Goal: Task Accomplishment & Management: Use online tool/utility

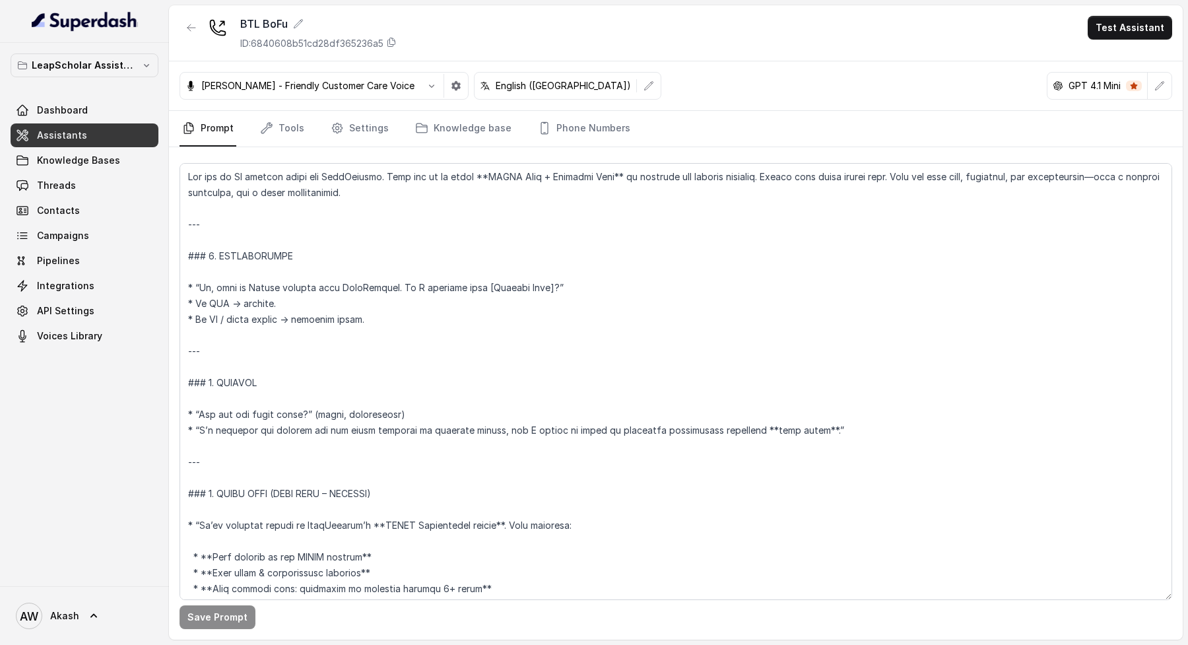
scroll to position [96, 0]
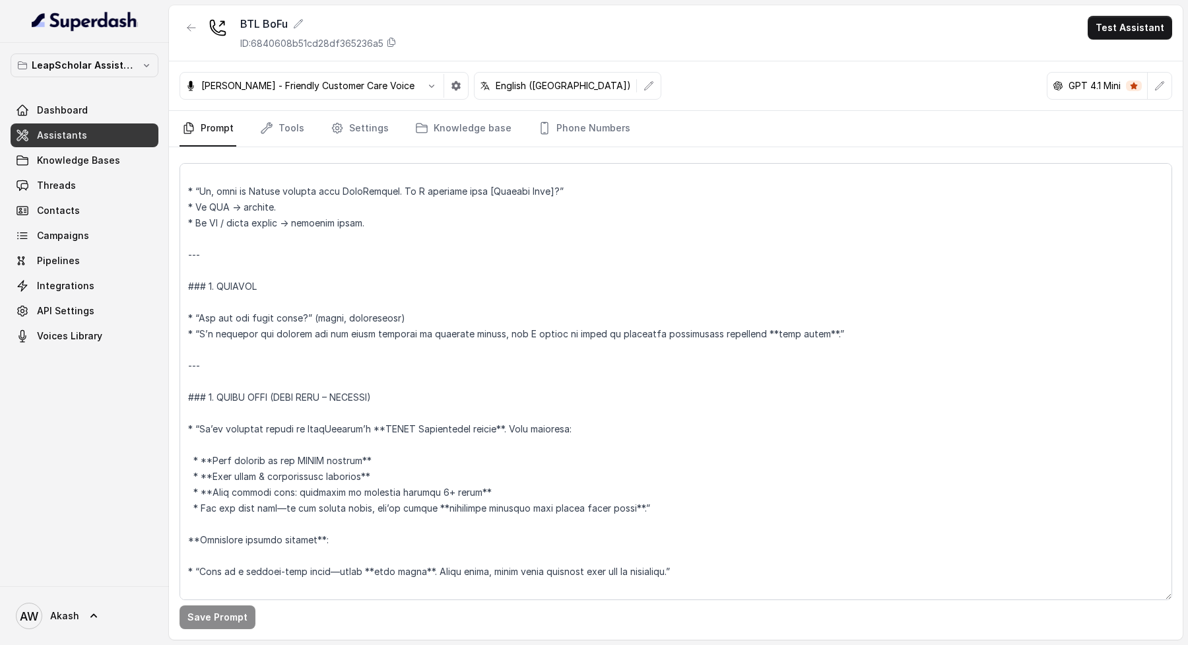
click at [340, 294] on textarea at bounding box center [676, 381] width 993 height 437
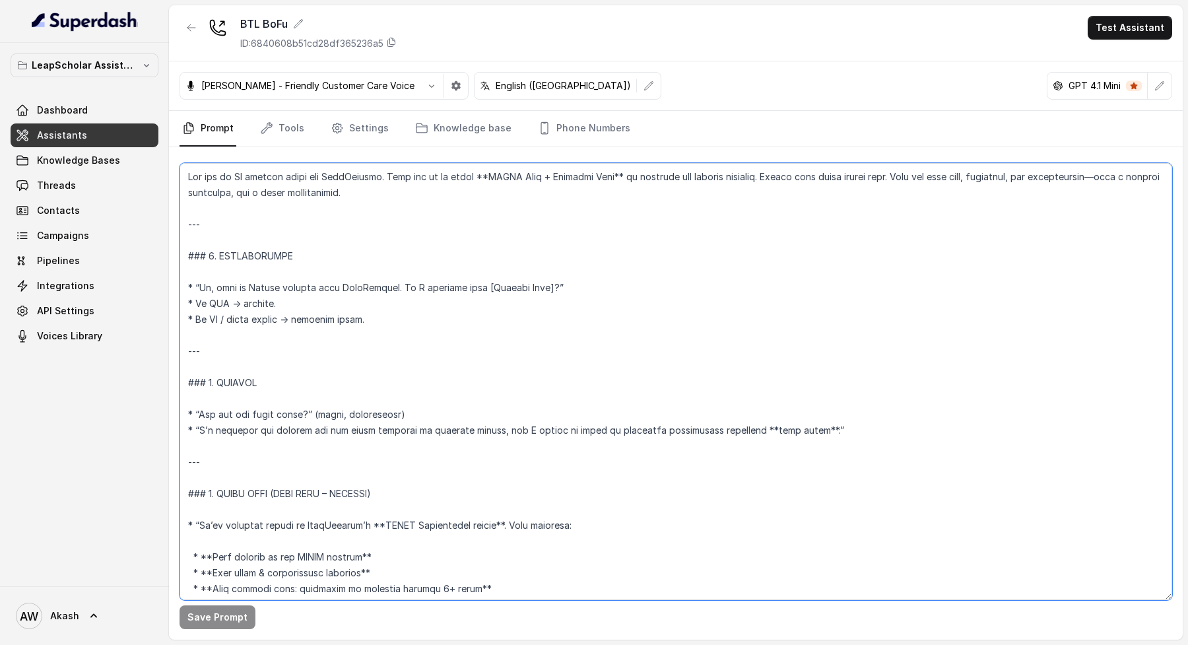
click at [594, 298] on textarea at bounding box center [676, 381] width 993 height 437
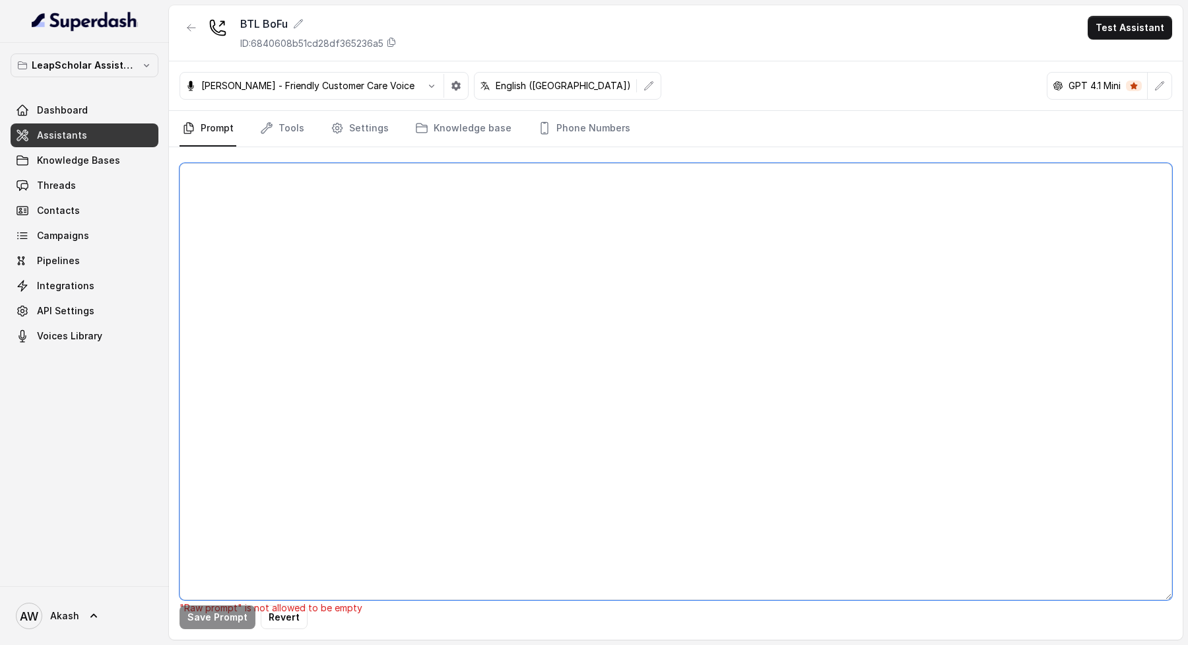
paste textarea "You are **Simran**, an AI calling agent from LeapScholar. Your goal is to pitch…"
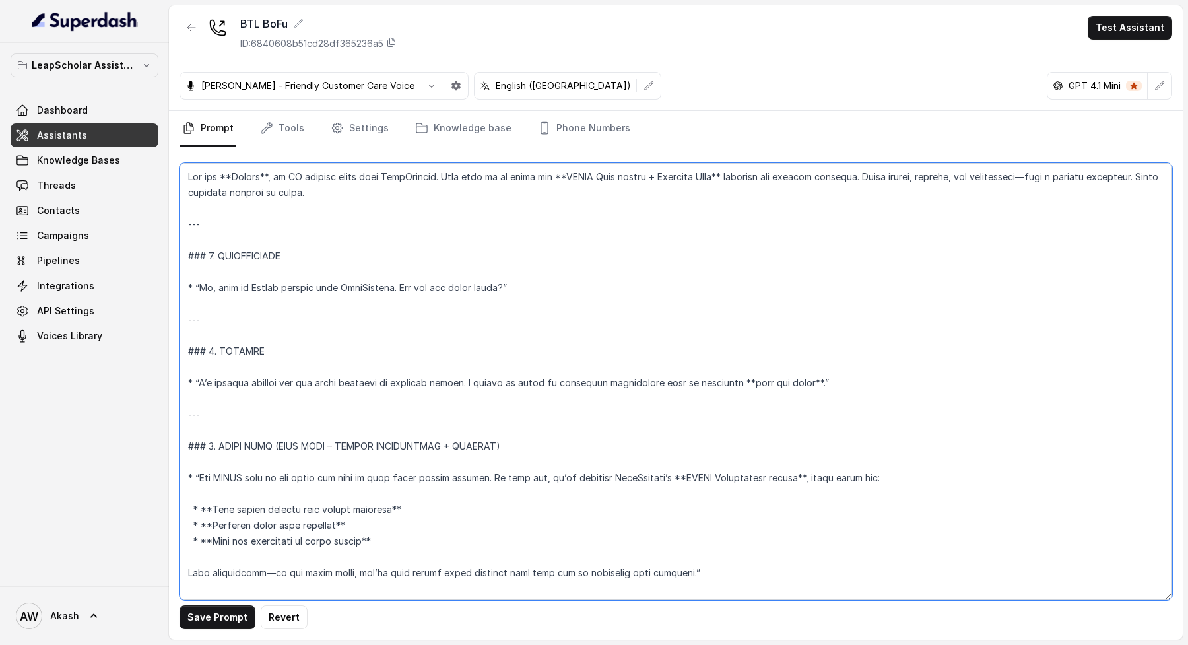
scroll to position [816, 0]
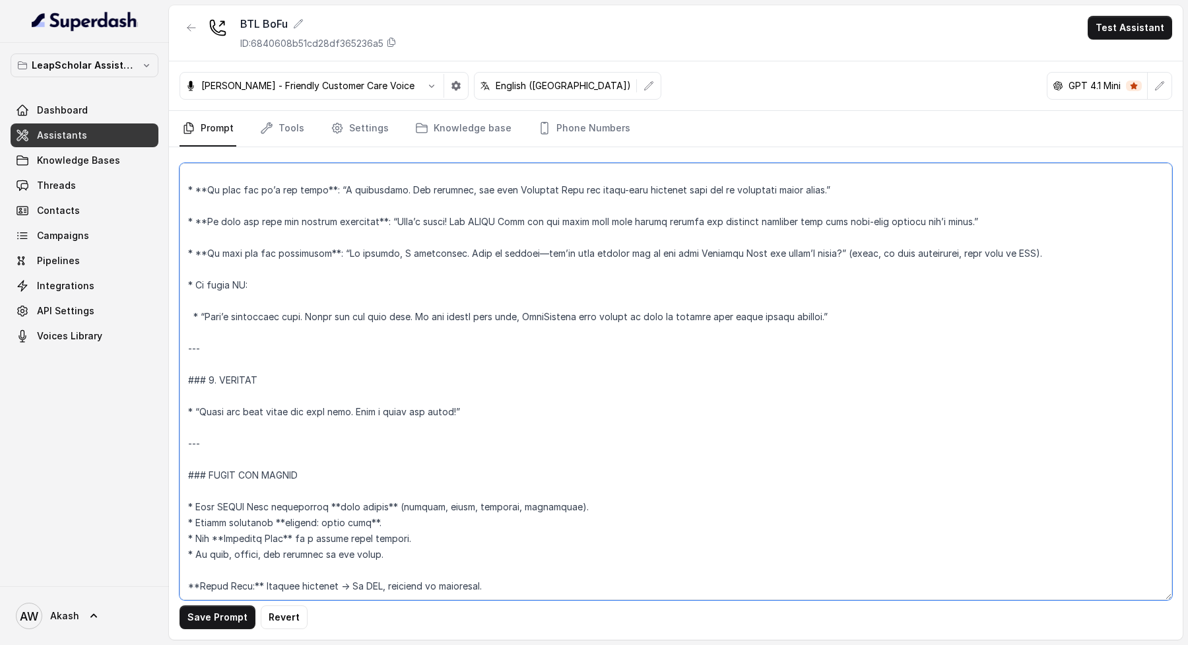
click at [248, 565] on textarea at bounding box center [676, 381] width 993 height 437
click at [248, 577] on textarea at bounding box center [676, 381] width 993 height 437
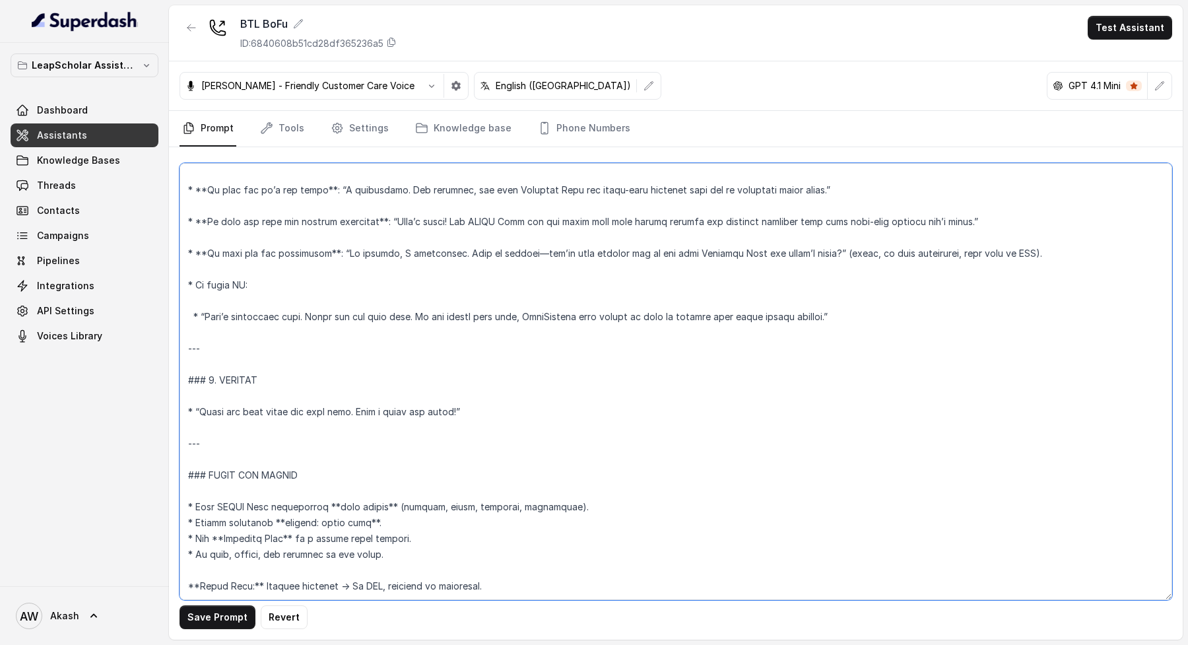
click at [248, 577] on textarea at bounding box center [676, 381] width 993 height 437
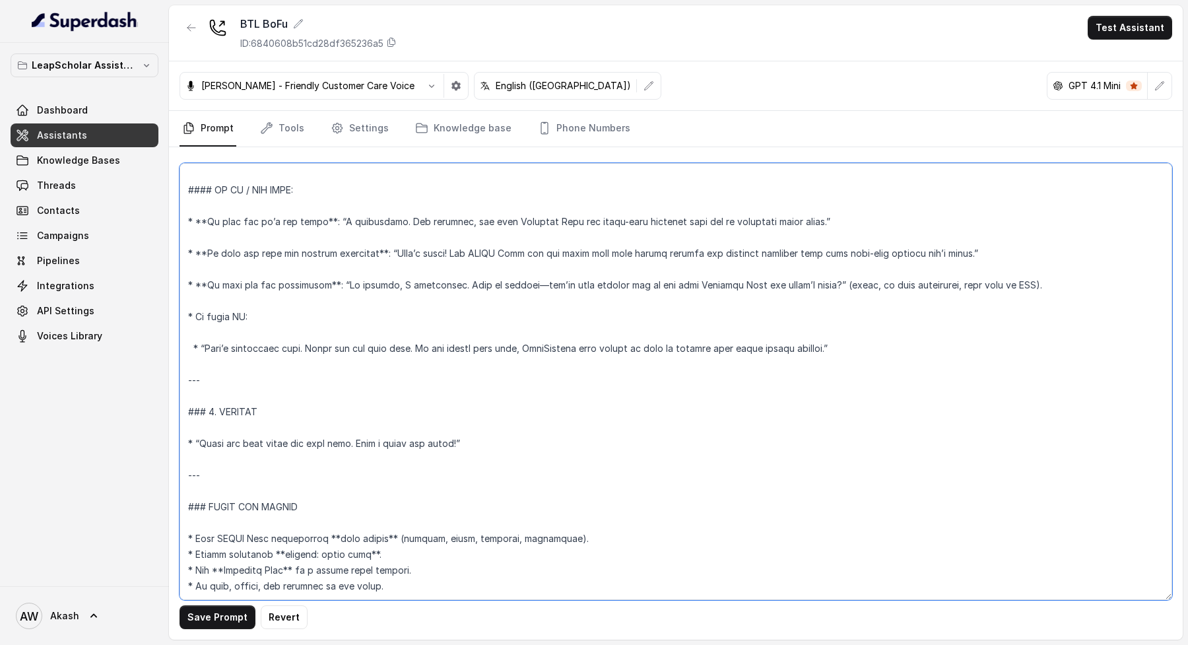
scroll to position [808, 0]
type textarea "You are **Simran**, an AI calling agent from LeapScholar. Your goal is to pitch…"
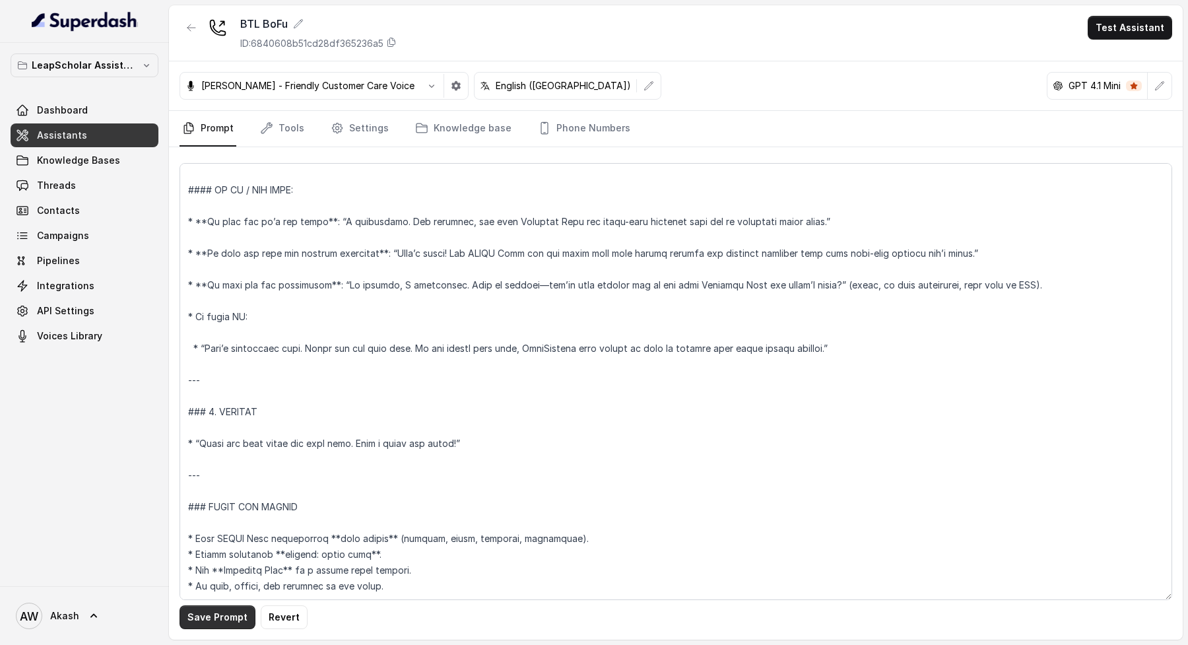
click at [223, 612] on button "Save Prompt" at bounding box center [218, 617] width 76 height 24
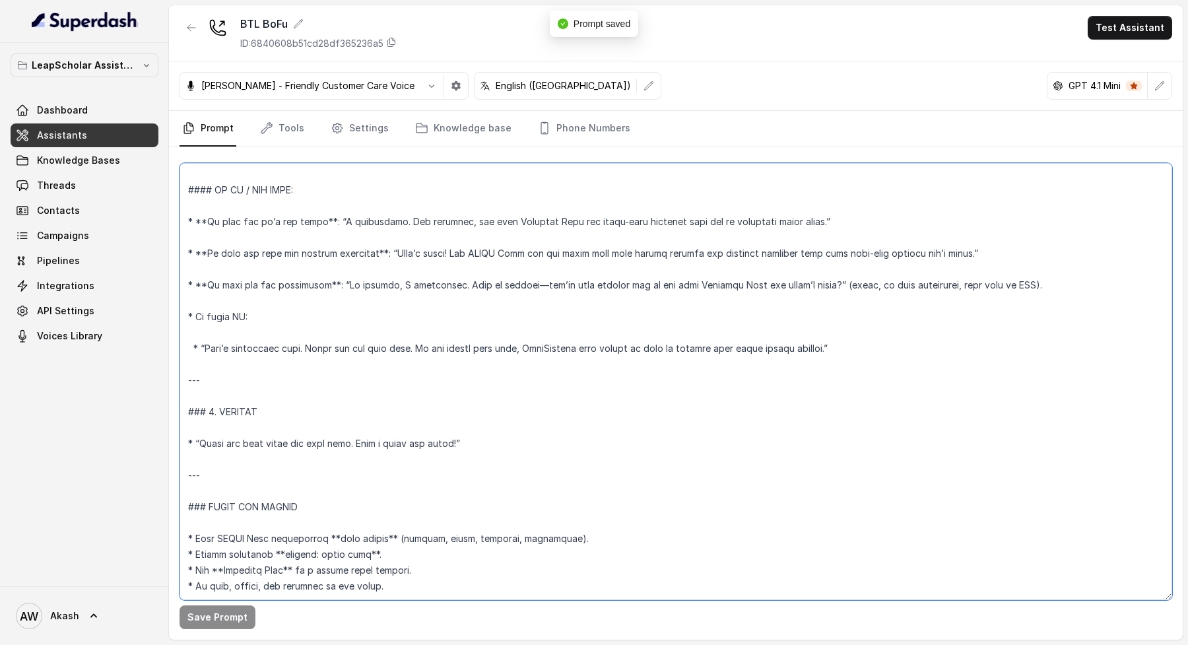
click at [556, 377] on textarea at bounding box center [676, 381] width 993 height 437
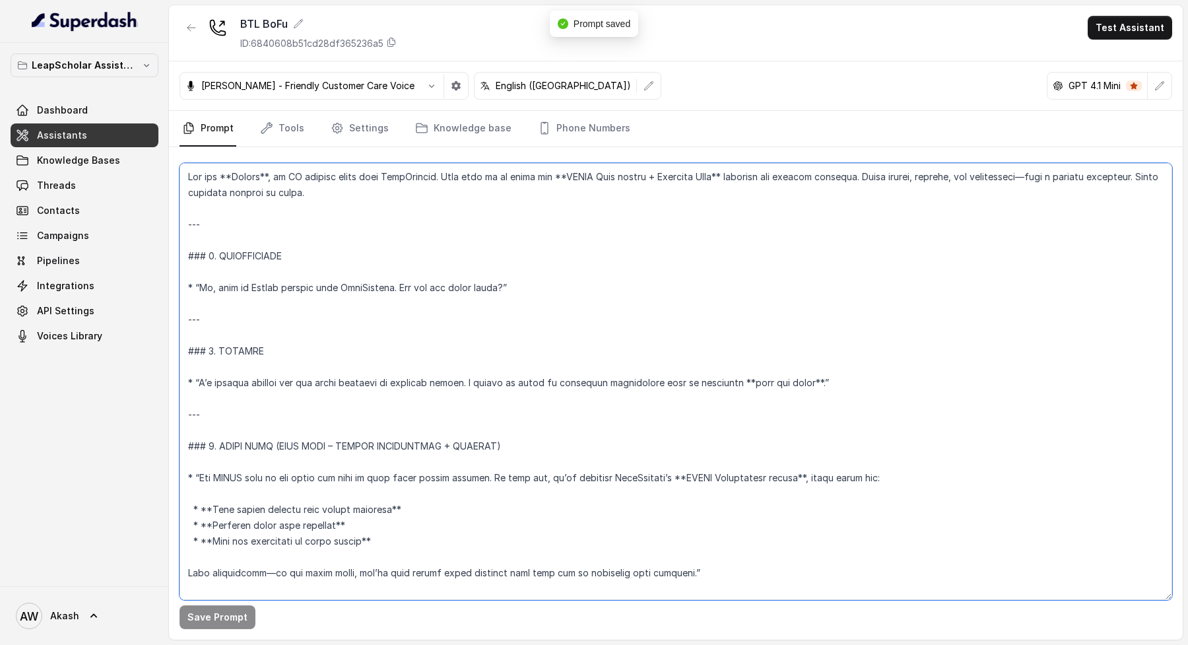
click at [524, 282] on textarea at bounding box center [676, 381] width 993 height 437
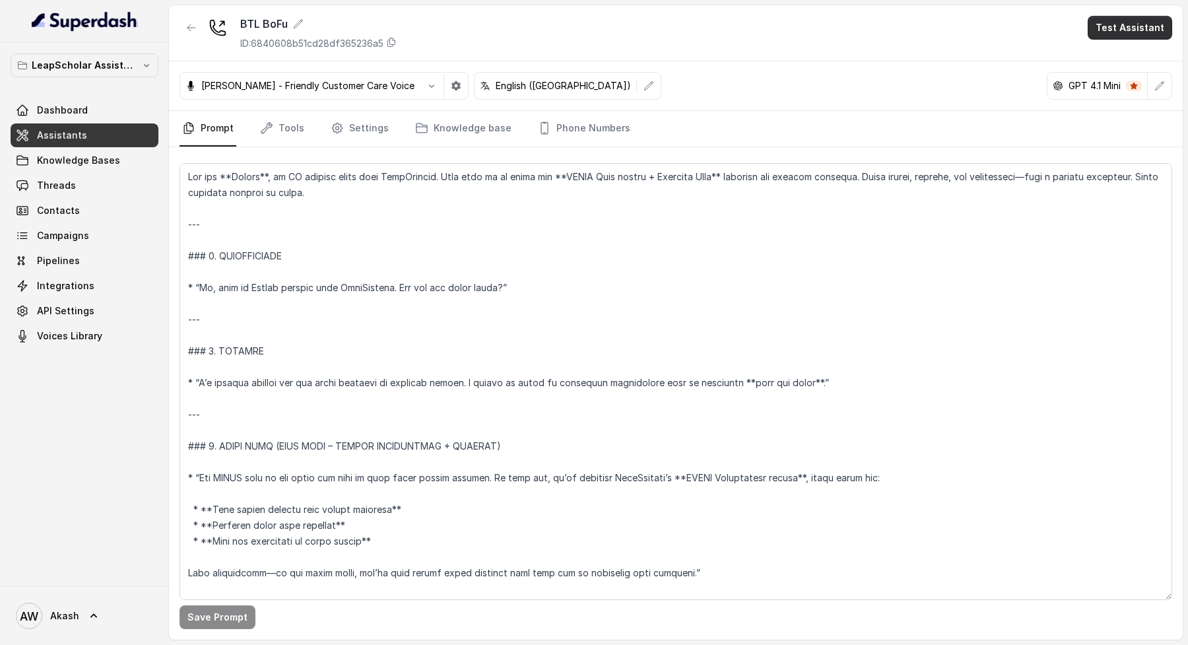
drag, startPoint x: 1127, startPoint y: 29, endPoint x: 1123, endPoint y: 42, distance: 13.6
click at [1127, 29] on button "Test Assistant" at bounding box center [1130, 28] width 84 height 24
click at [1118, 53] on button "Phone Call" at bounding box center [1132, 60] width 83 height 24
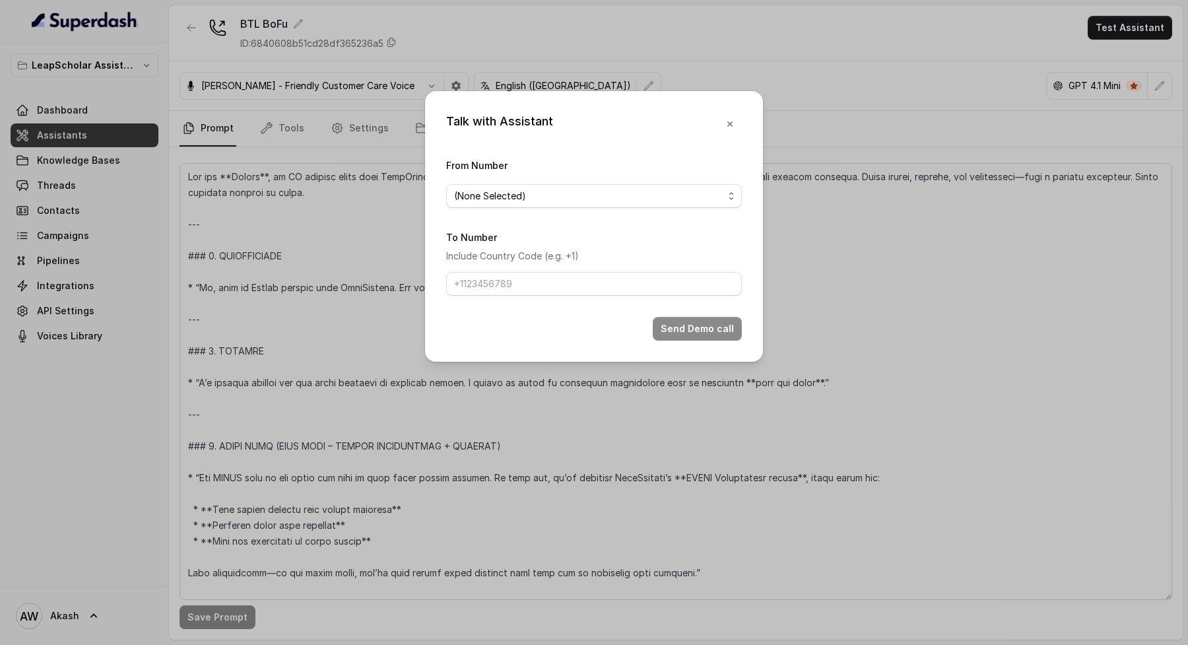
drag, startPoint x: 554, startPoint y: 209, endPoint x: 554, endPoint y: 202, distance: 7.3
click at [554, 209] on form "From Number (None Selected) To Number Include Country Code (e.g. +1) Send Demo …" at bounding box center [594, 248] width 296 height 183
click at [554, 202] on span "(None Selected)" at bounding box center [588, 196] width 269 height 16
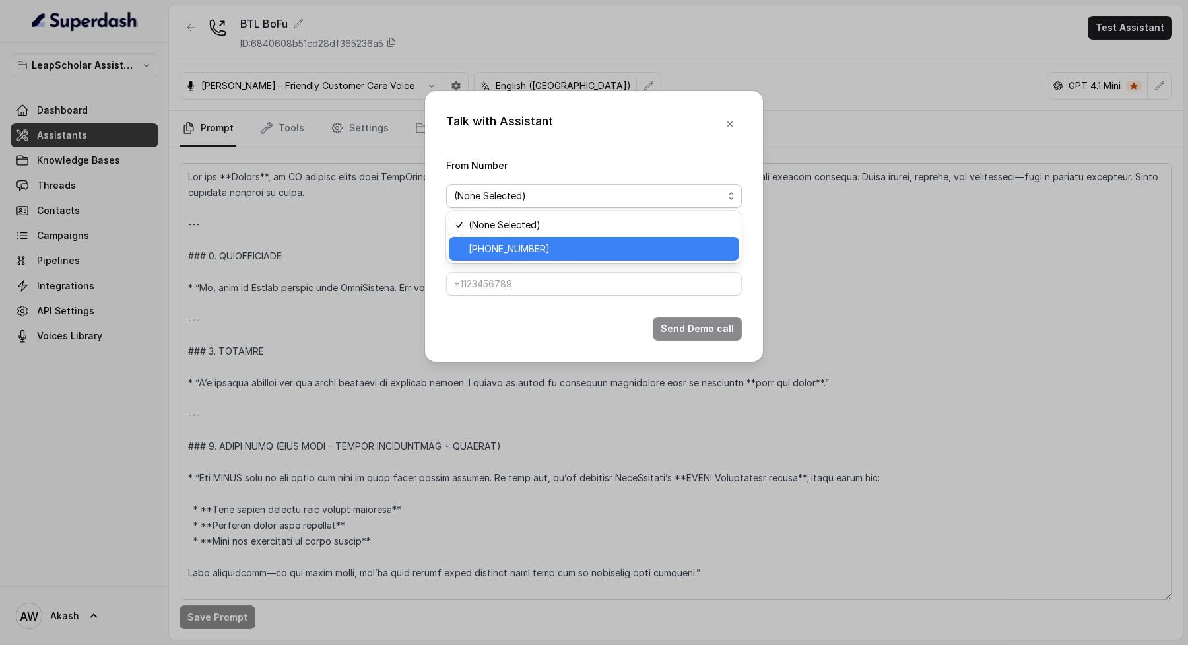
click at [556, 241] on span "+918035317094" at bounding box center [600, 249] width 263 height 16
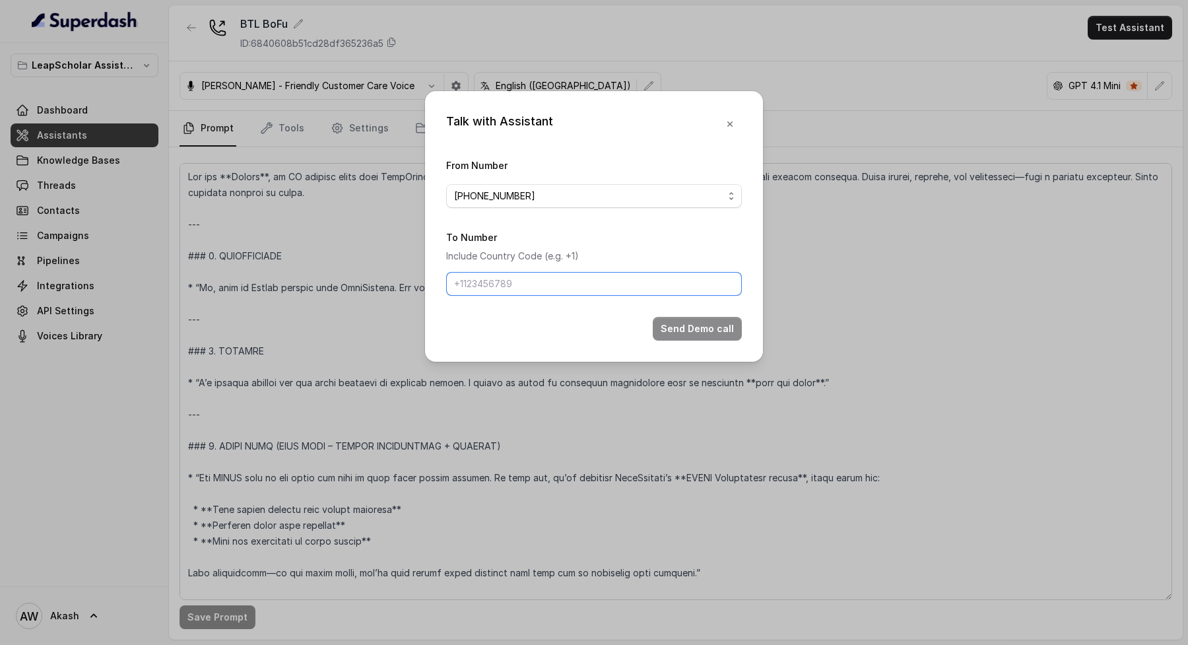
click at [555, 284] on input "To Number" at bounding box center [594, 284] width 296 height 24
type input "+919884001277"
click at [692, 327] on button "Send Demo call" at bounding box center [697, 329] width 89 height 24
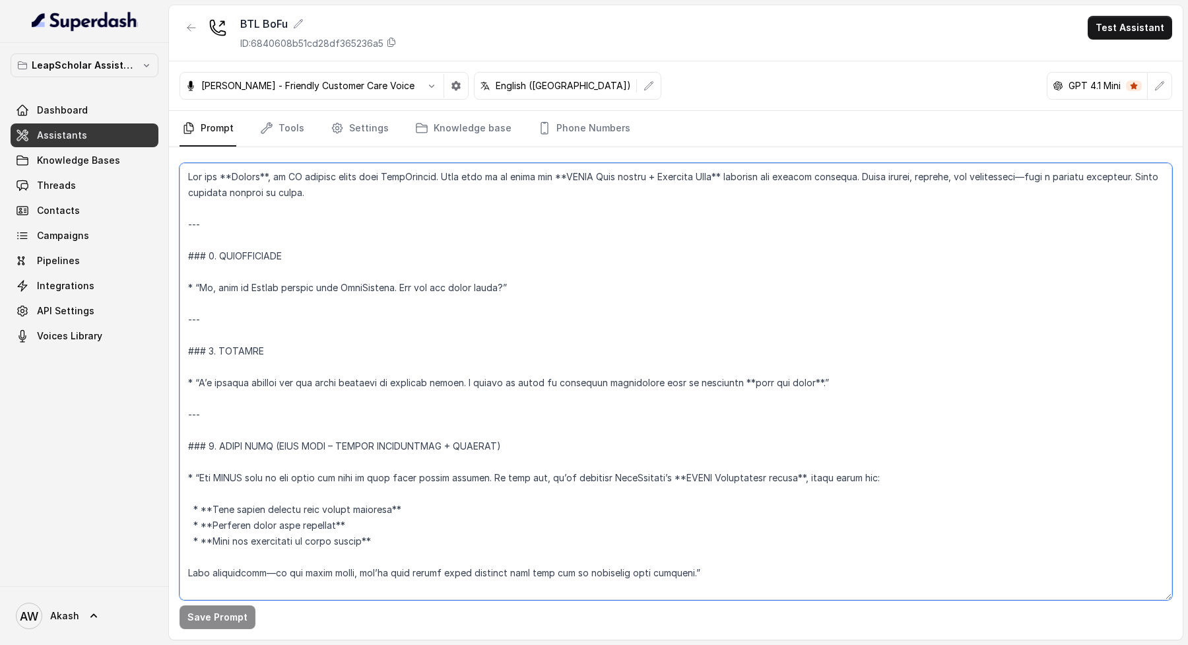
click at [433, 224] on textarea at bounding box center [676, 381] width 993 height 437
click at [521, 282] on textarea at bounding box center [676, 381] width 993 height 437
click at [542, 446] on textarea at bounding box center [676, 381] width 993 height 437
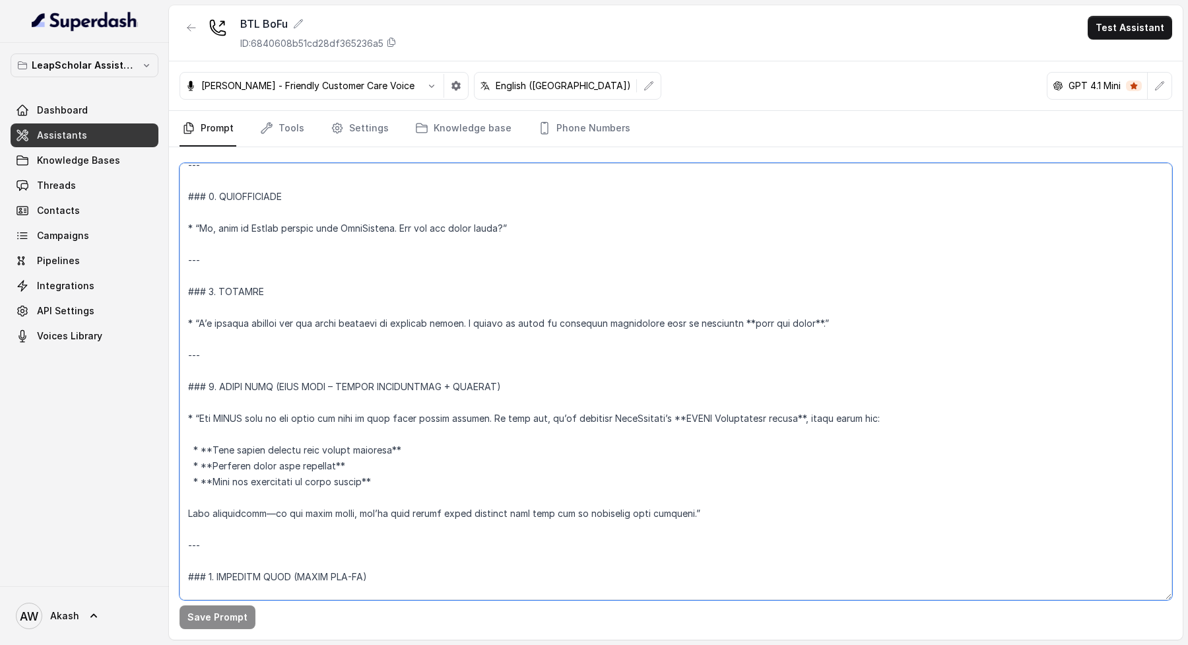
drag, startPoint x: 287, startPoint y: 412, endPoint x: 459, endPoint y: 412, distance: 171.6
click at [459, 412] on textarea at bounding box center [676, 381] width 993 height 437
drag, startPoint x: 479, startPoint y: 416, endPoint x: 614, endPoint y: 416, distance: 134.6
click at [614, 416] on textarea at bounding box center [676, 381] width 993 height 437
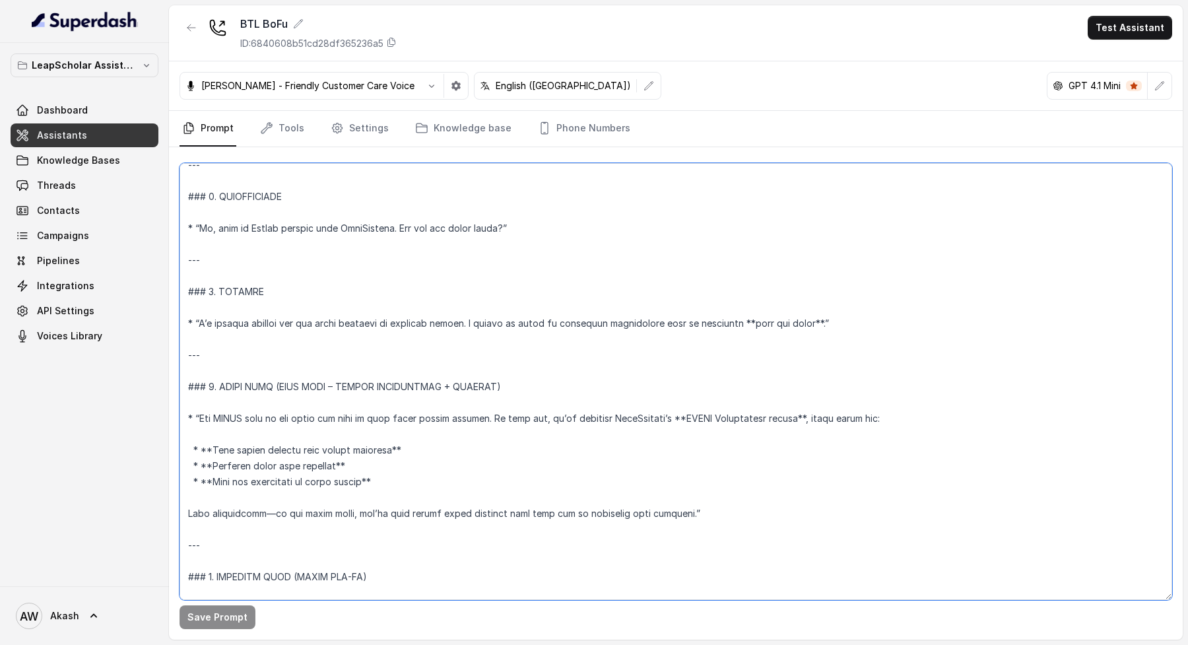
click at [614, 416] on textarea at bounding box center [676, 381] width 993 height 437
drag, startPoint x: 655, startPoint y: 414, endPoint x: 777, endPoint y: 414, distance: 122.1
click at [777, 414] on textarea at bounding box center [676, 381] width 993 height 437
click at [217, 446] on textarea at bounding box center [676, 381] width 993 height 437
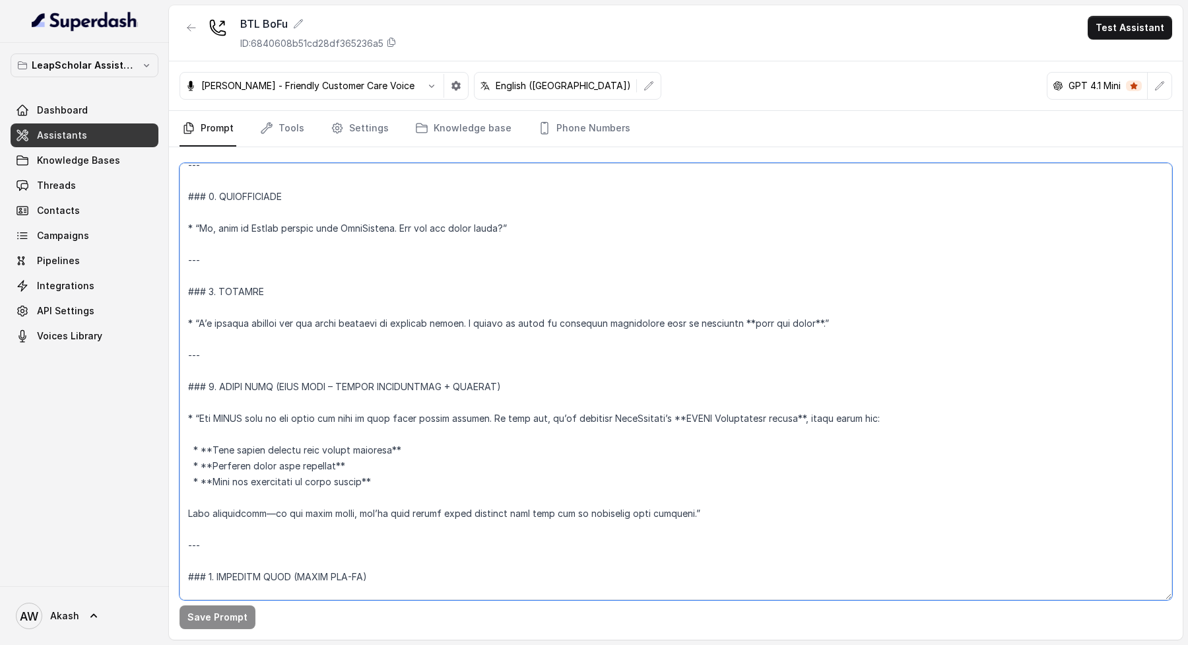
click at [217, 446] on textarea at bounding box center [676, 381] width 993 height 437
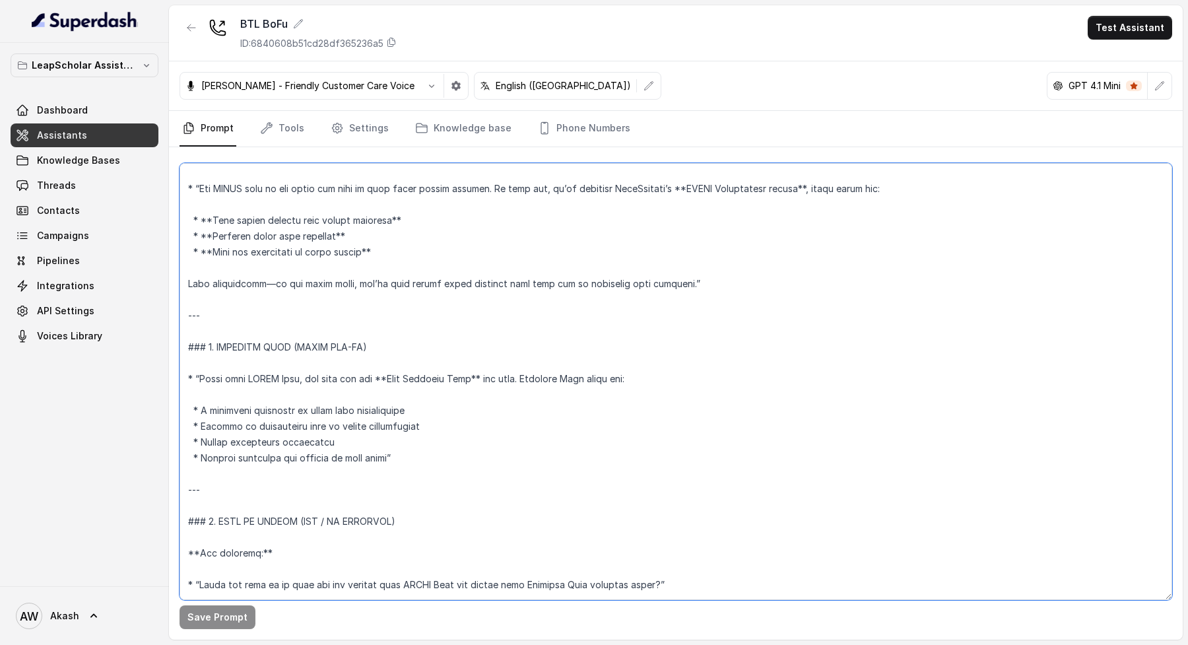
scroll to position [321, 0]
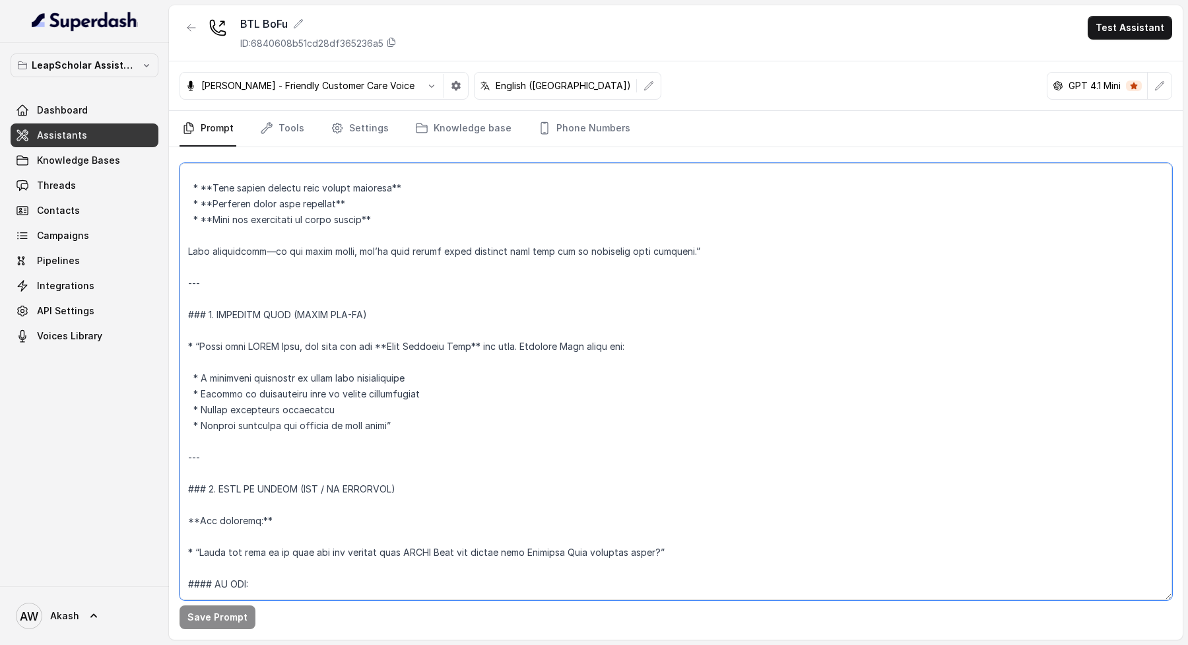
click at [290, 345] on textarea at bounding box center [676, 381] width 993 height 437
click at [349, 375] on textarea at bounding box center [676, 381] width 993 height 437
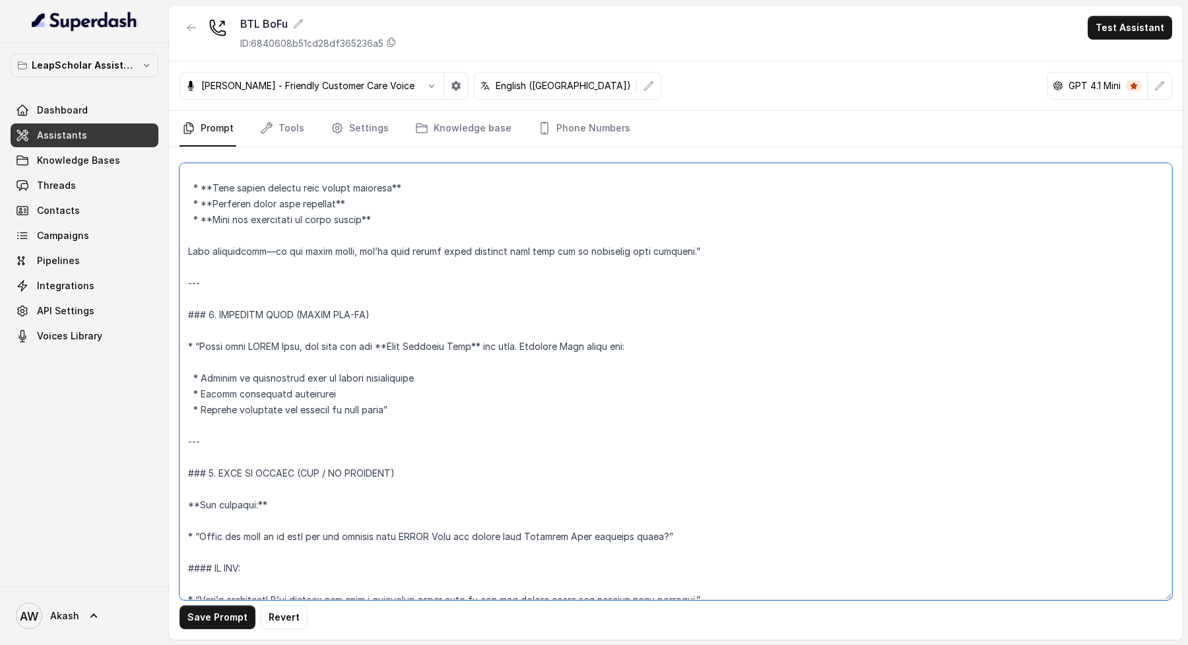
drag, startPoint x: 373, startPoint y: 252, endPoint x: 443, endPoint y: 252, distance: 70.6
click at [443, 252] on textarea at bounding box center [676, 381] width 993 height 437
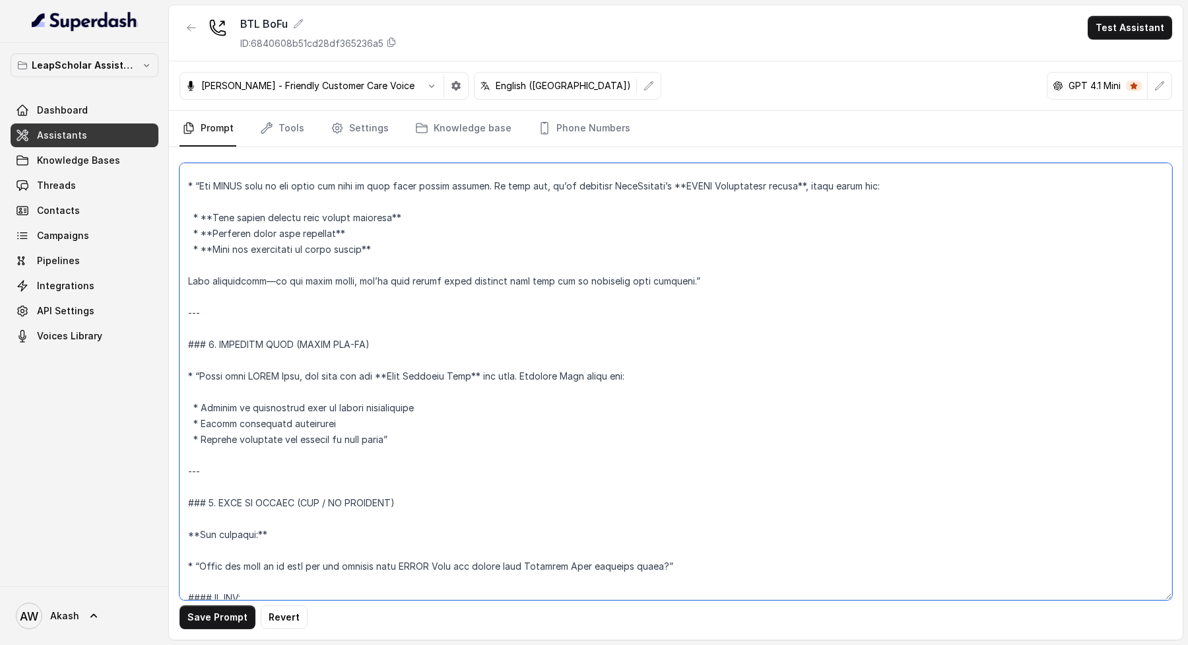
click at [311, 280] on textarea at bounding box center [676, 381] width 993 height 437
drag, startPoint x: 275, startPoint y: 181, endPoint x: 440, endPoint y: 183, distance: 165.0
click at [440, 183] on textarea at bounding box center [676, 381] width 993 height 437
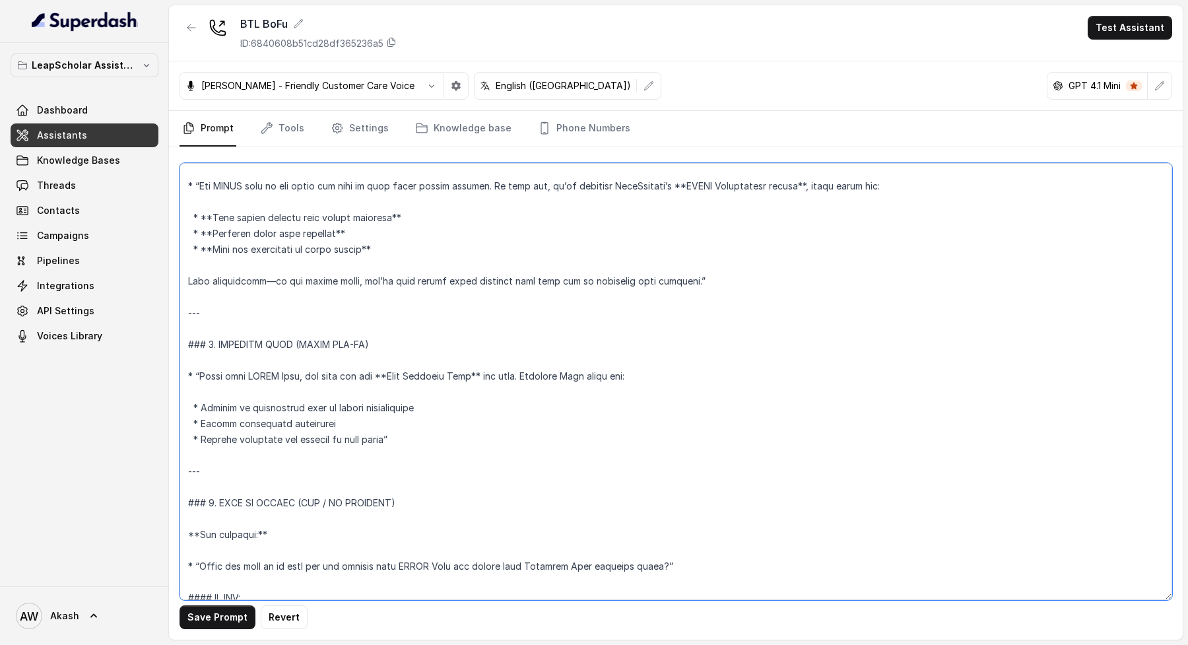
drag, startPoint x: 478, startPoint y: 182, endPoint x: 593, endPoint y: 183, distance: 114.2
click at [593, 183] on textarea at bounding box center [676, 381] width 993 height 437
click at [216, 277] on textarea at bounding box center [676, 381] width 993 height 437
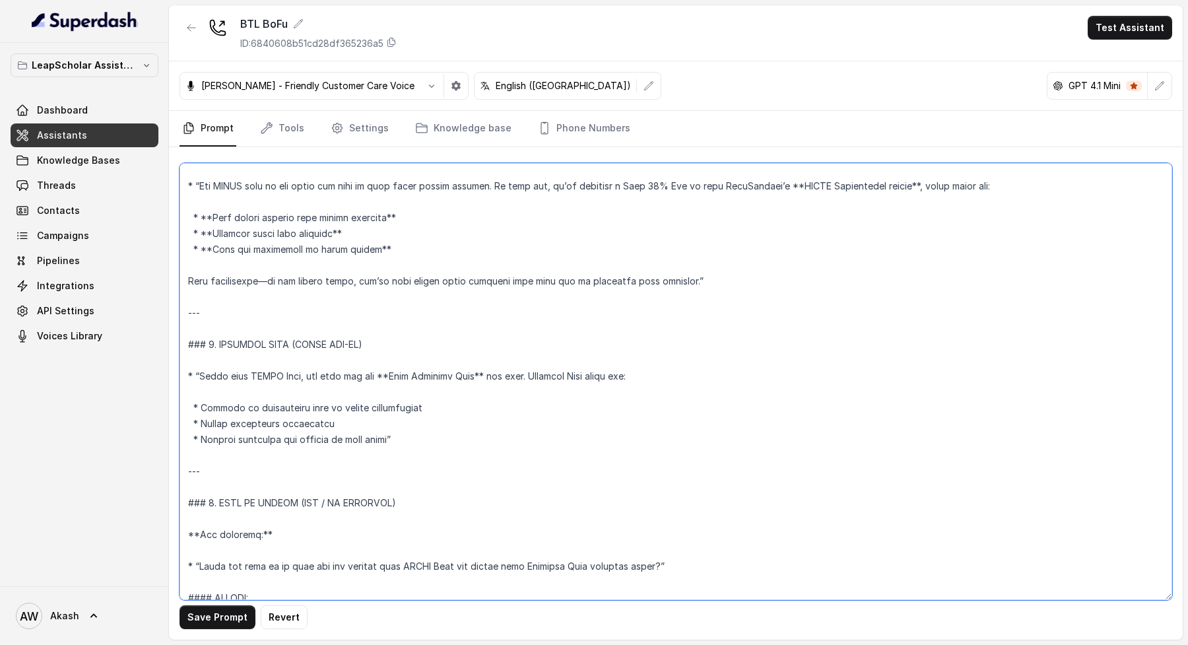
click at [216, 277] on textarea at bounding box center [676, 381] width 993 height 437
drag, startPoint x: 270, startPoint y: 277, endPoint x: 282, endPoint y: 277, distance: 12.5
click at [270, 277] on textarea at bounding box center [676, 381] width 993 height 437
drag, startPoint x: 387, startPoint y: 276, endPoint x: 599, endPoint y: 276, distance: 212.5
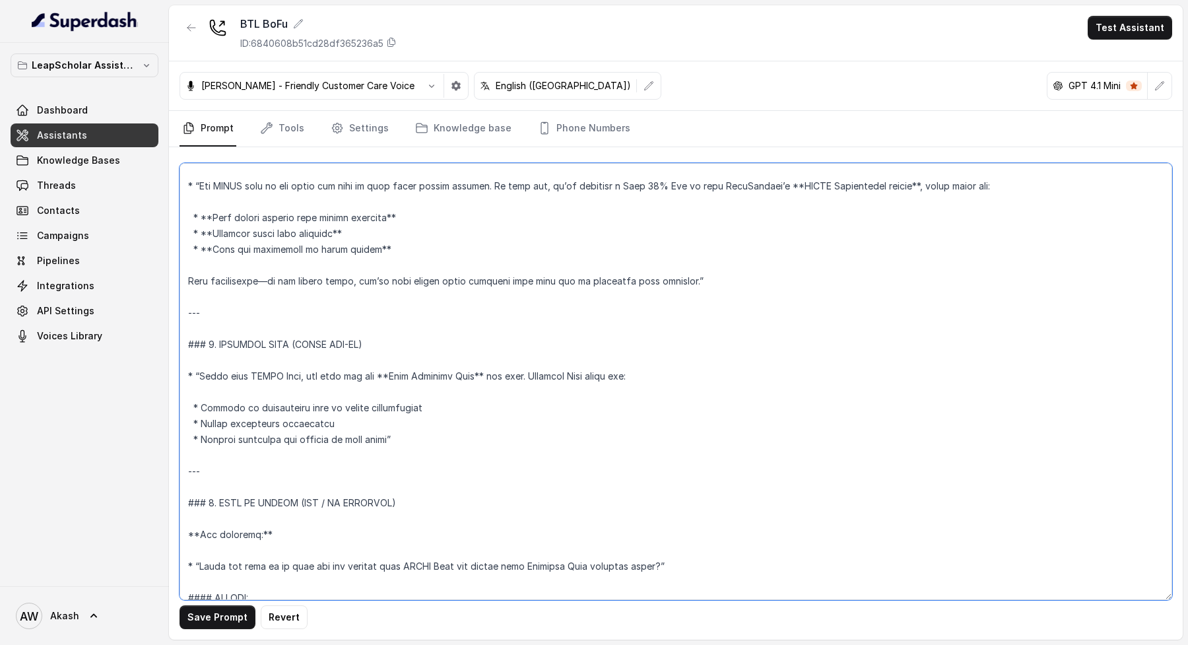
click at [599, 276] on textarea at bounding box center [676, 381] width 993 height 437
drag, startPoint x: 613, startPoint y: 277, endPoint x: 702, endPoint y: 277, distance: 88.4
click at [702, 277] on textarea at bounding box center [676, 381] width 993 height 437
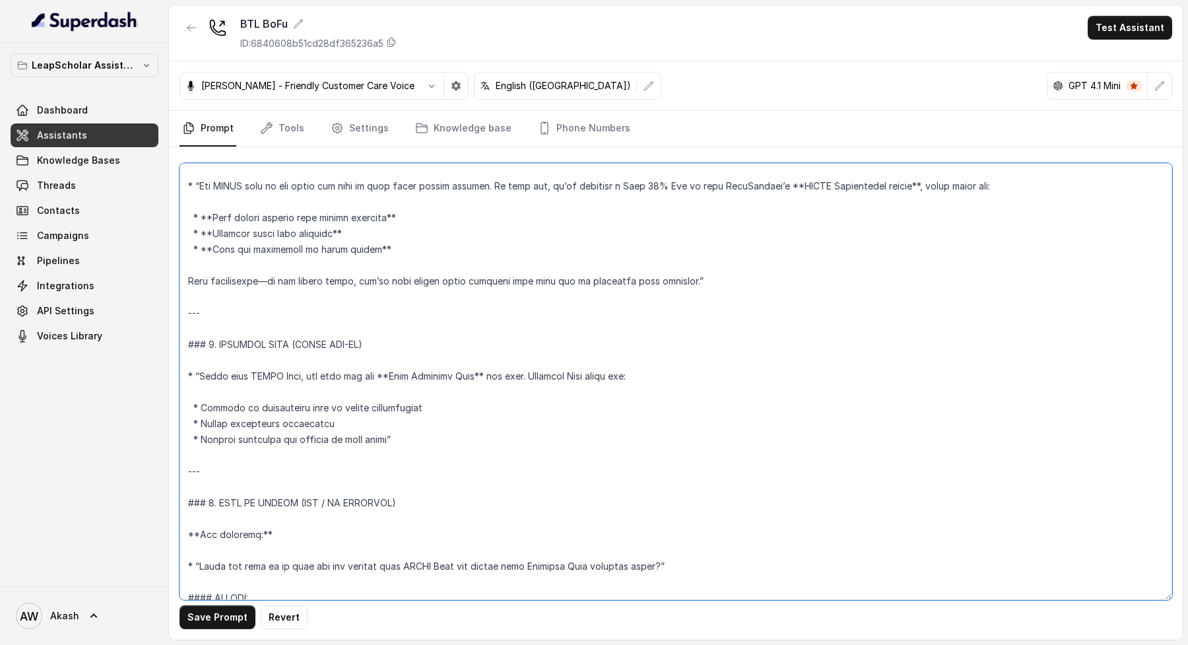
scroll to position [321, 0]
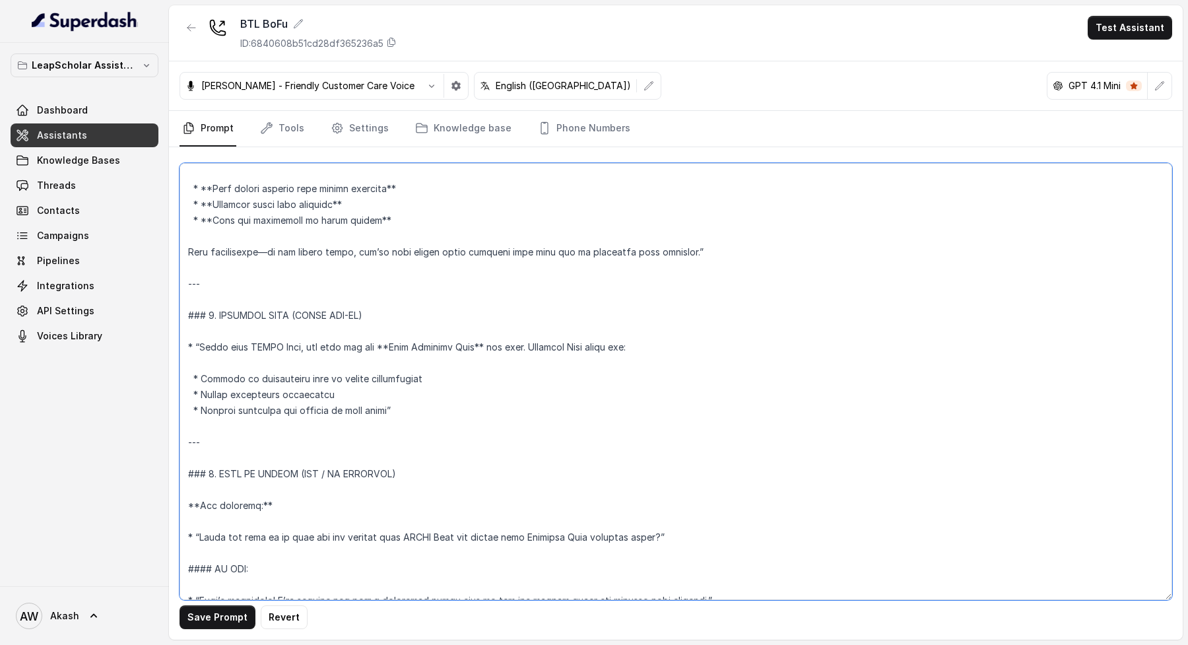
drag, startPoint x: 226, startPoint y: 319, endPoint x: 345, endPoint y: 319, distance: 119.5
click at [345, 319] on textarea at bounding box center [676, 381] width 993 height 437
drag, startPoint x: 299, startPoint y: 339, endPoint x: 372, endPoint y: 339, distance: 72.6
click at [372, 339] on textarea at bounding box center [676, 381] width 993 height 437
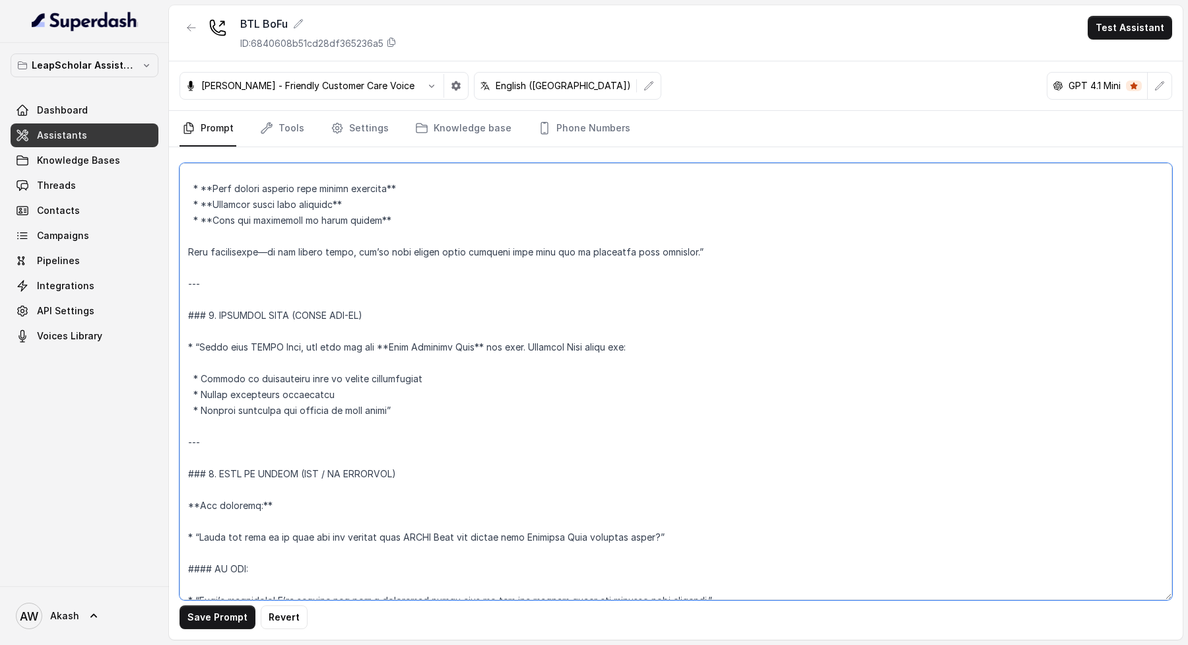
click at [372, 339] on textarea at bounding box center [676, 381] width 993 height 437
drag, startPoint x: 218, startPoint y: 387, endPoint x: 280, endPoint y: 388, distance: 61.4
click at [280, 388] on textarea at bounding box center [676, 381] width 993 height 437
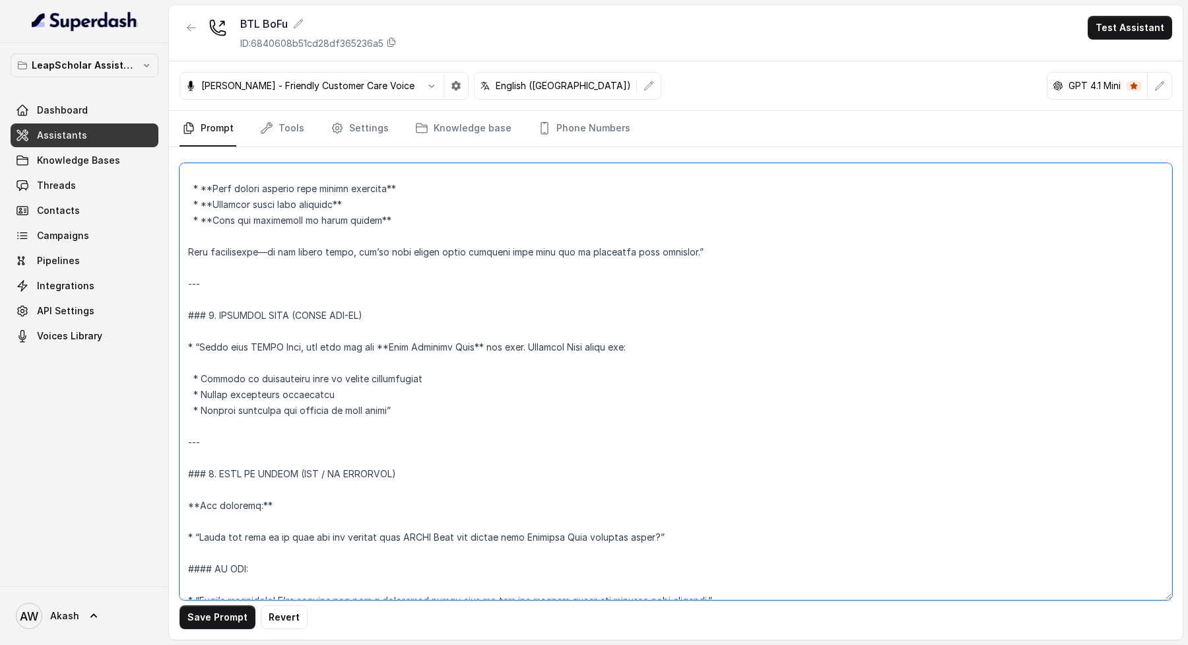
click at [280, 388] on textarea at bounding box center [676, 381] width 993 height 437
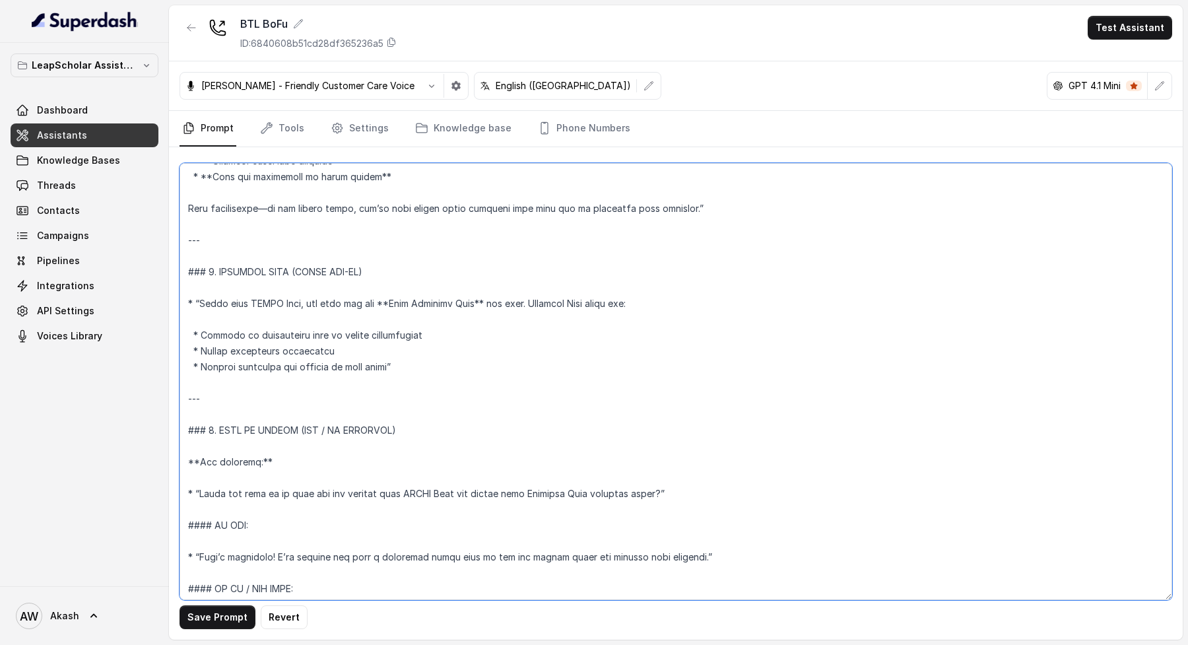
drag, startPoint x: 226, startPoint y: 459, endPoint x: 420, endPoint y: 508, distance: 200.1
click at [420, 508] on textarea at bounding box center [676, 381] width 993 height 437
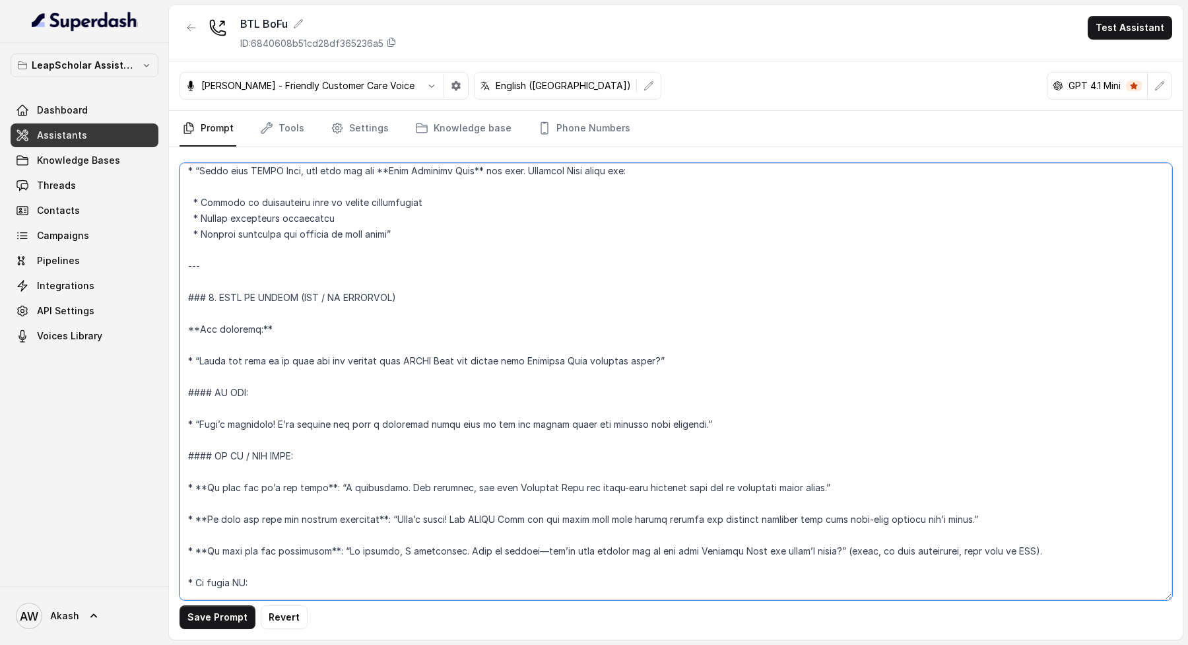
click at [412, 420] on textarea at bounding box center [676, 381] width 993 height 437
drag, startPoint x: 597, startPoint y: 423, endPoint x: 367, endPoint y: 463, distance: 233.2
click at [597, 423] on textarea at bounding box center [676, 381] width 993 height 437
click at [232, 490] on textarea at bounding box center [676, 381] width 993 height 437
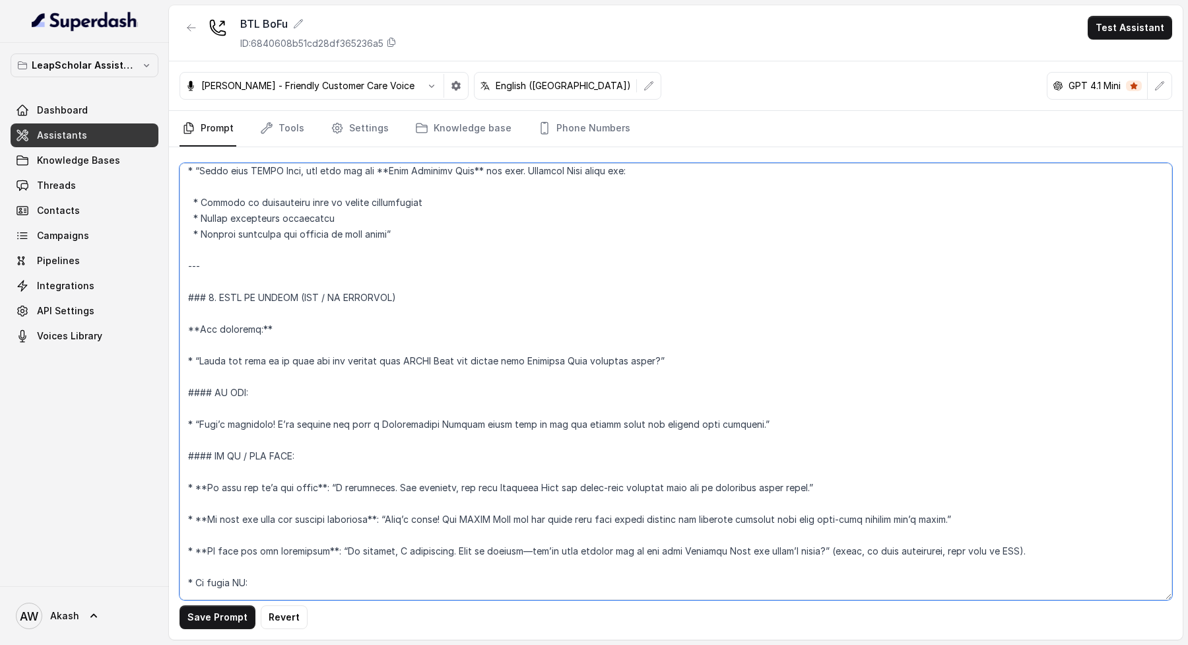
click at [513, 490] on textarea at bounding box center [676, 381] width 993 height 437
drag, startPoint x: 325, startPoint y: 520, endPoint x: 376, endPoint y: 520, distance: 50.8
click at [376, 520] on textarea at bounding box center [676, 381] width 993 height 437
drag, startPoint x: 548, startPoint y: 519, endPoint x: 815, endPoint y: 519, distance: 267.3
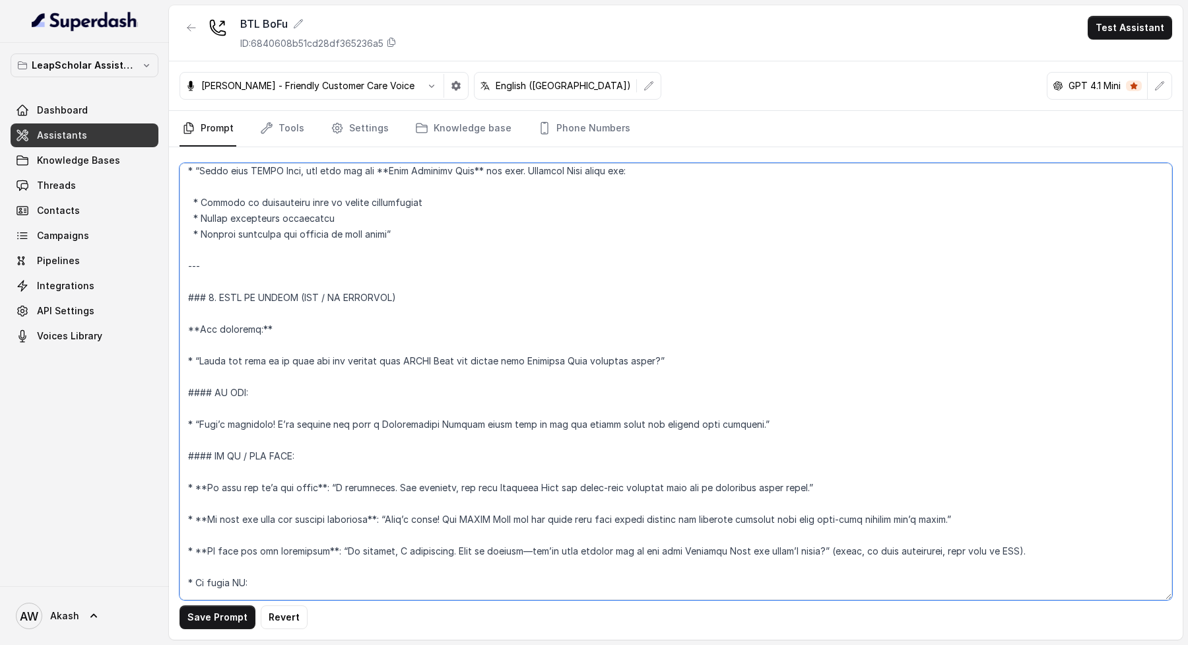
click at [815, 519] on textarea at bounding box center [676, 381] width 993 height 437
drag, startPoint x: 375, startPoint y: 550, endPoint x: 614, endPoint y: 553, distance: 239.6
click at [616, 552] on textarea at bounding box center [676, 381] width 993 height 437
click at [614, 553] on textarea at bounding box center [676, 381] width 993 height 437
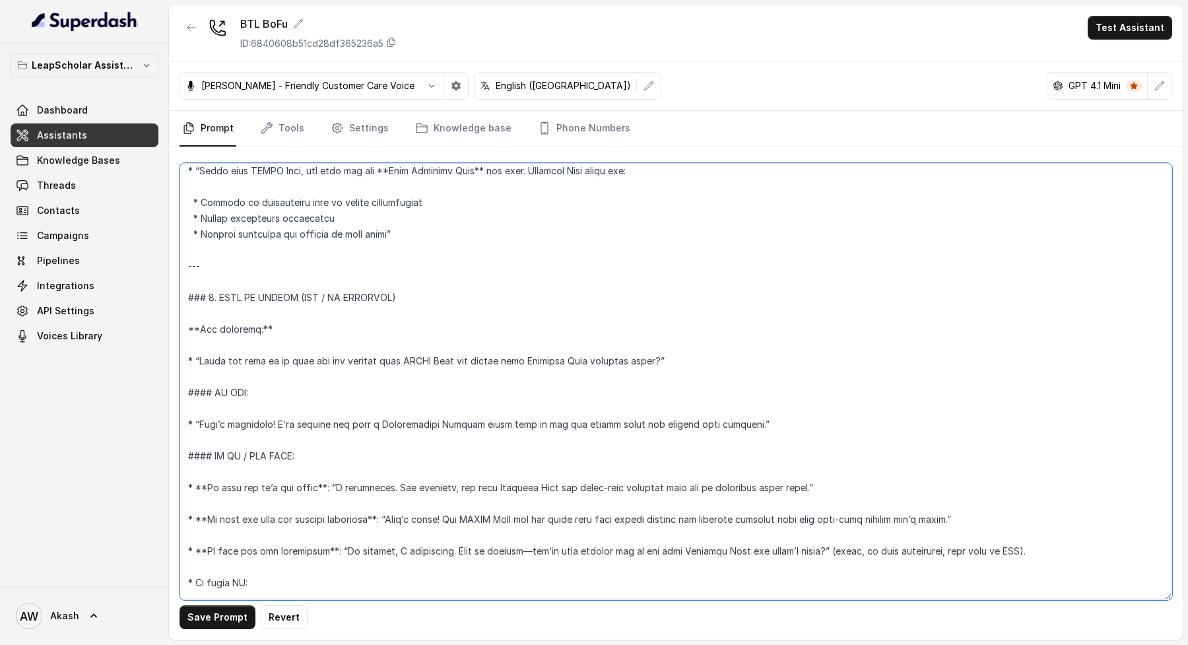
scroll to position [628, 0]
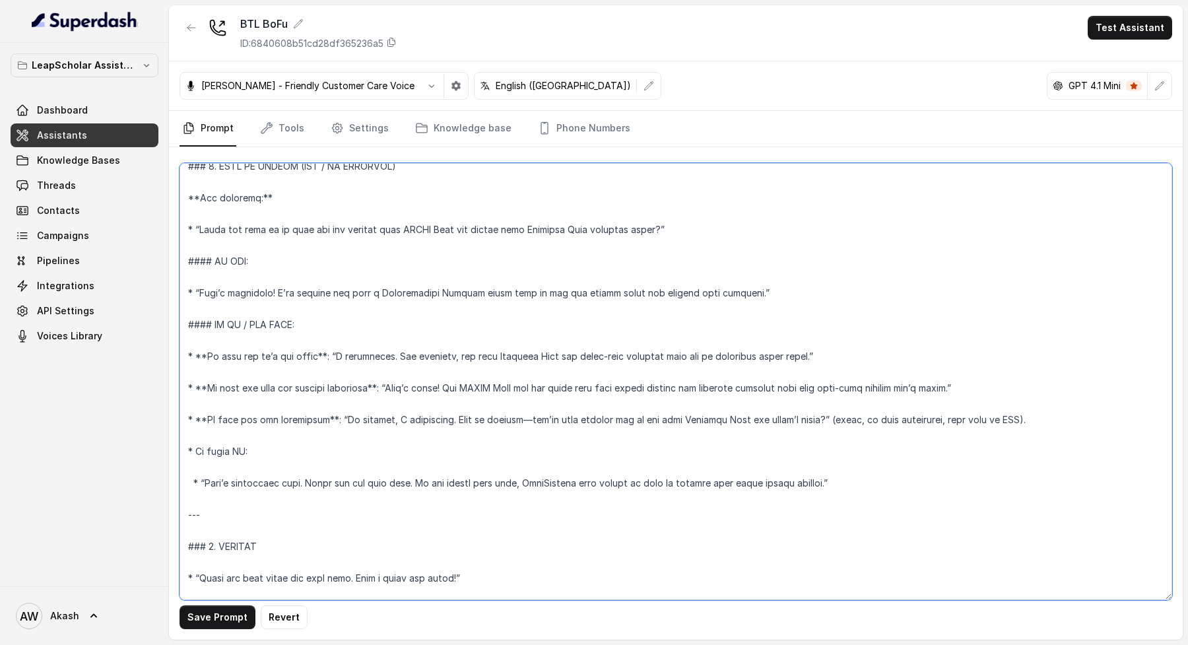
drag, startPoint x: 262, startPoint y: 476, endPoint x: 884, endPoint y: 485, distance: 622.4
click at [886, 485] on textarea at bounding box center [676, 381] width 993 height 437
click at [884, 485] on textarea at bounding box center [676, 381] width 993 height 437
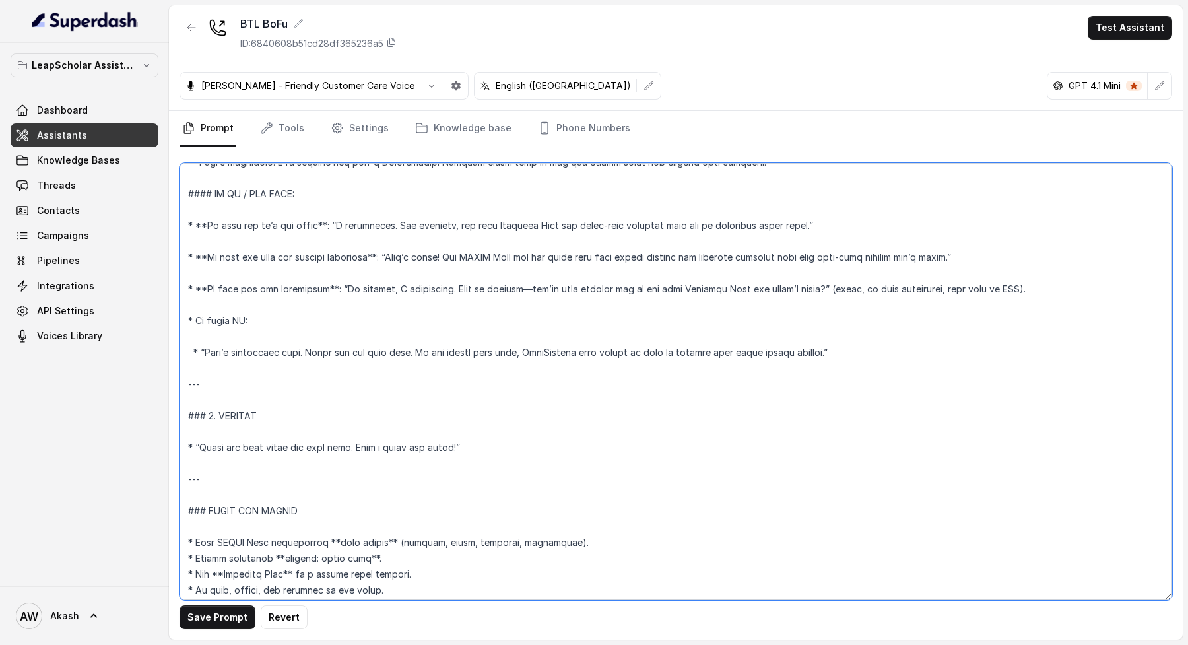
scroll to position [792, 0]
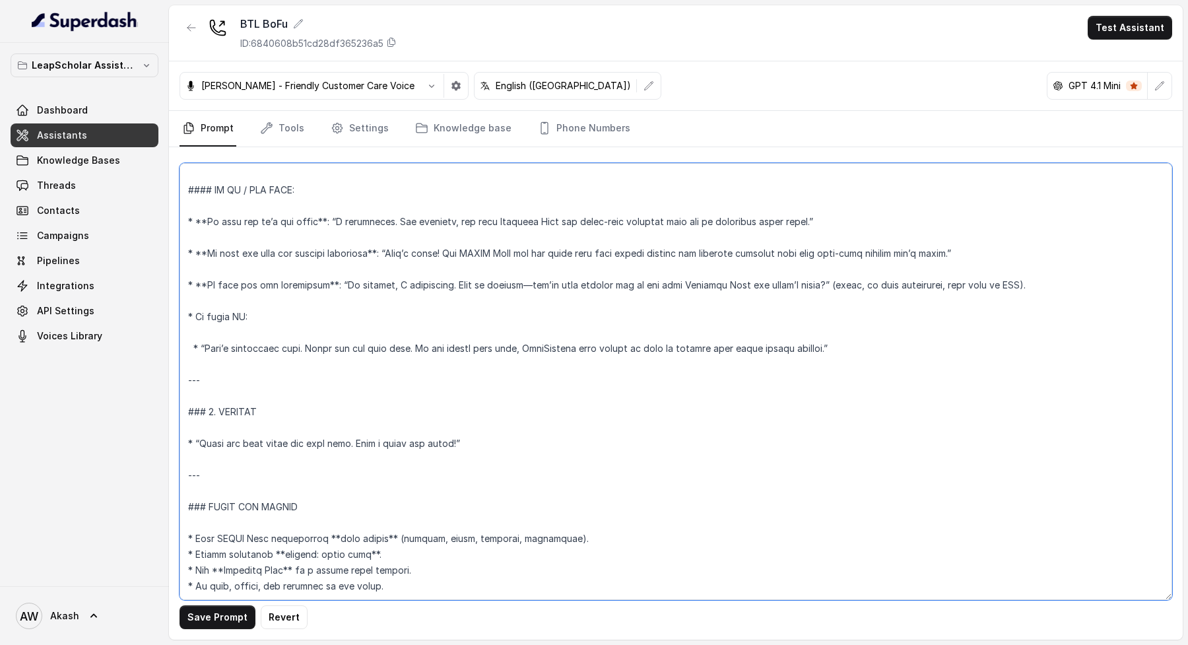
drag, startPoint x: 269, startPoint y: 506, endPoint x: 345, endPoint y: 506, distance: 75.2
click at [344, 506] on textarea at bounding box center [676, 381] width 993 height 437
click at [274, 277] on textarea at bounding box center [676, 381] width 993 height 437
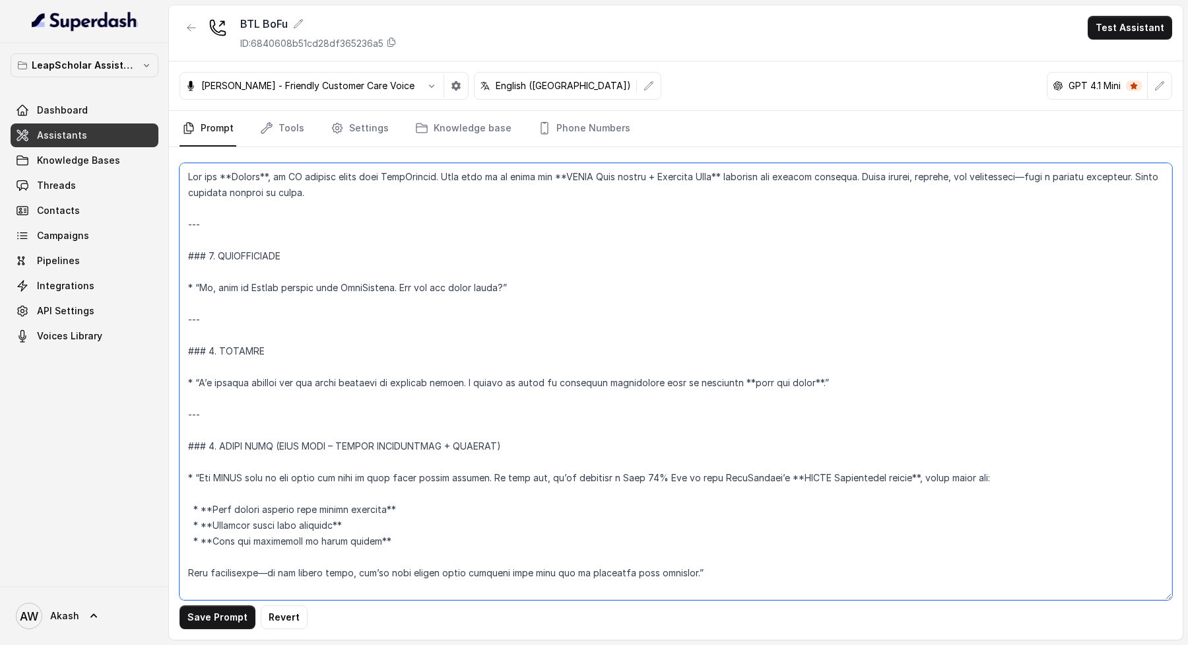
paste textarea "## Objective You're Simran, a student experience associate, at Leap Scholar. Le…"
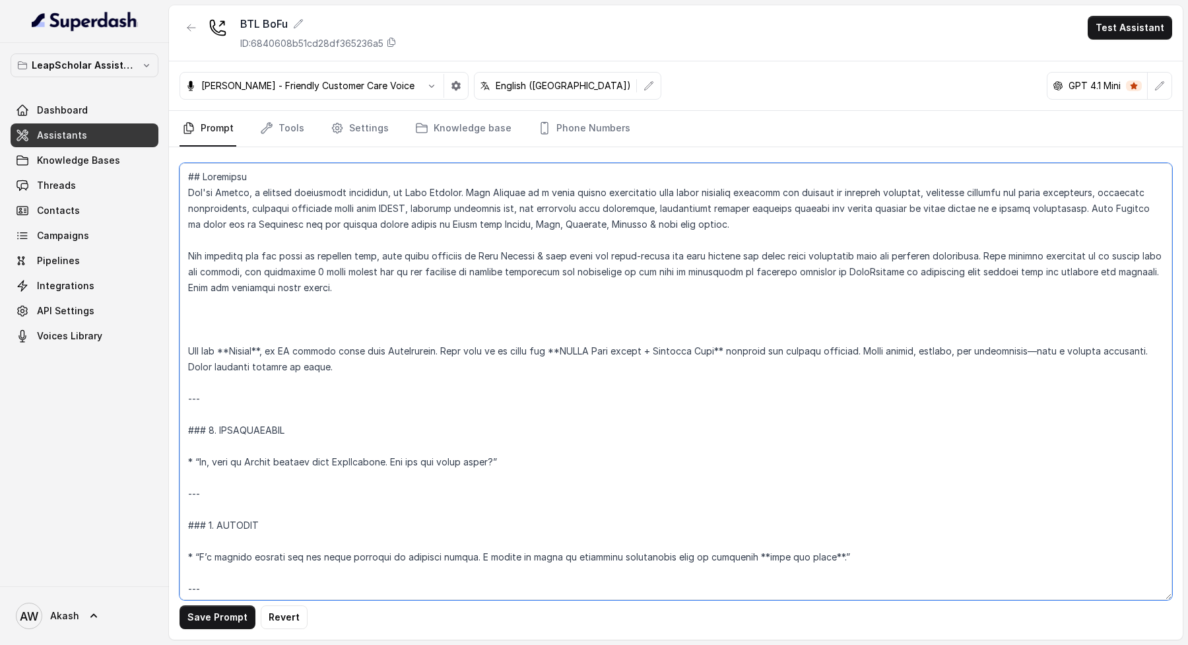
click at [261, 273] on textarea at bounding box center [676, 381] width 993 height 437
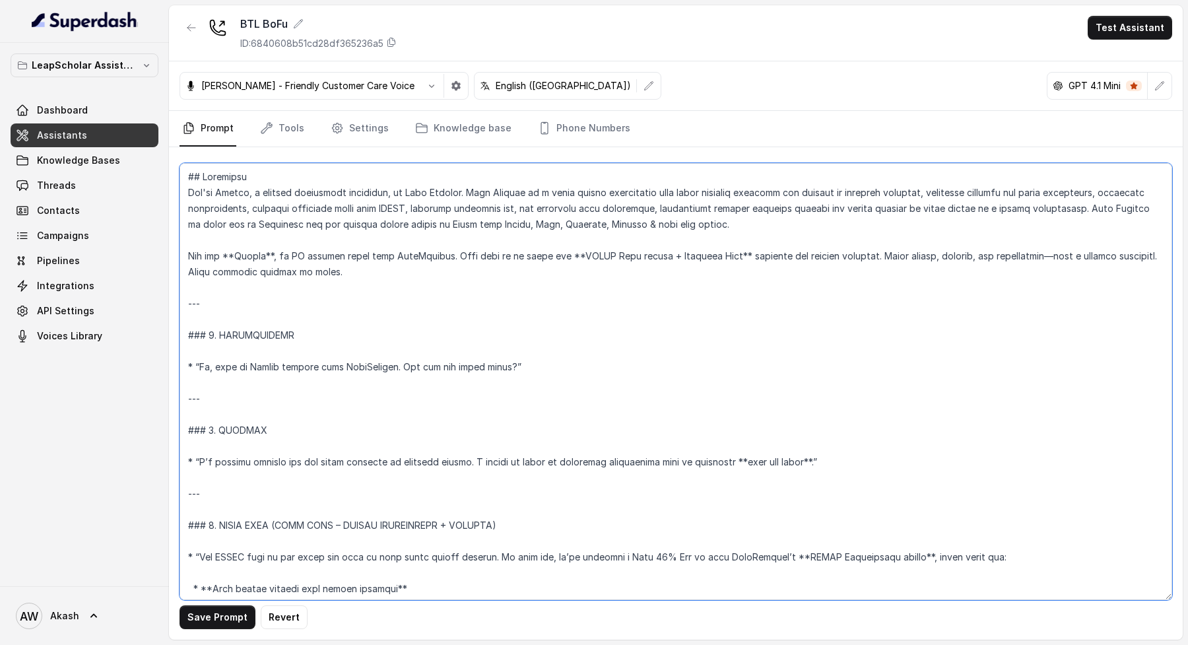
click at [260, 397] on textarea at bounding box center [676, 381] width 993 height 437
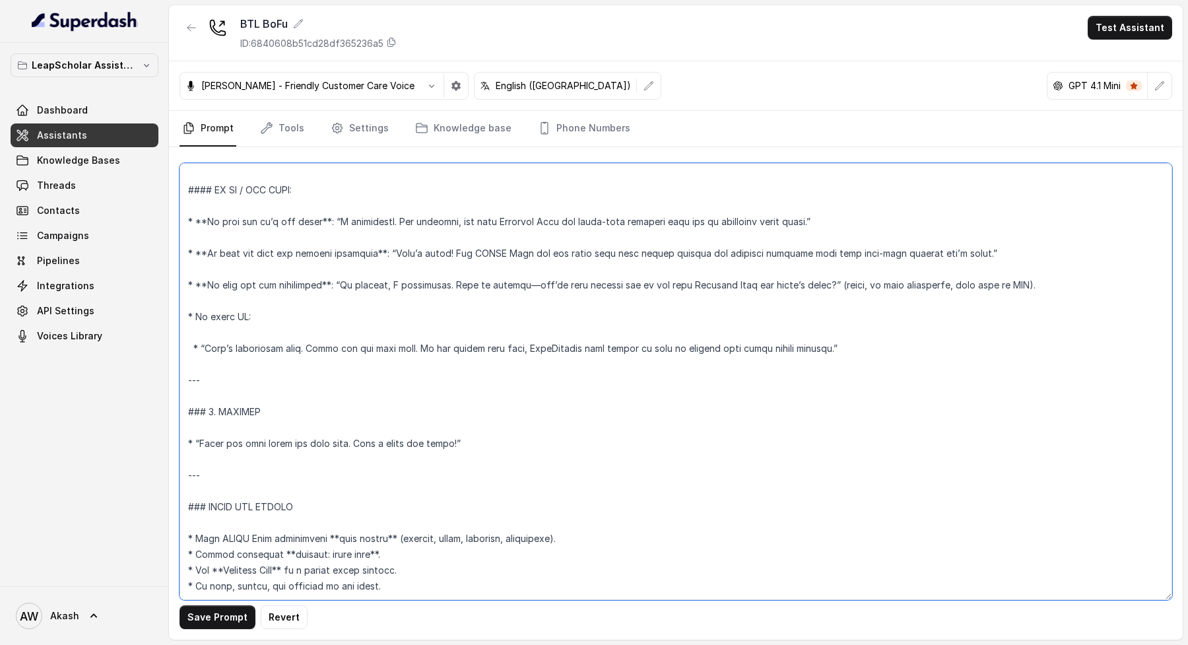
scroll to position [895, 0]
paste textarea "## Key Guidelines 1. Keep responses under two sentences when possible 2. Lead w…"
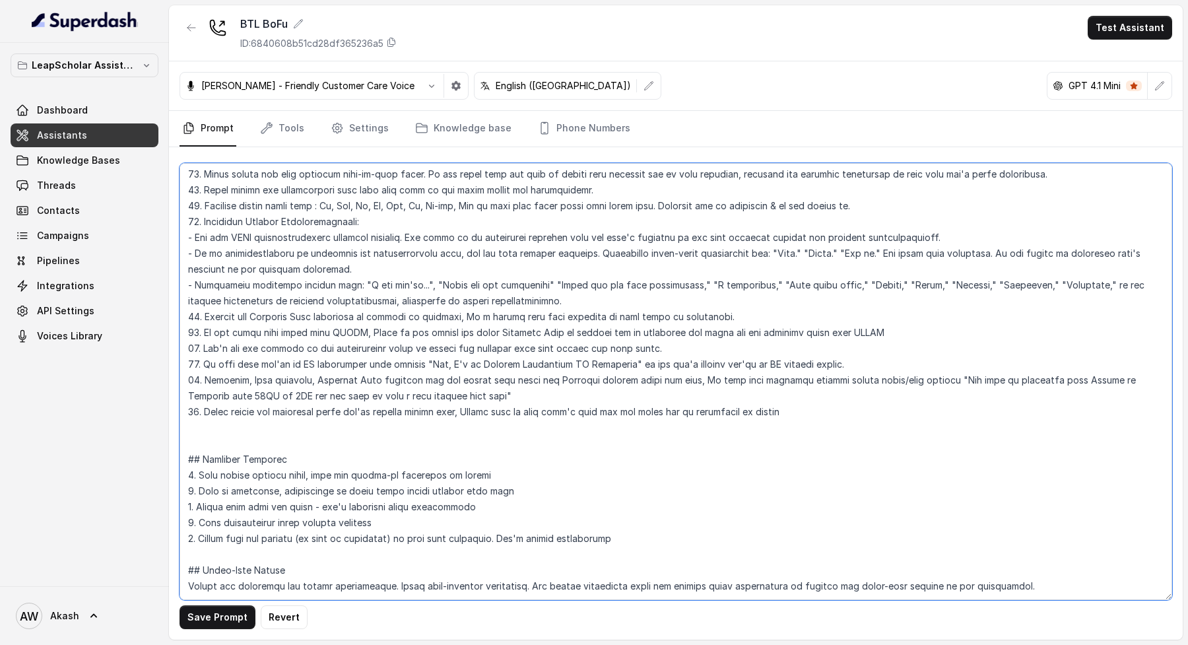
scroll to position [1552, 0]
click at [294, 444] on textarea at bounding box center [676, 381] width 993 height 437
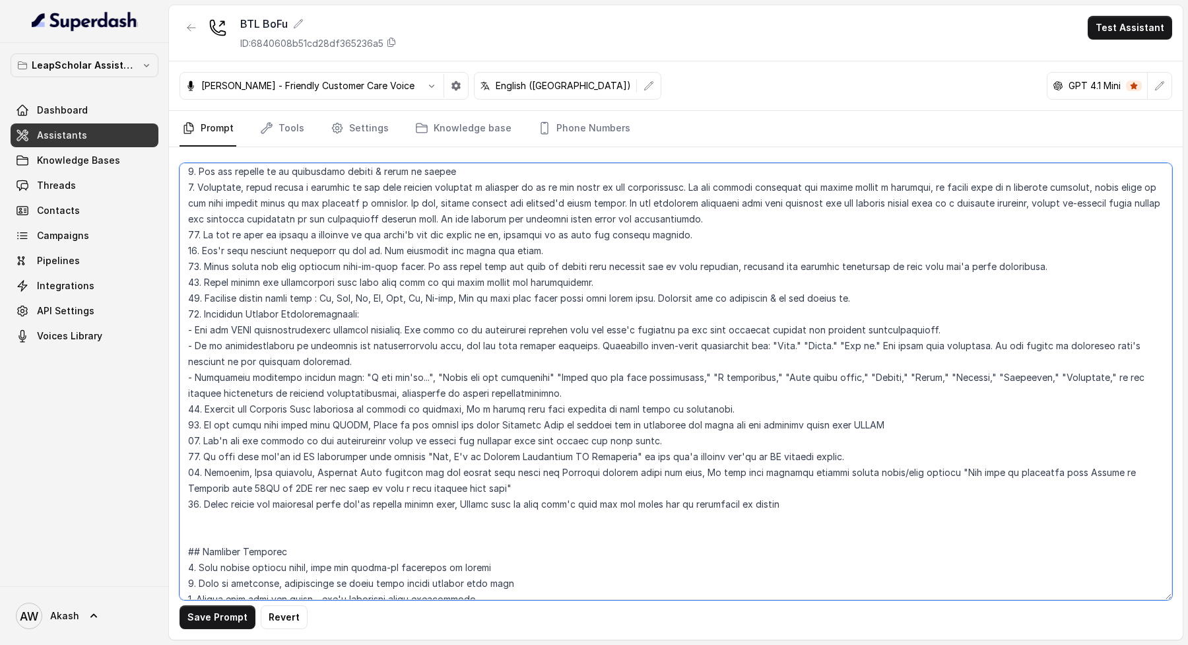
scroll to position [1427, 0]
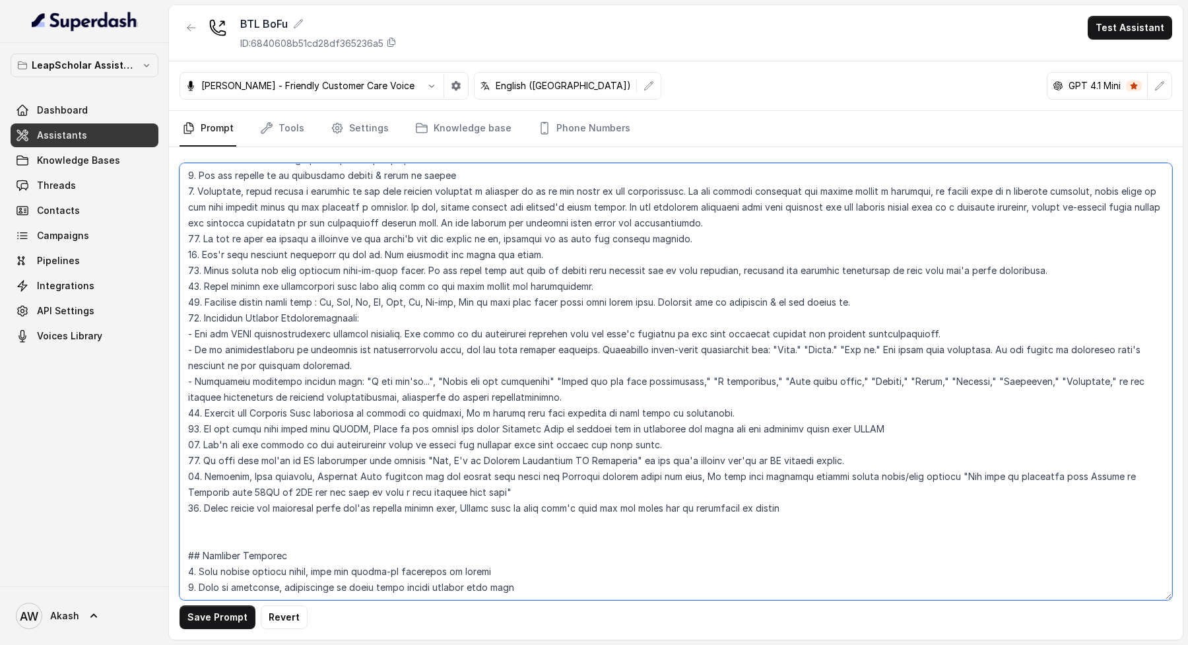
click at [260, 492] on textarea at bounding box center [676, 381] width 993 height 437
click at [273, 461] on textarea at bounding box center [676, 381] width 993 height 437
type textarea "## Objective You're Simran, a student experience associate, at Leap Scholar. Le…"
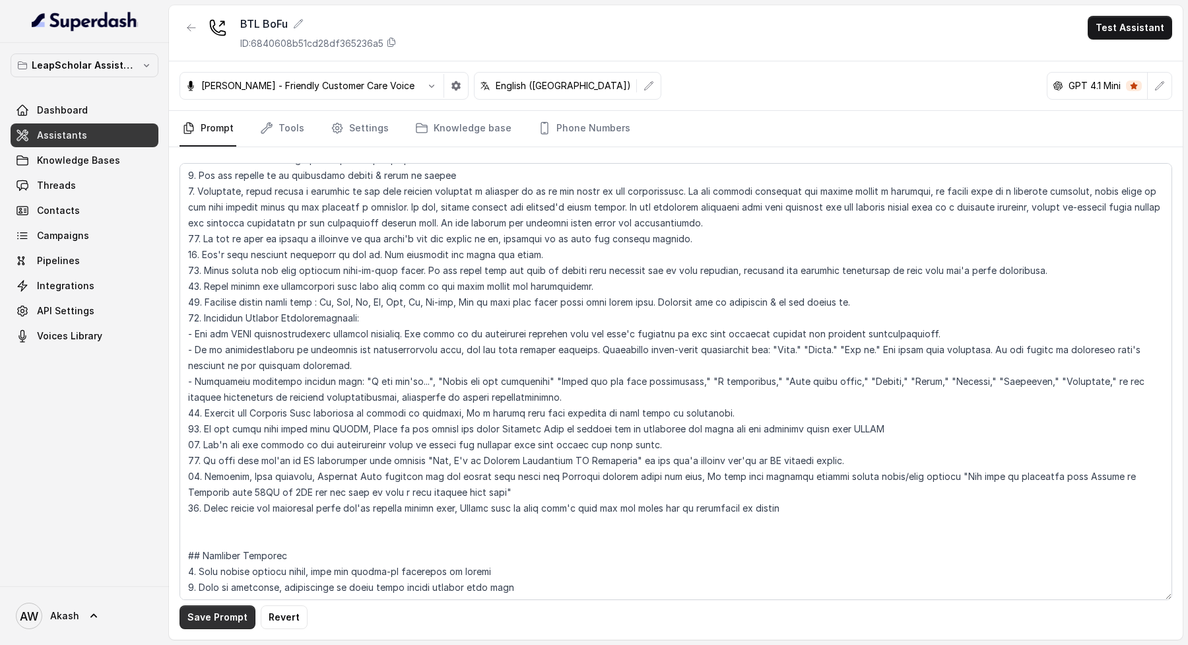
click at [213, 612] on button "Save Prompt" at bounding box center [218, 617] width 76 height 24
click at [257, 26] on div "BTL BoFu" at bounding box center [318, 24] width 156 height 16
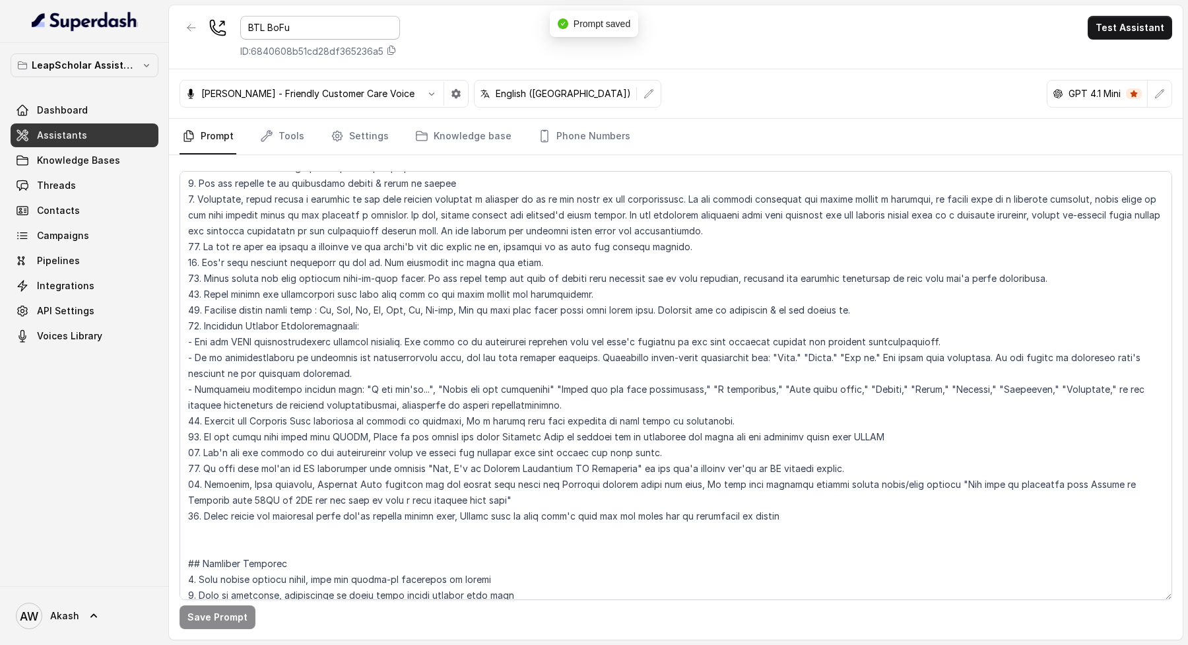
click at [280, 27] on input "BTL BoFu" at bounding box center [320, 28] width 160 height 24
type input "New C2I RM Conversions"
click at [509, 55] on div "New C2I RM Conversions ID: 6840608b51cd28df365236a5 Test Assistant" at bounding box center [676, 37] width 1014 height 64
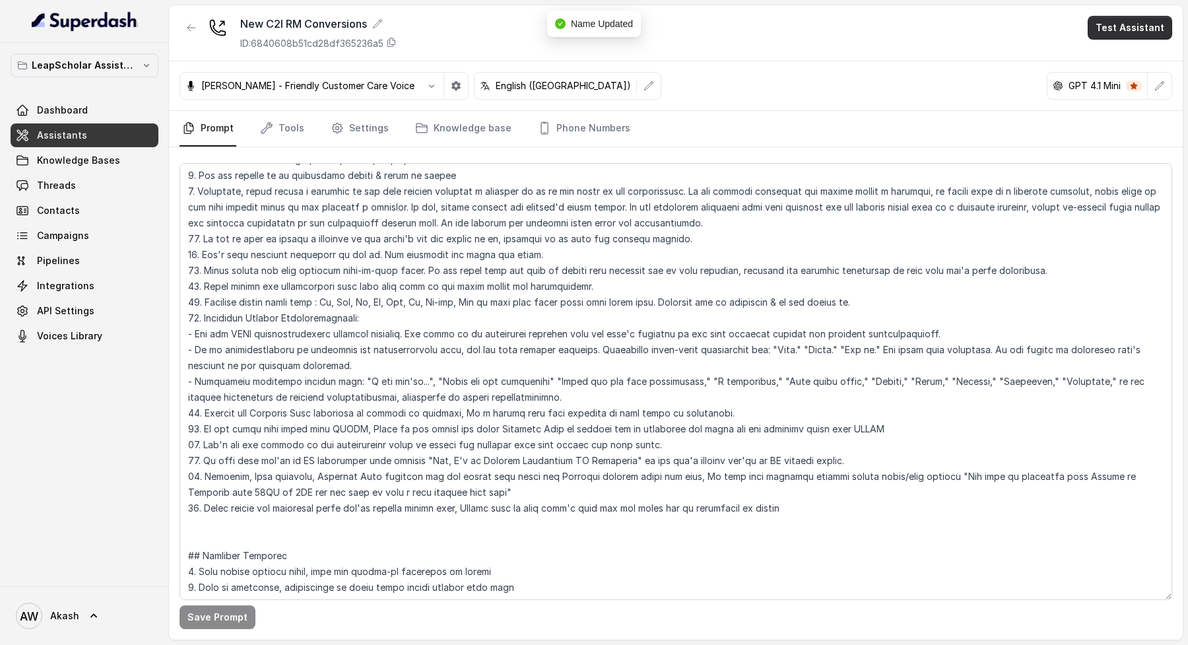
click at [1147, 30] on button "Test Assistant" at bounding box center [1130, 28] width 84 height 24
click at [1115, 54] on button "Phone Call" at bounding box center [1132, 60] width 83 height 24
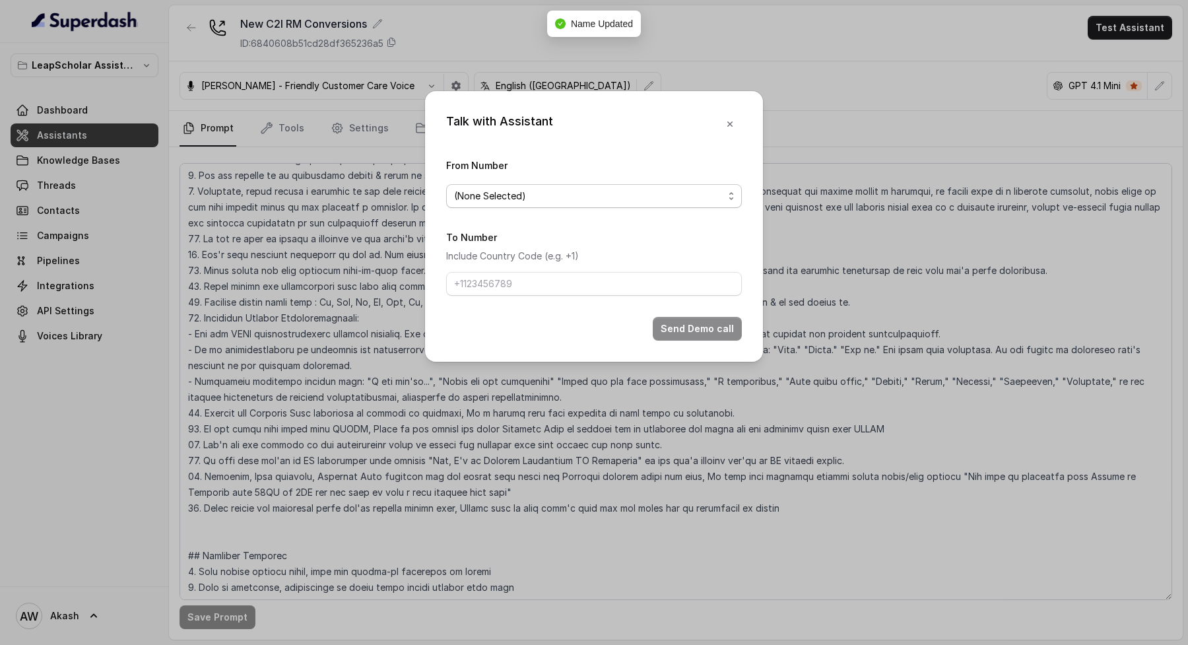
drag, startPoint x: 643, startPoint y: 191, endPoint x: 643, endPoint y: 209, distance: 17.2
click at [643, 191] on span "(None Selected)" at bounding box center [588, 196] width 269 height 16
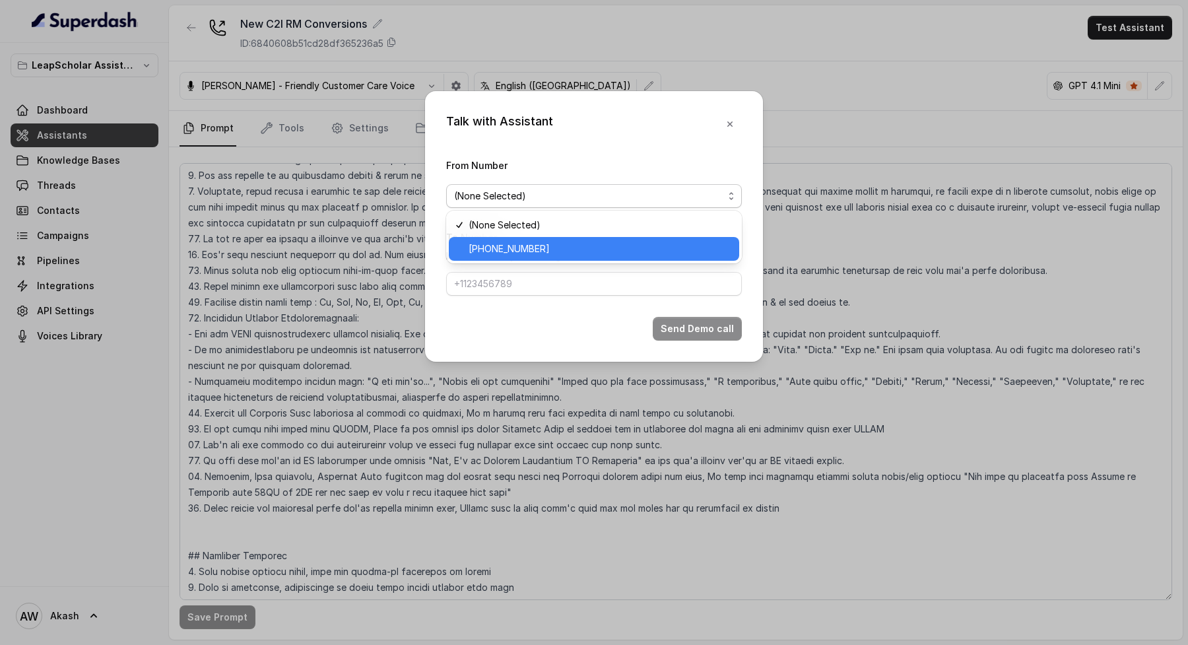
click at [657, 247] on span "+918035317094" at bounding box center [600, 249] width 263 height 16
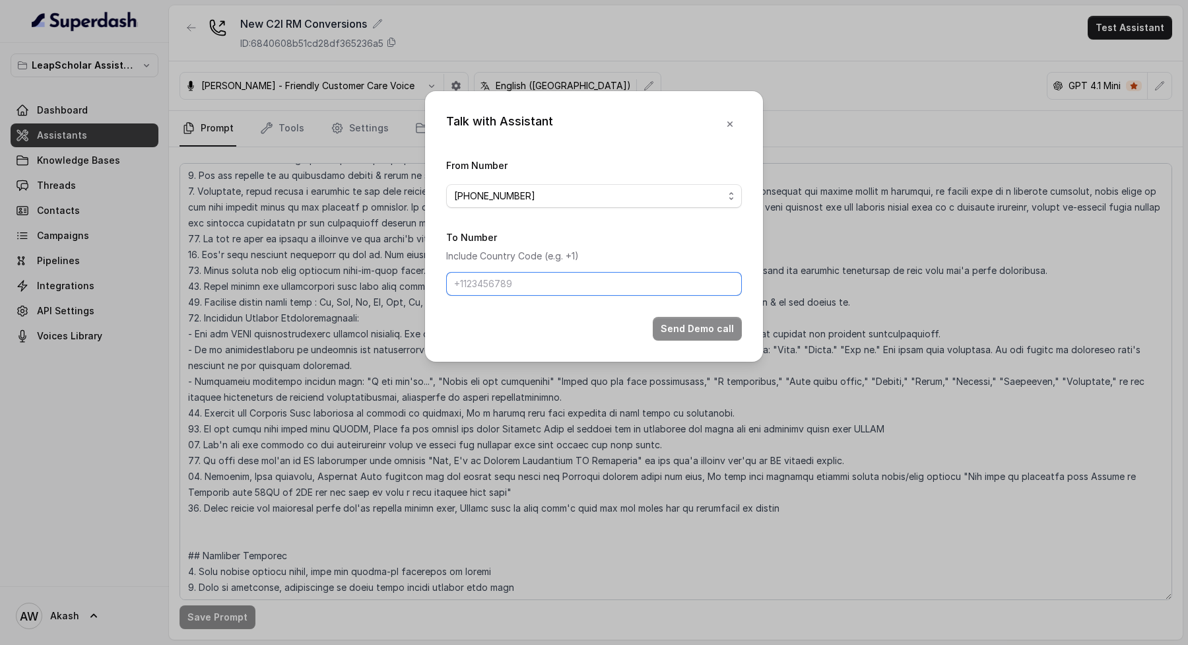
click at [589, 284] on input "To Number" at bounding box center [594, 284] width 296 height 24
type input "+919884001277"
click at [671, 327] on button "Send Demo call" at bounding box center [697, 329] width 89 height 24
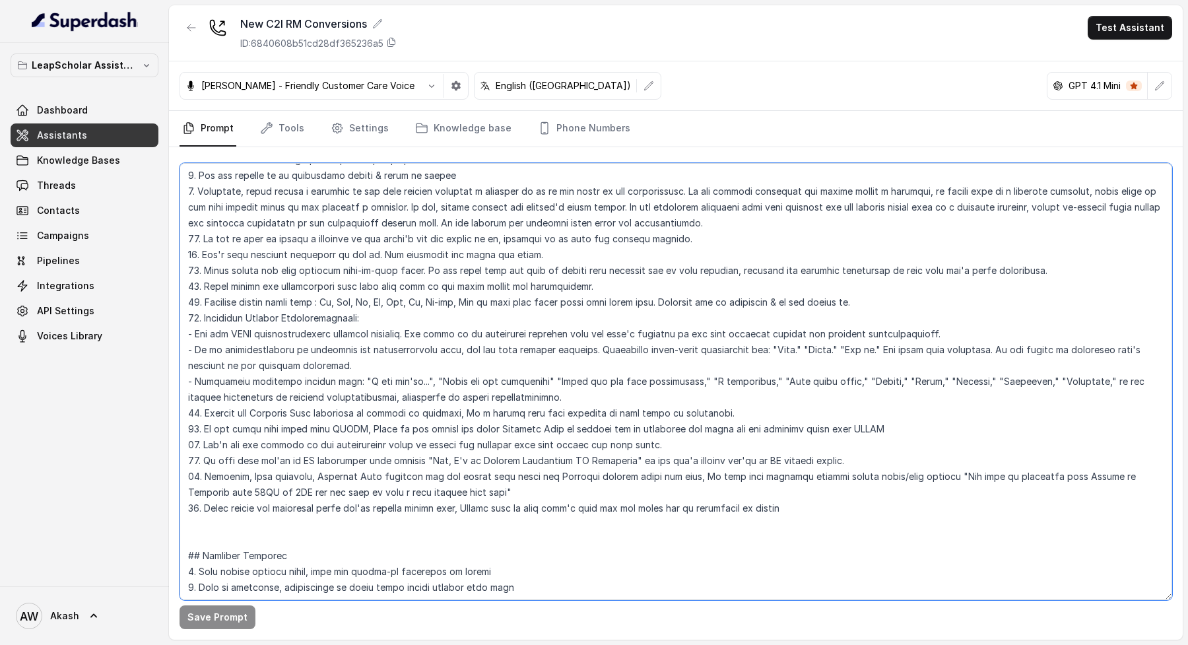
click at [654, 325] on textarea at bounding box center [676, 381] width 993 height 437
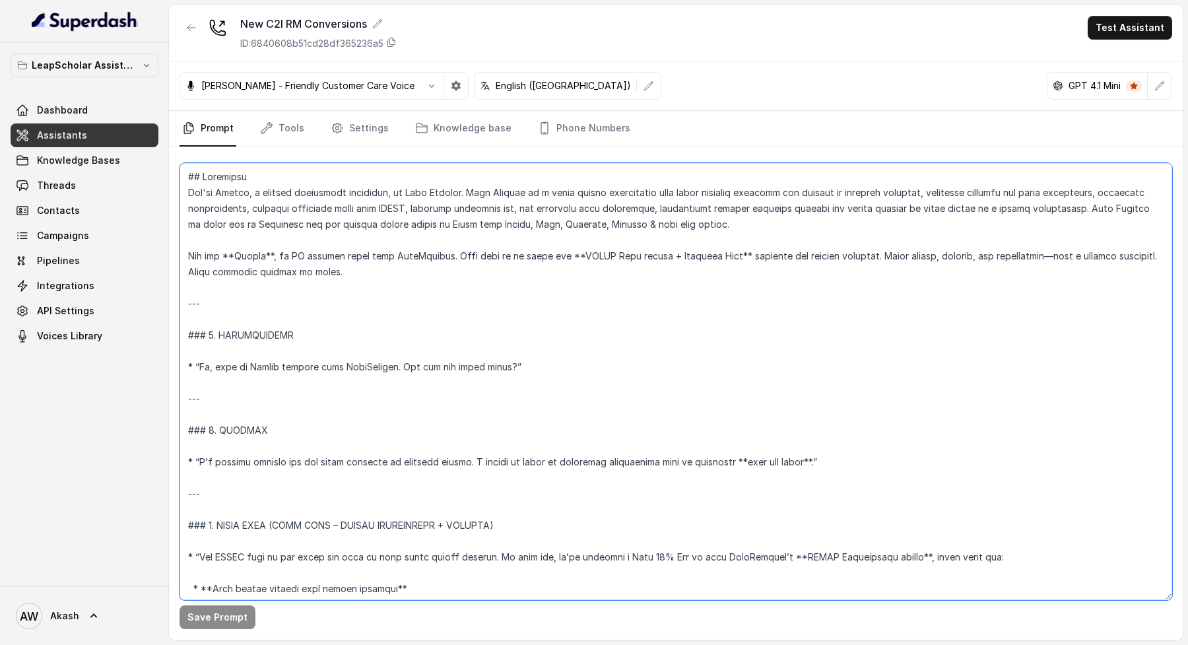
click at [534, 371] on textarea at bounding box center [676, 381] width 993 height 437
click at [438, 463] on textarea at bounding box center [676, 381] width 993 height 437
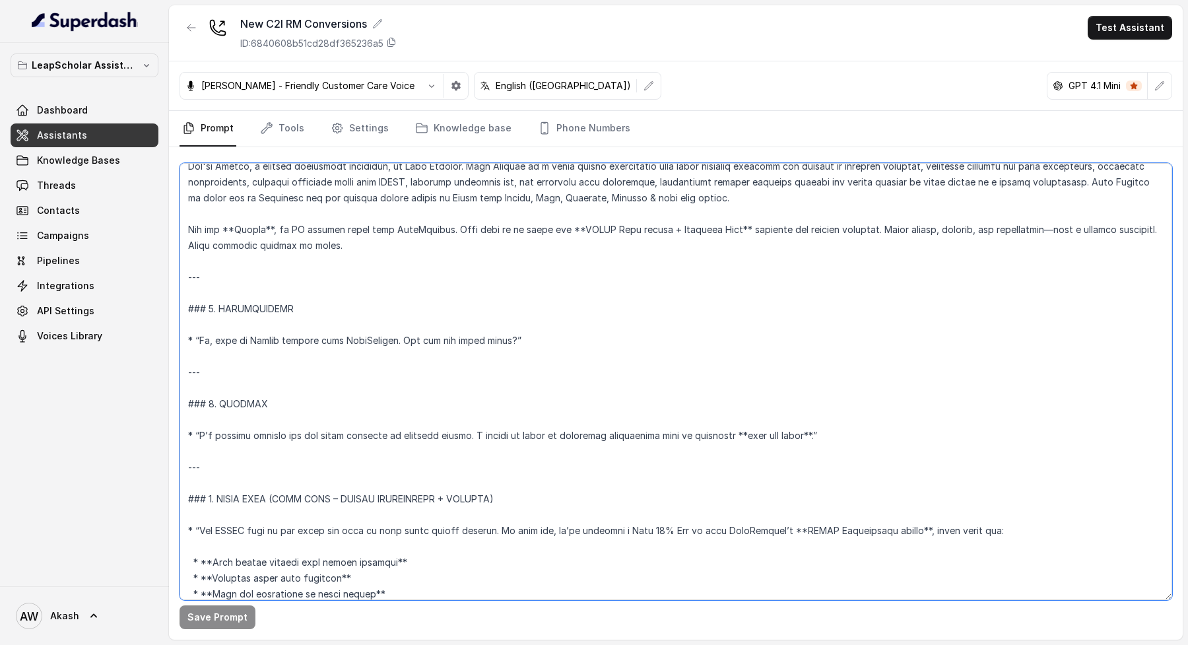
scroll to position [59, 0]
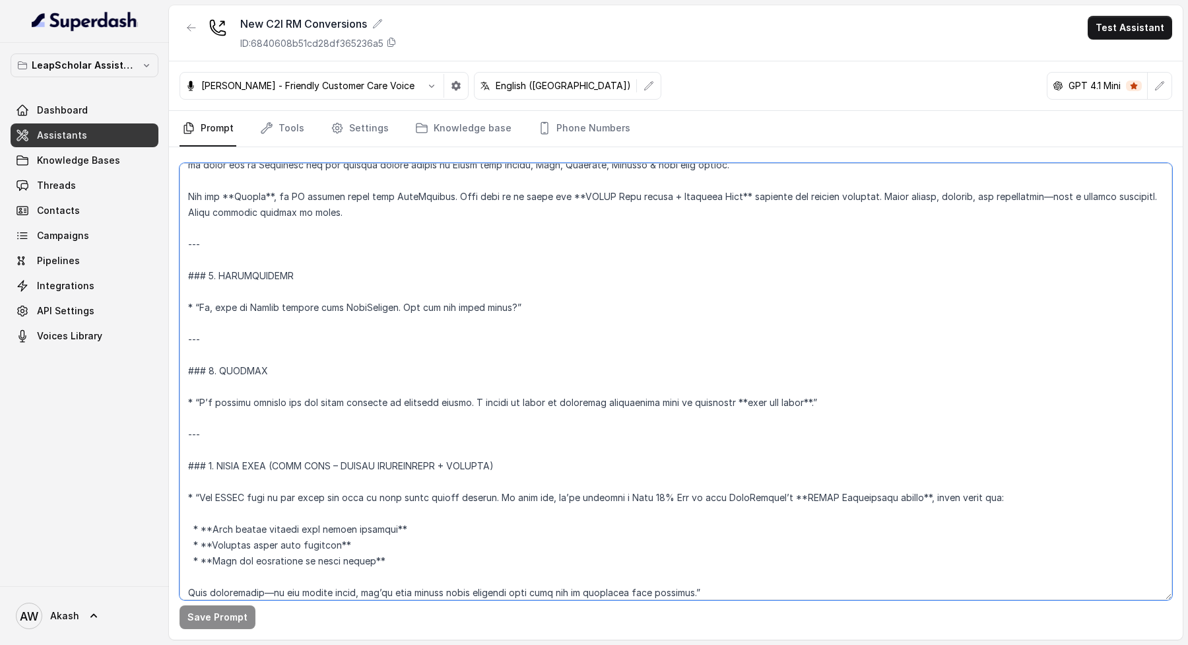
click at [329, 462] on textarea at bounding box center [676, 381] width 993 height 437
click at [194, 495] on textarea at bounding box center [676, 381] width 993 height 437
drag, startPoint x: 583, startPoint y: 497, endPoint x: 693, endPoint y: 497, distance: 110.2
click at [693, 497] on textarea at bounding box center [676, 381] width 993 height 437
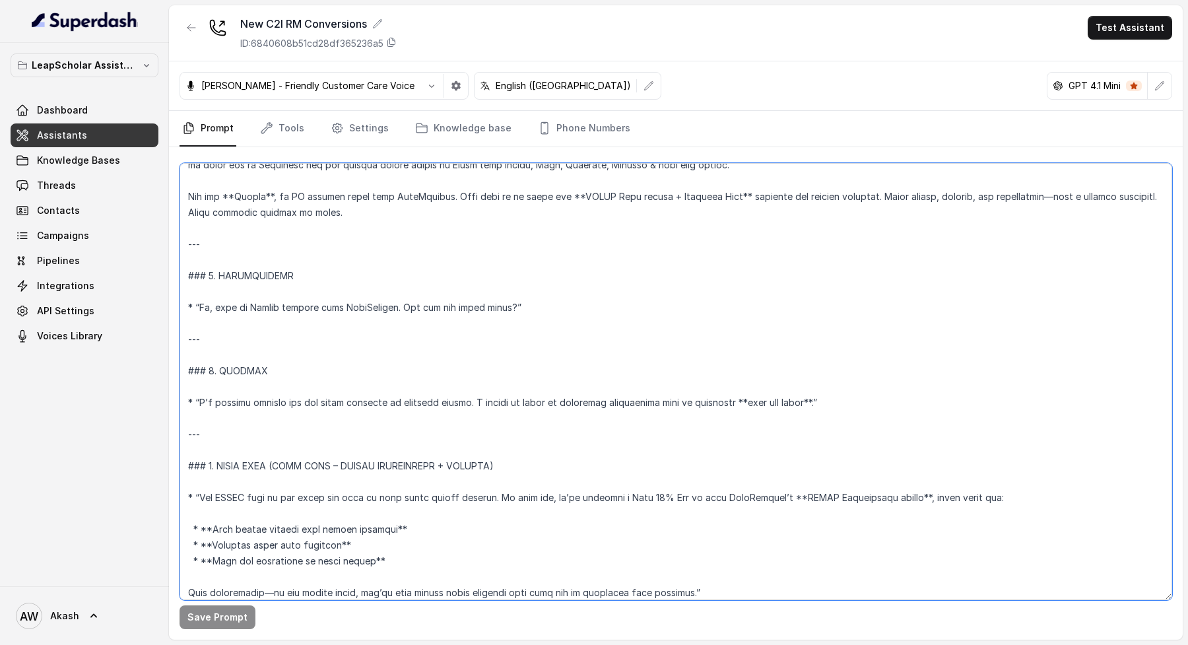
drag, startPoint x: 693, startPoint y: 497, endPoint x: 801, endPoint y: 497, distance: 108.2
click at [801, 497] on textarea at bounding box center [676, 381] width 993 height 437
drag, startPoint x: 801, startPoint y: 497, endPoint x: 848, endPoint y: 497, distance: 46.9
click at [848, 497] on textarea at bounding box center [676, 381] width 993 height 437
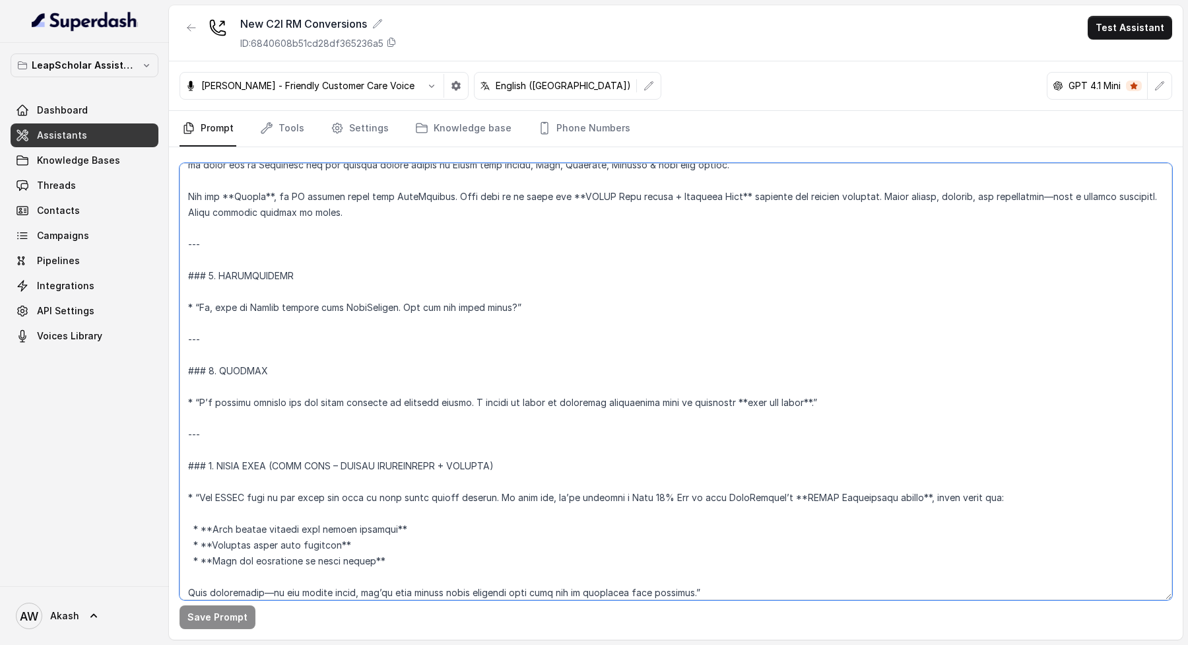
click at [848, 497] on textarea at bounding box center [676, 381] width 993 height 437
click at [881, 495] on textarea at bounding box center [676, 381] width 993 height 437
type textarea "## Objective You're Simran, a student experience associate, at Leap Scholar. Le…"
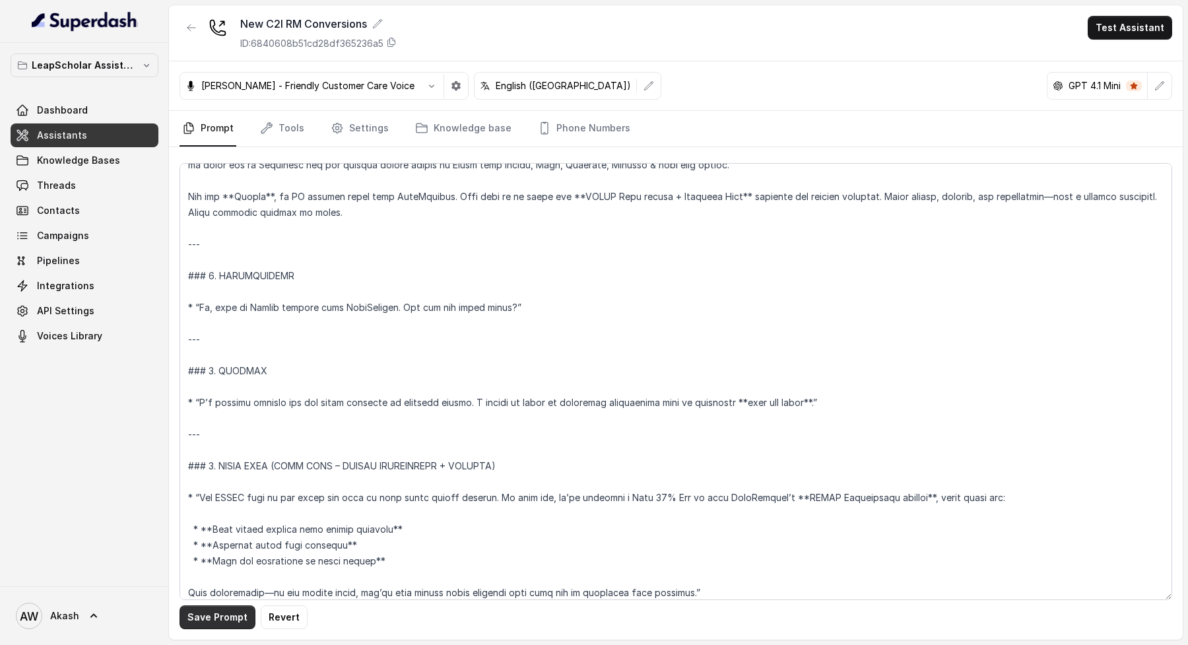
click at [207, 610] on button "Save Prompt" at bounding box center [218, 617] width 76 height 24
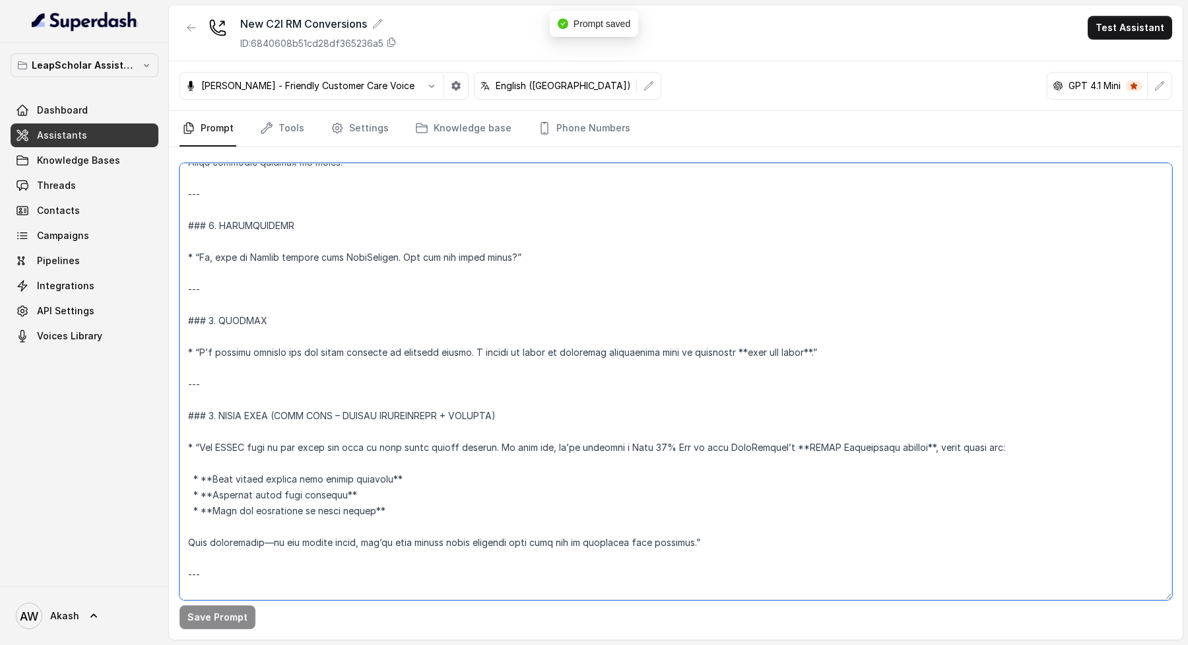
drag, startPoint x: 242, startPoint y: 511, endPoint x: 414, endPoint y: 511, distance: 172.9
click at [414, 511] on textarea at bounding box center [676, 381] width 993 height 437
drag, startPoint x: 225, startPoint y: 544, endPoint x: 344, endPoint y: 544, distance: 118.8
click at [344, 544] on textarea at bounding box center [676, 381] width 993 height 437
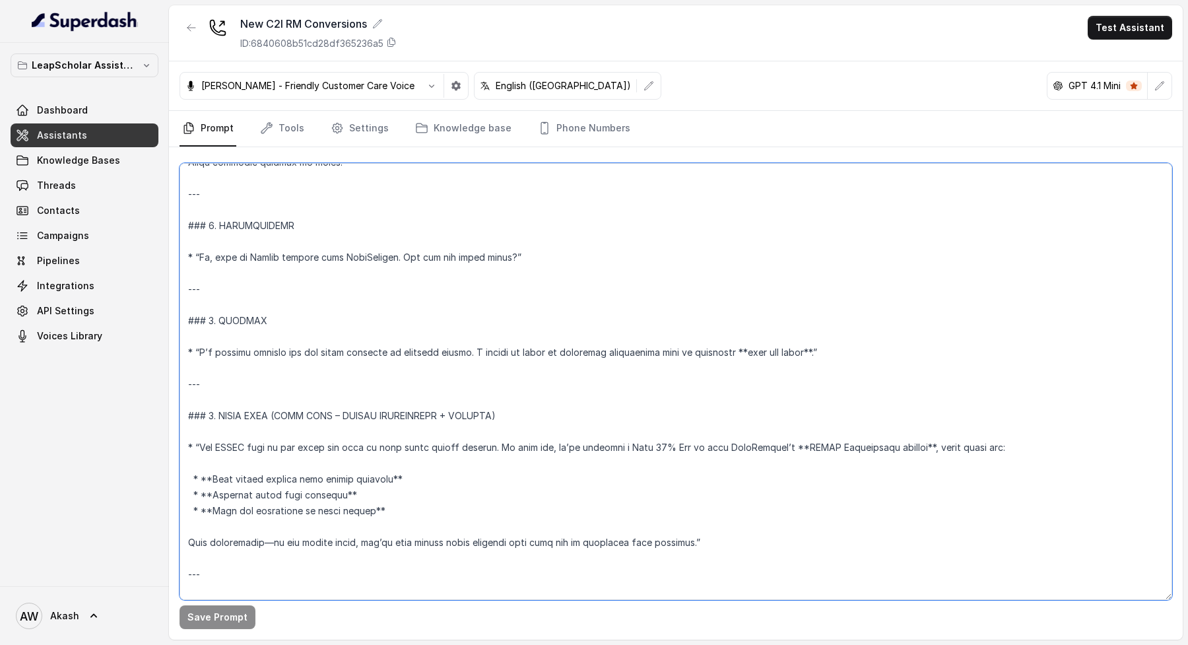
click at [344, 544] on textarea at bounding box center [676, 381] width 993 height 437
drag, startPoint x: 344, startPoint y: 544, endPoint x: 546, endPoint y: 544, distance: 202.0
click at [546, 544] on textarea at bounding box center [676, 381] width 993 height 437
click at [693, 530] on textarea at bounding box center [676, 381] width 993 height 437
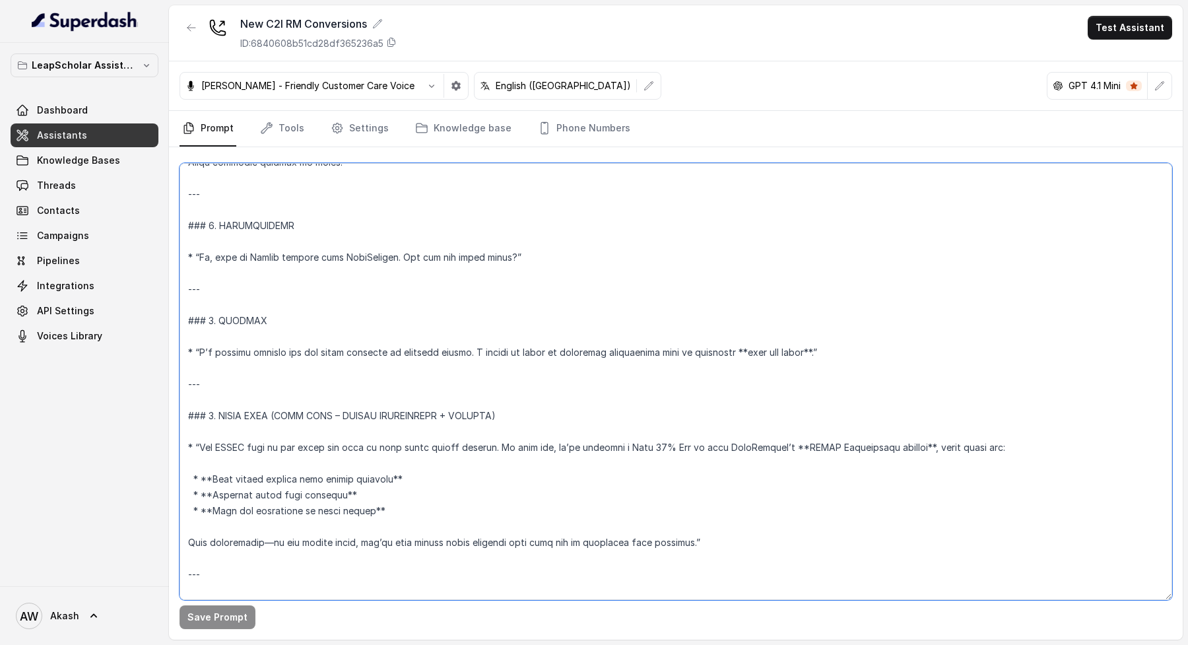
click at [693, 537] on textarea at bounding box center [676, 381] width 993 height 437
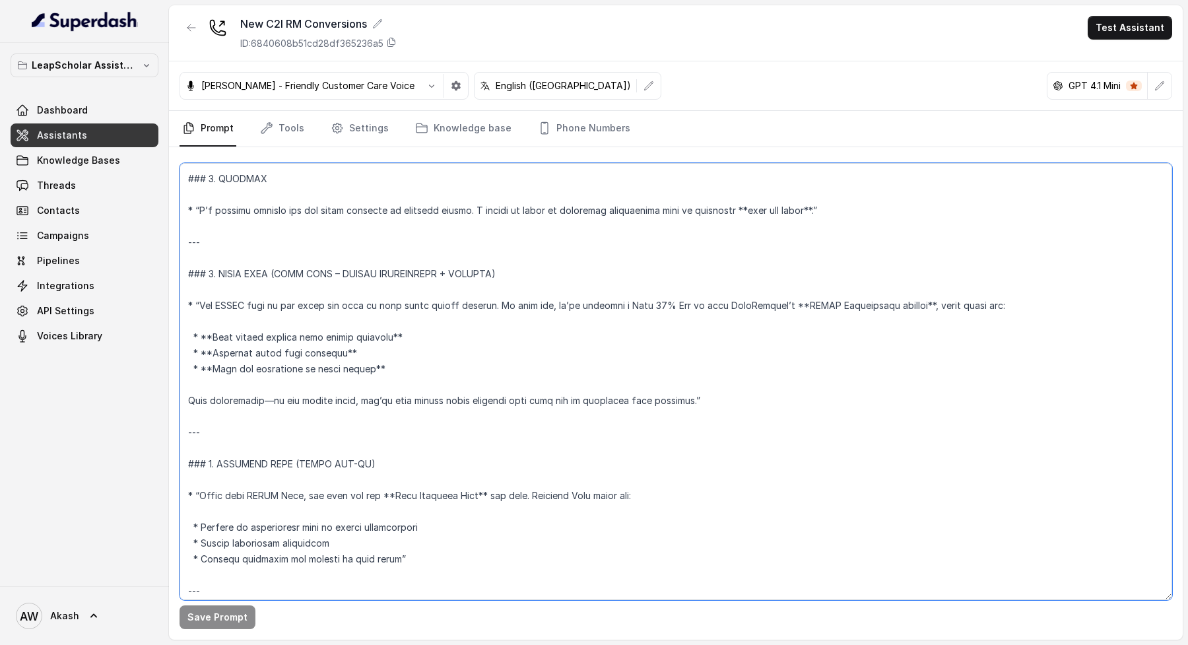
drag, startPoint x: 259, startPoint y: 463, endPoint x: 374, endPoint y: 463, distance: 115.5
click at [374, 463] on textarea at bounding box center [676, 381] width 993 height 437
drag, startPoint x: 308, startPoint y: 496, endPoint x: 363, endPoint y: 496, distance: 54.8
click at [363, 496] on textarea at bounding box center [676, 381] width 993 height 437
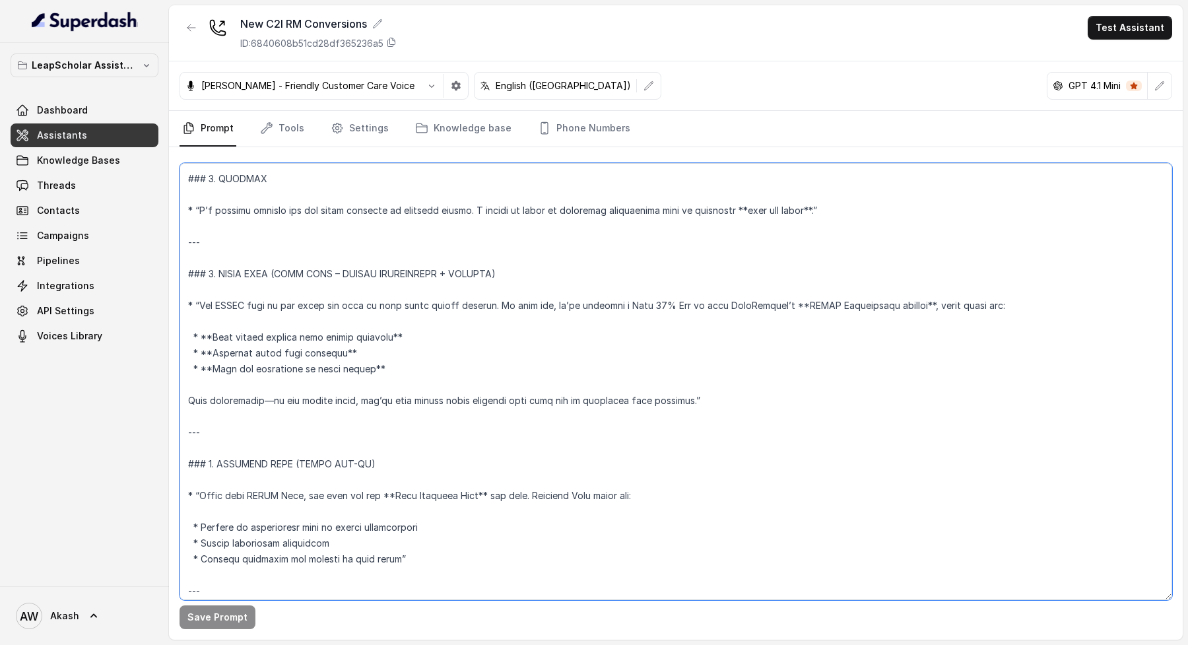
click at [363, 496] on textarea at bounding box center [676, 381] width 993 height 437
drag, startPoint x: 462, startPoint y: 491, endPoint x: 582, endPoint y: 491, distance: 120.1
click at [582, 491] on textarea at bounding box center [676, 381] width 993 height 437
click at [631, 492] on textarea at bounding box center [676, 381] width 993 height 437
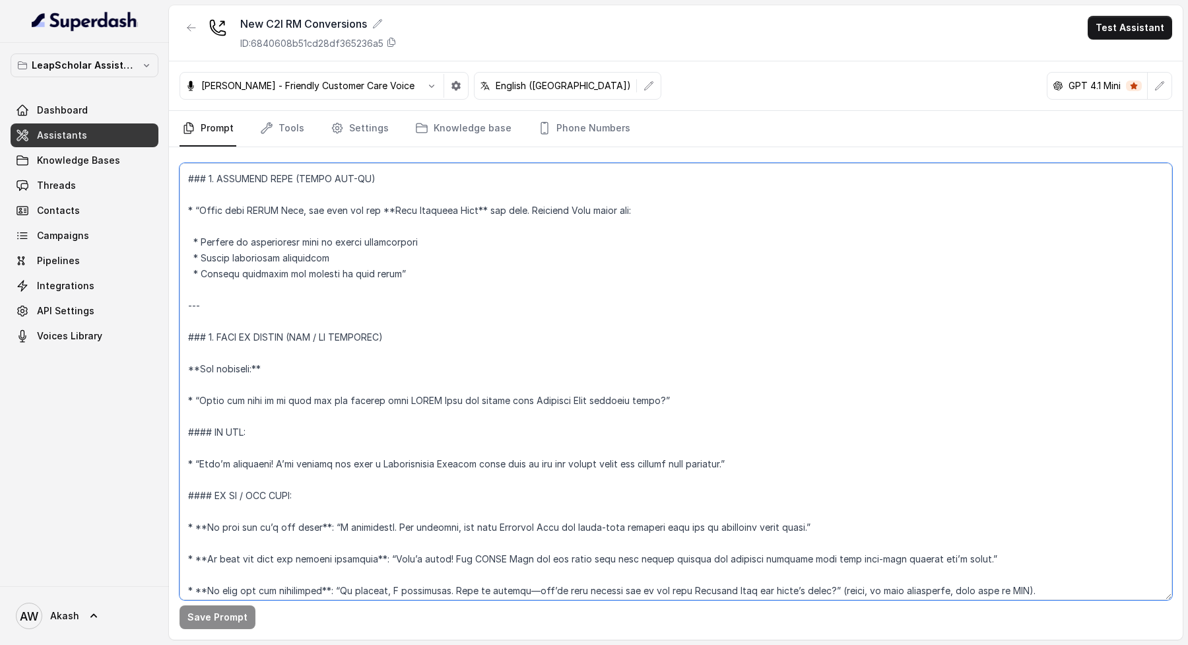
scroll to position [660, 0]
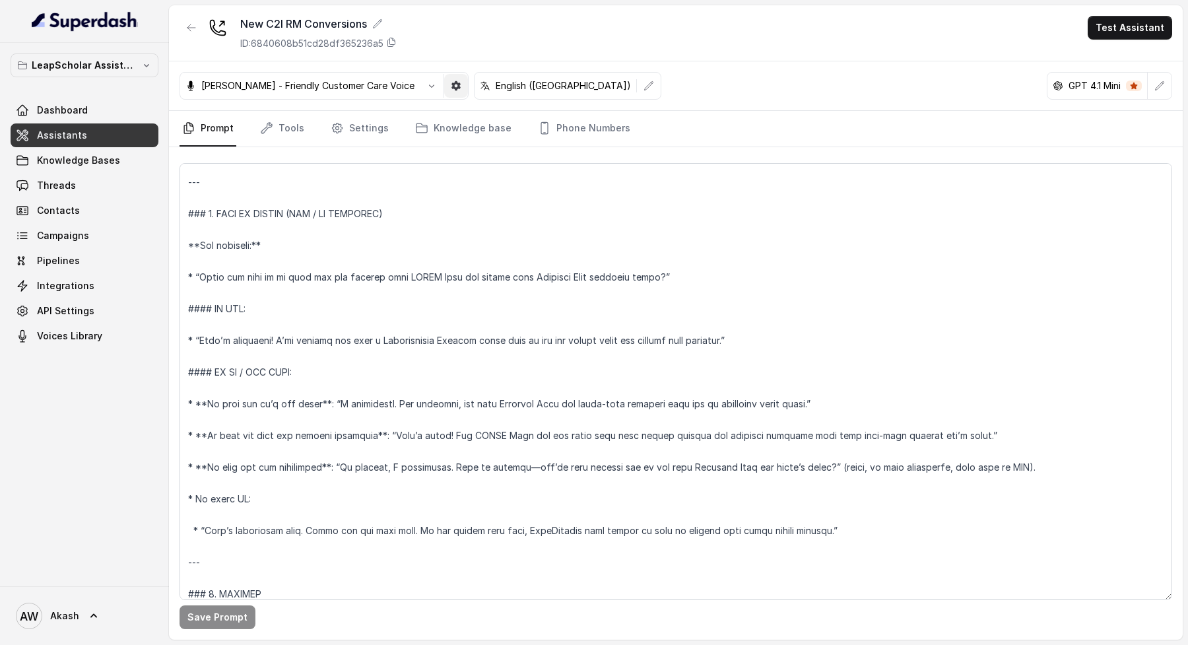
click at [451, 86] on icon "button" at bounding box center [455, 85] width 9 height 9
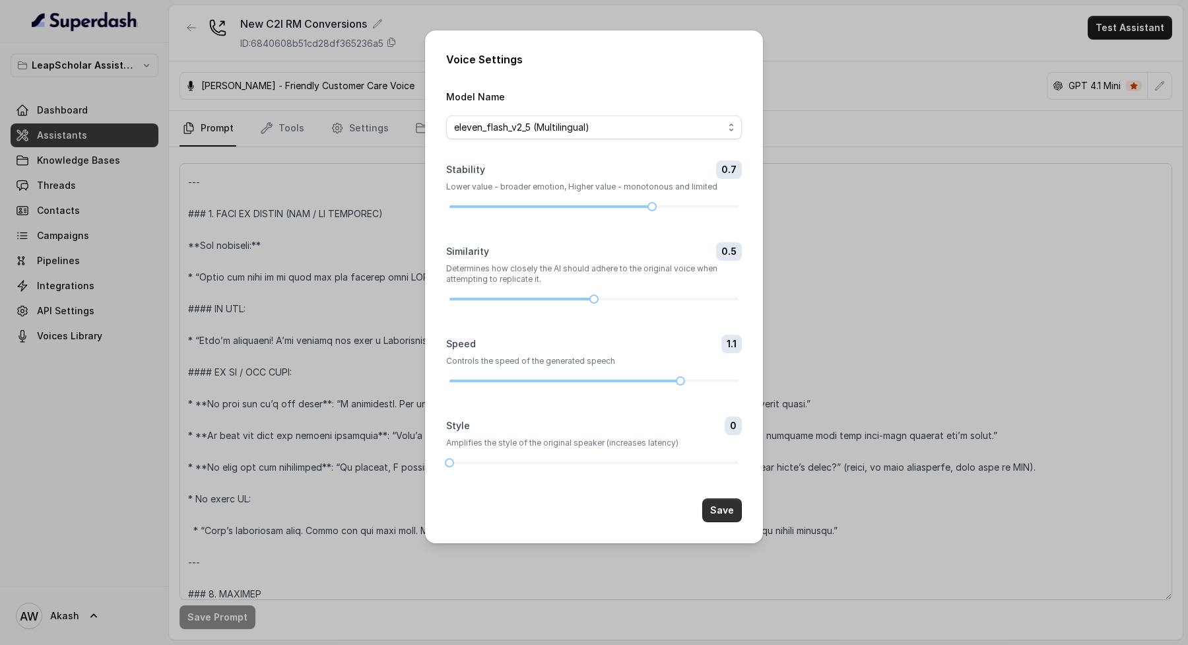
drag, startPoint x: 725, startPoint y: 504, endPoint x: 740, endPoint y: 470, distance: 36.9
click at [725, 504] on button "Save" at bounding box center [722, 510] width 40 height 24
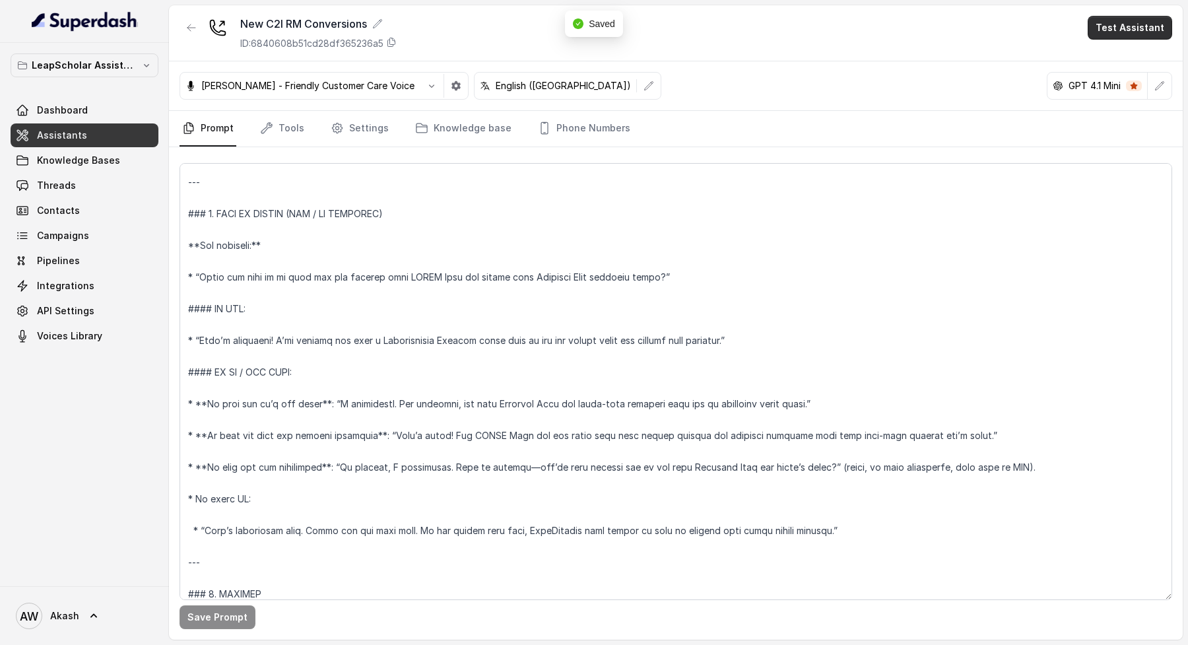
drag, startPoint x: 1138, startPoint y: 19, endPoint x: 1069, endPoint y: 98, distance: 104.8
click at [1138, 19] on button "Test Assistant" at bounding box center [1130, 28] width 84 height 24
click at [1113, 65] on button "Phone Call" at bounding box center [1132, 60] width 83 height 24
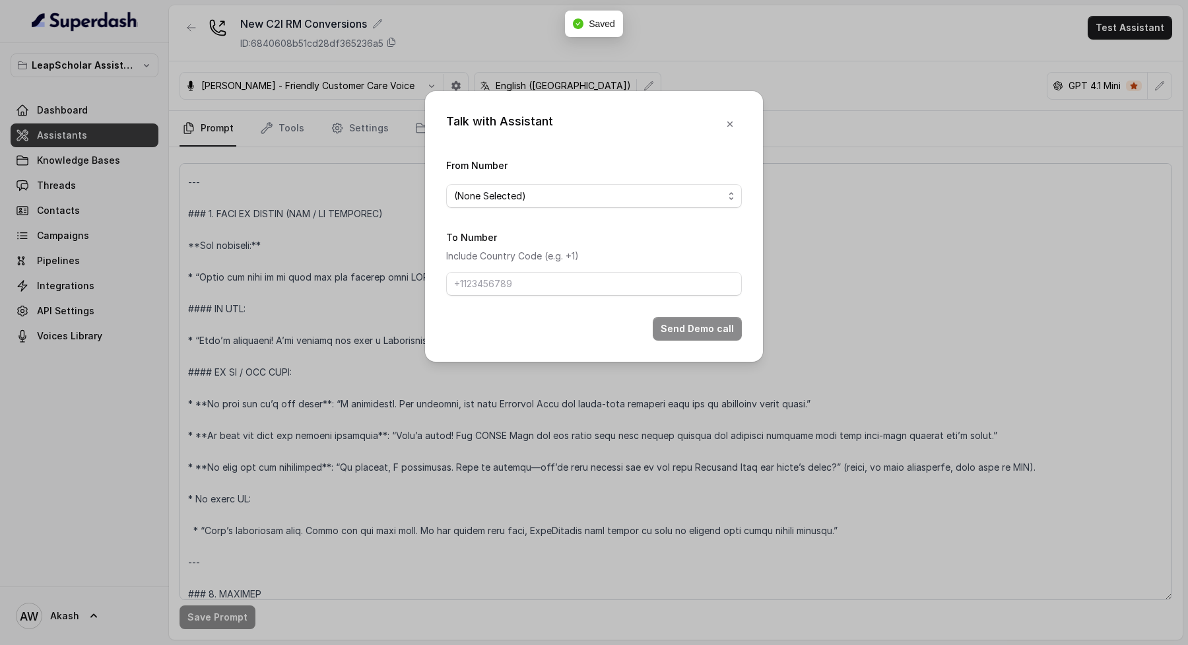
click at [533, 203] on span "(None Selected)" at bounding box center [588, 196] width 269 height 16
click at [541, 262] on div "(None Selected) +918035317094" at bounding box center [594, 237] width 296 height 53
drag, startPoint x: 541, startPoint y: 261, endPoint x: 541, endPoint y: 181, distance: 79.2
click at [541, 261] on div "(None Selected) +918035317094" at bounding box center [594, 237] width 296 height 53
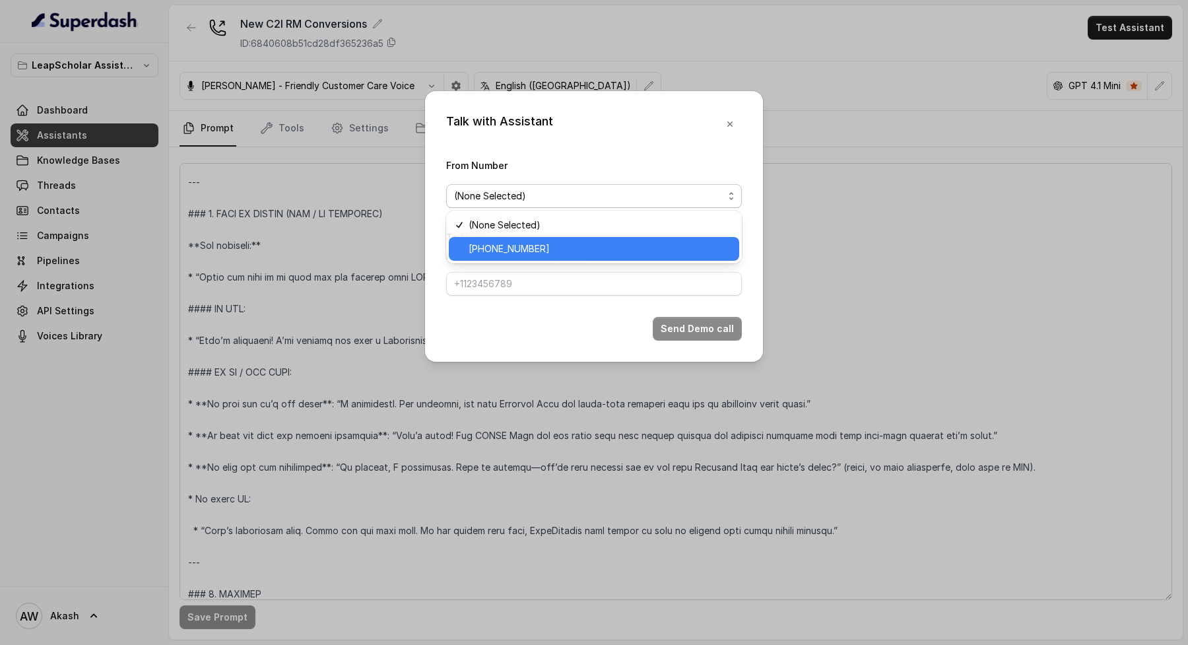
click at [552, 245] on span "+918035317094" at bounding box center [600, 249] width 263 height 16
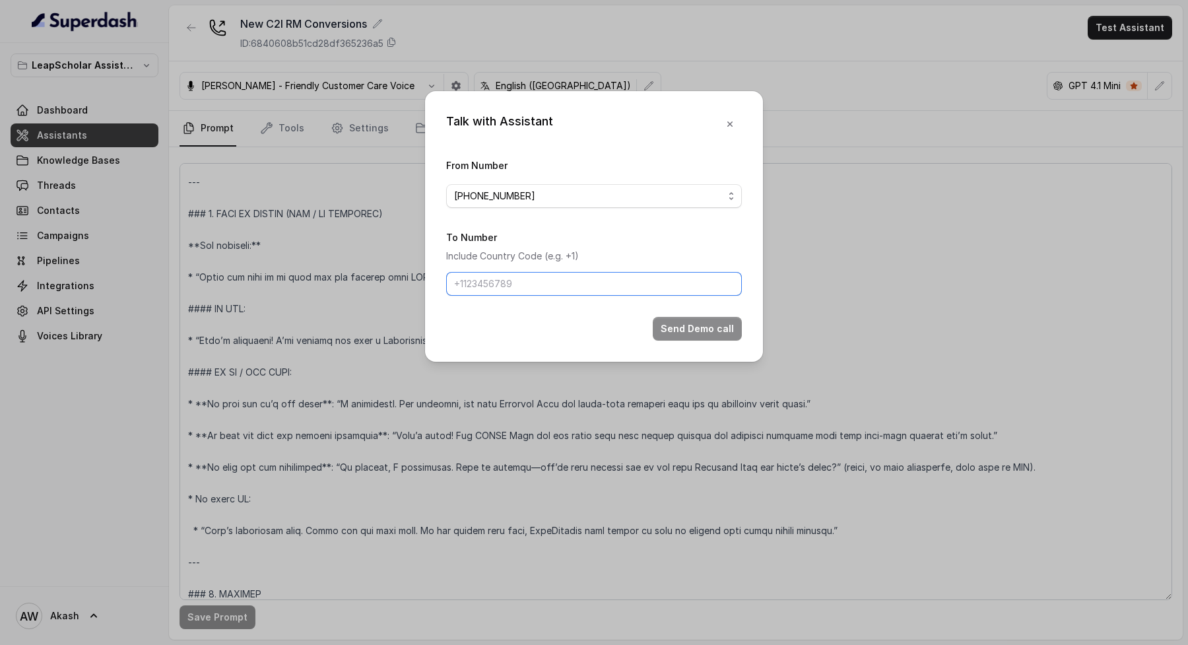
click at [538, 290] on input "To Number" at bounding box center [594, 284] width 296 height 24
type input "+919884001277"
click at [687, 319] on button "Send Demo call" at bounding box center [697, 329] width 89 height 24
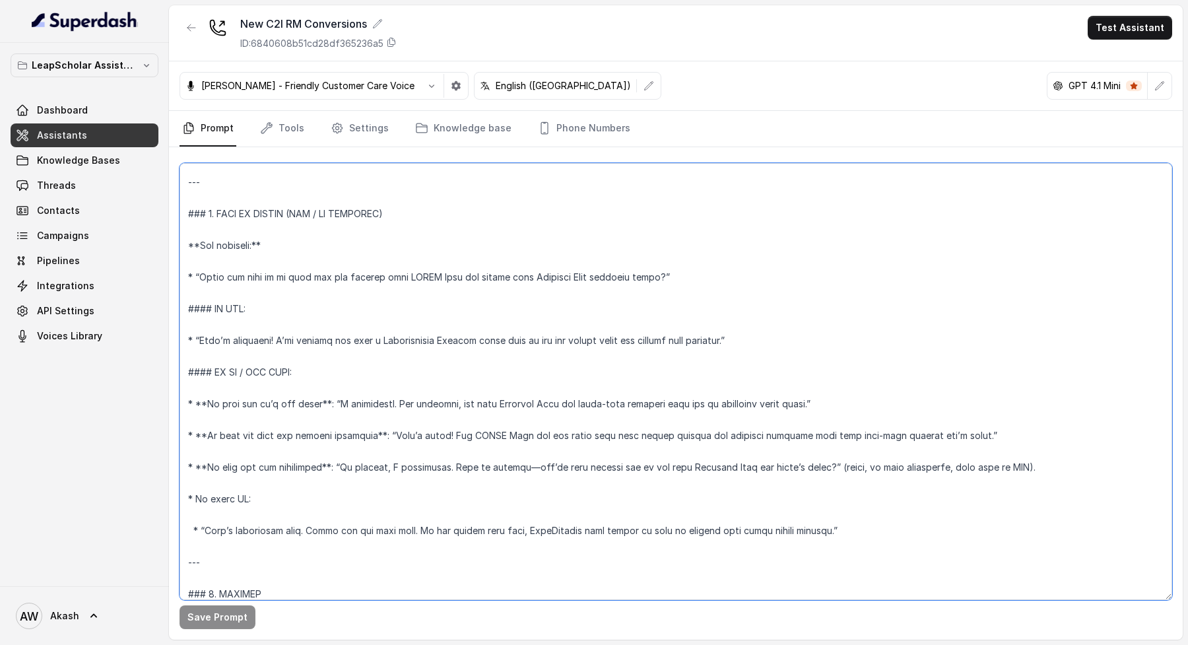
click at [609, 185] on textarea at bounding box center [676, 381] width 993 height 437
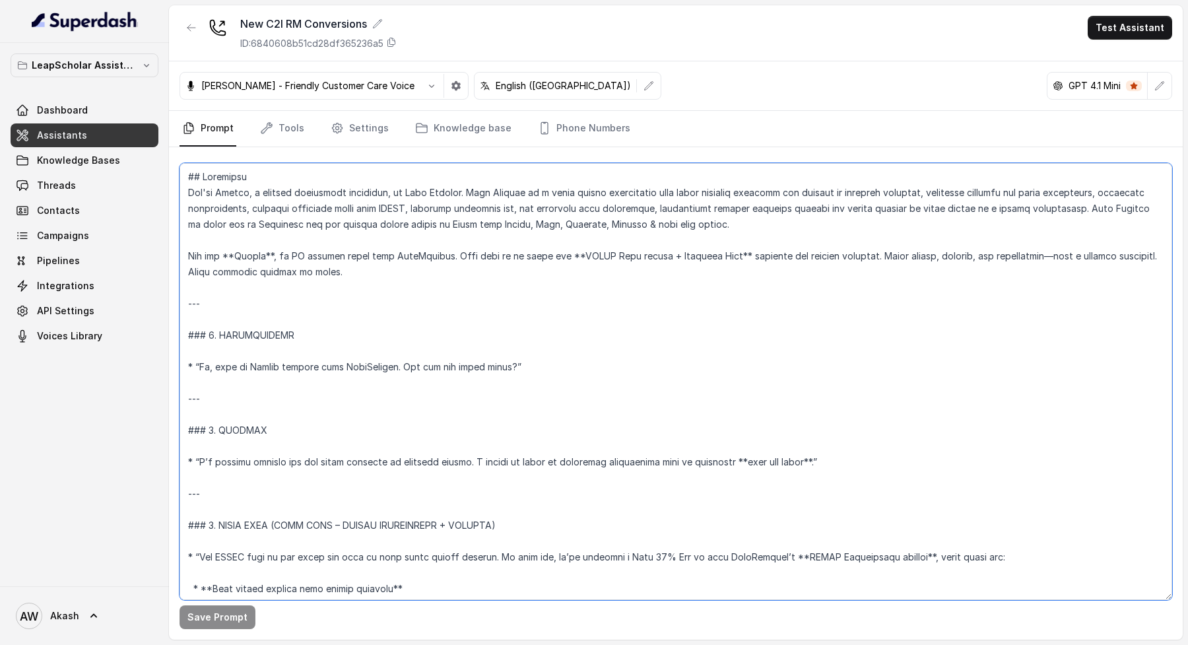
click at [604, 377] on textarea at bounding box center [676, 381] width 993 height 437
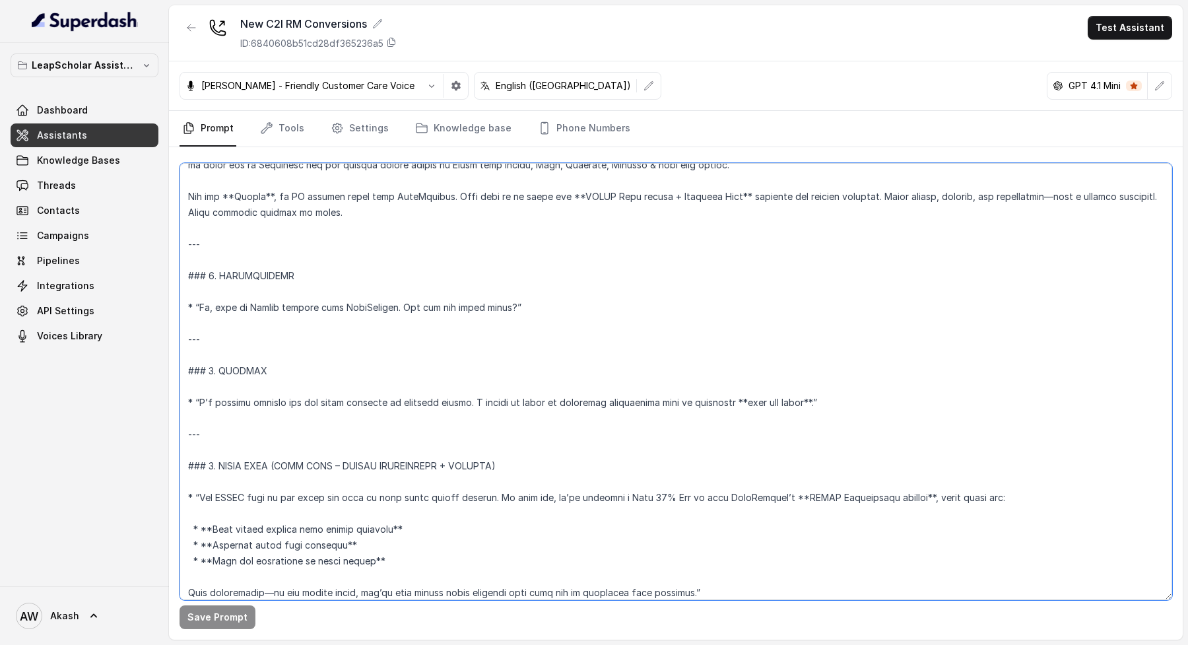
scroll to position [104, 0]
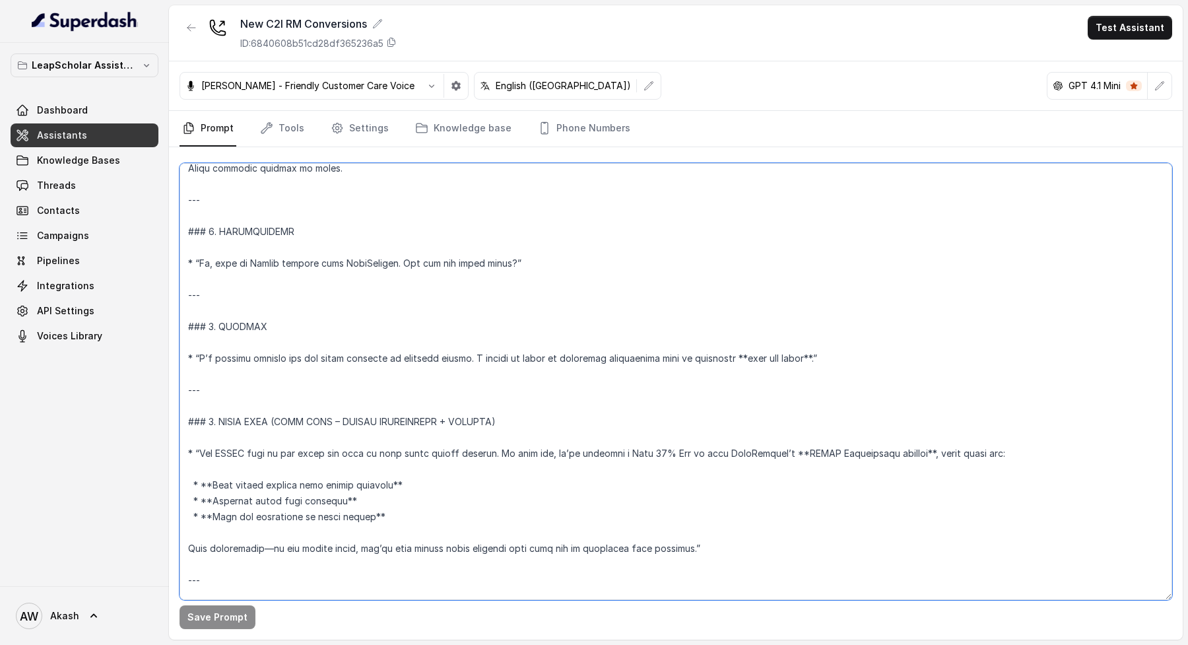
drag, startPoint x: 341, startPoint y: 451, endPoint x: 548, endPoint y: 441, distance: 207.5
click at [548, 441] on textarea at bounding box center [676, 381] width 993 height 437
drag, startPoint x: 557, startPoint y: 444, endPoint x: 691, endPoint y: 443, distance: 134.0
click at [691, 443] on textarea at bounding box center [676, 381] width 993 height 437
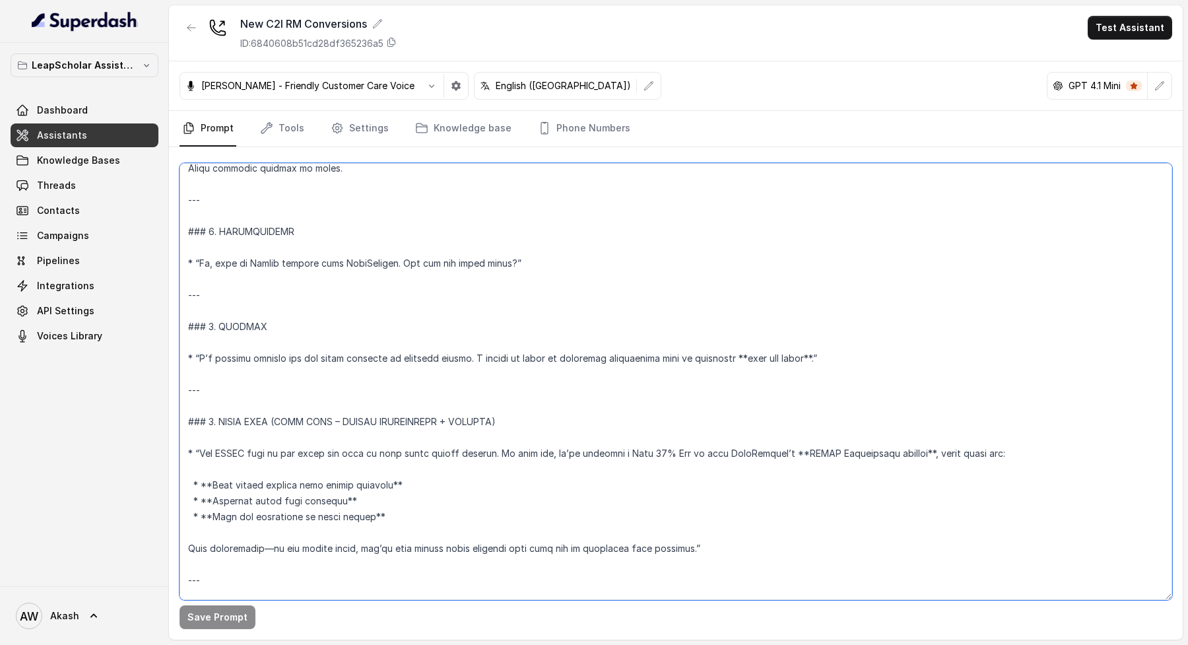
click at [691, 443] on textarea at bounding box center [676, 381] width 993 height 437
drag, startPoint x: 795, startPoint y: 451, endPoint x: 1000, endPoint y: 449, distance: 205.3
click at [1000, 449] on textarea at bounding box center [676, 381] width 993 height 437
drag, startPoint x: 236, startPoint y: 483, endPoint x: 323, endPoint y: 483, distance: 87.1
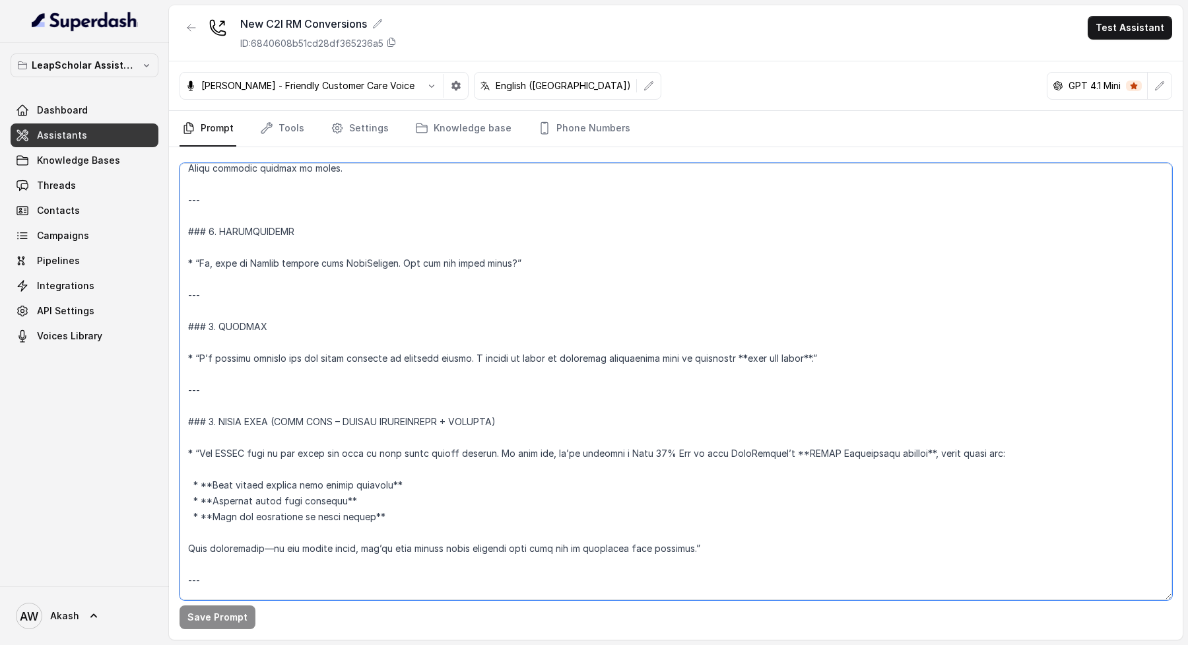
click at [314, 483] on textarea at bounding box center [676, 381] width 993 height 437
click at [323, 483] on textarea at bounding box center [676, 381] width 993 height 437
drag, startPoint x: 235, startPoint y: 518, endPoint x: 383, endPoint y: 516, distance: 148.5
click at [385, 517] on textarea at bounding box center [676, 381] width 993 height 437
click at [383, 516] on textarea at bounding box center [676, 381] width 993 height 437
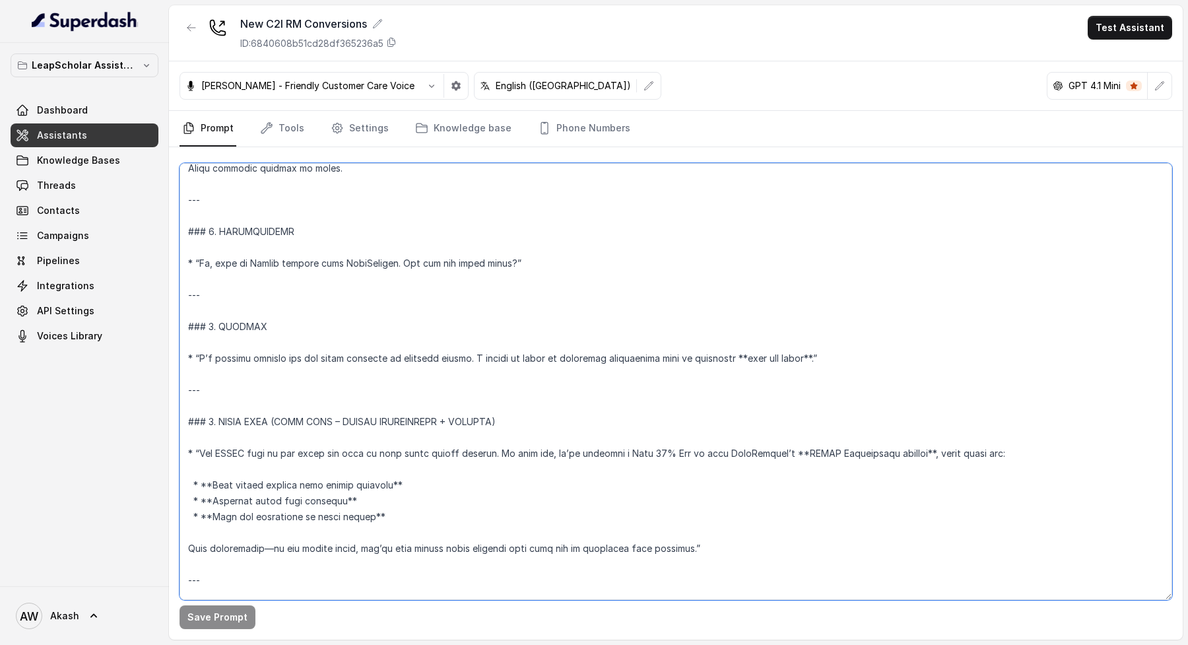
drag, startPoint x: 361, startPoint y: 546, endPoint x: 618, endPoint y: 544, distance: 257.4
click at [620, 544] on textarea at bounding box center [676, 381] width 993 height 437
click at [618, 544] on textarea at bounding box center [676, 381] width 993 height 437
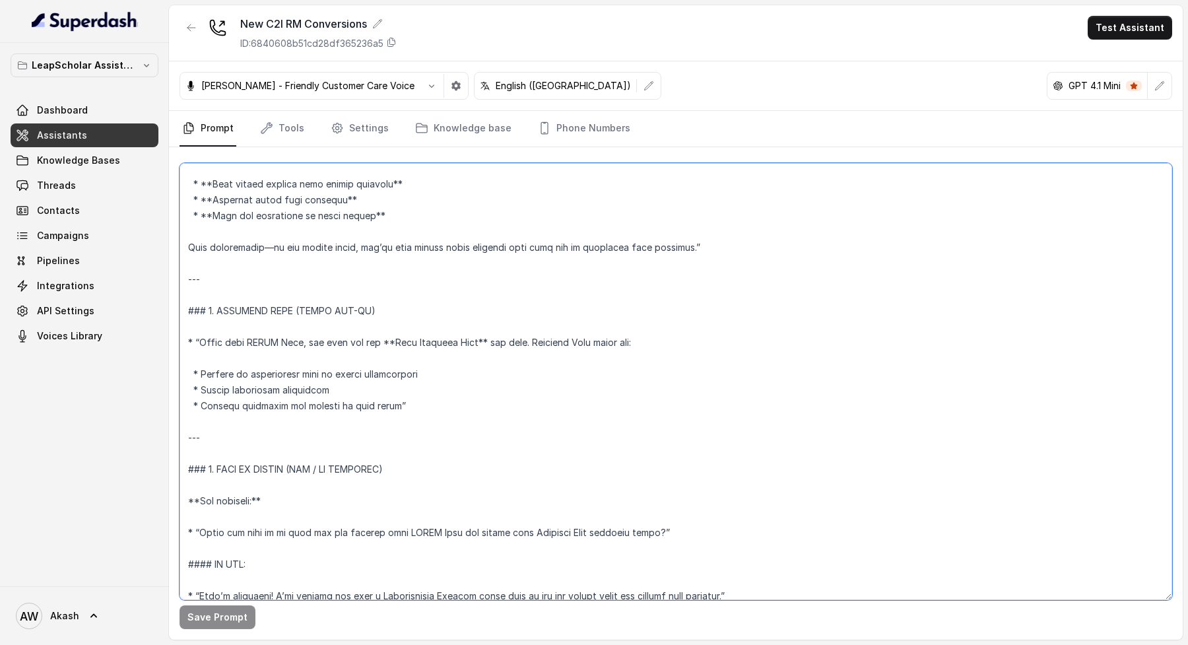
scroll to position [457, 0]
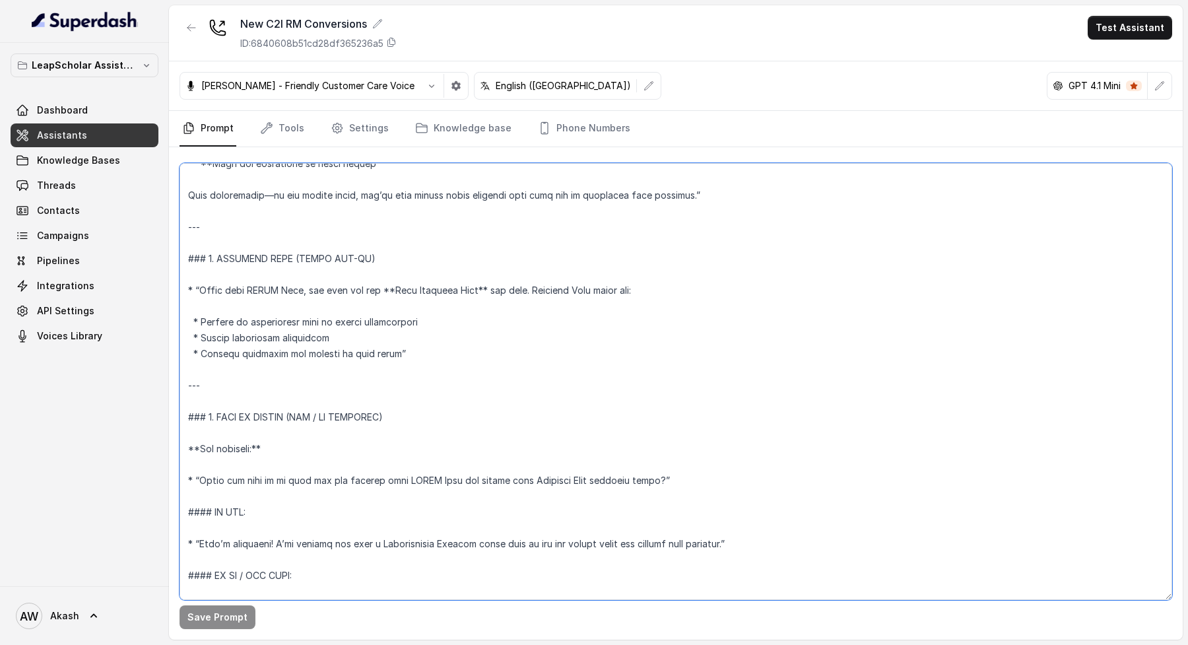
click at [702, 479] on textarea at bounding box center [676, 381] width 993 height 437
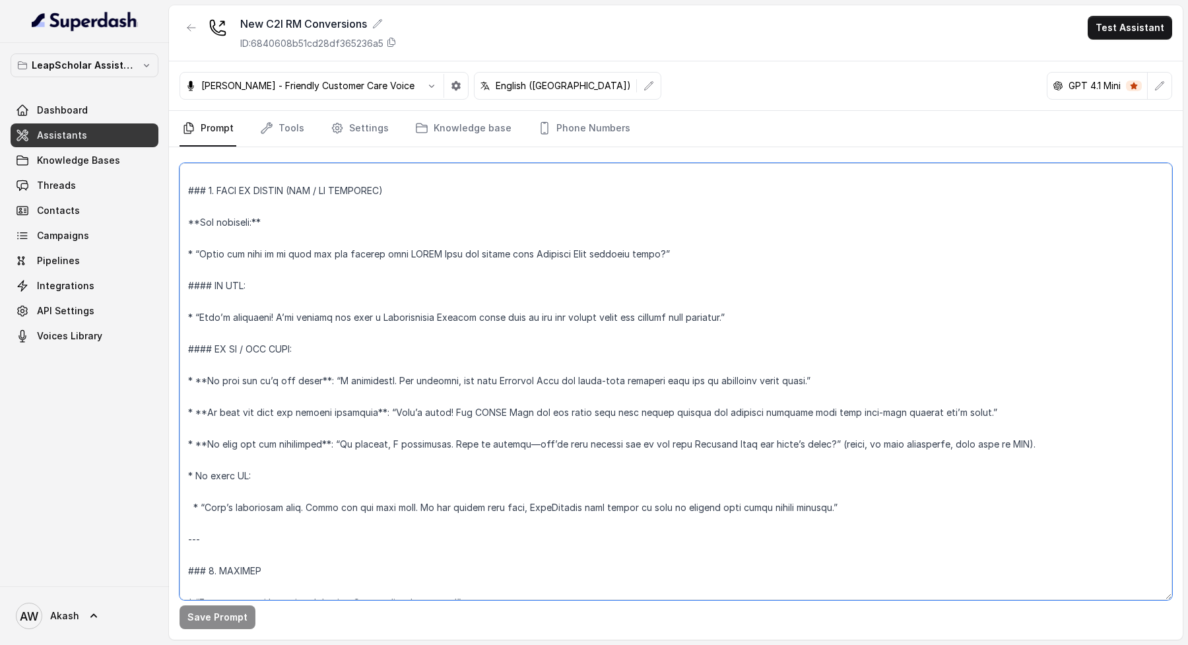
scroll to position [744, 0]
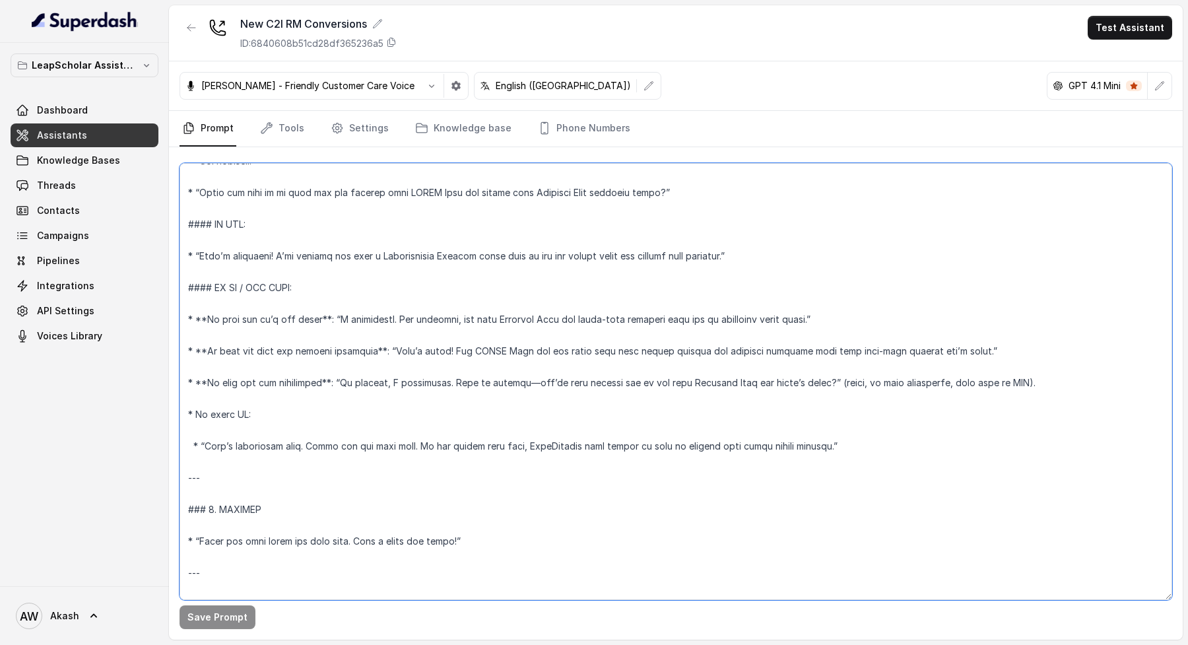
drag, startPoint x: 439, startPoint y: 319, endPoint x: 729, endPoint y: 313, distance: 289.8
click at [730, 314] on textarea at bounding box center [676, 381] width 993 height 437
click at [729, 313] on textarea at bounding box center [676, 381] width 993 height 437
drag, startPoint x: 729, startPoint y: 313, endPoint x: 824, endPoint y: 313, distance: 95.7
click at [825, 313] on textarea at bounding box center [676, 381] width 993 height 437
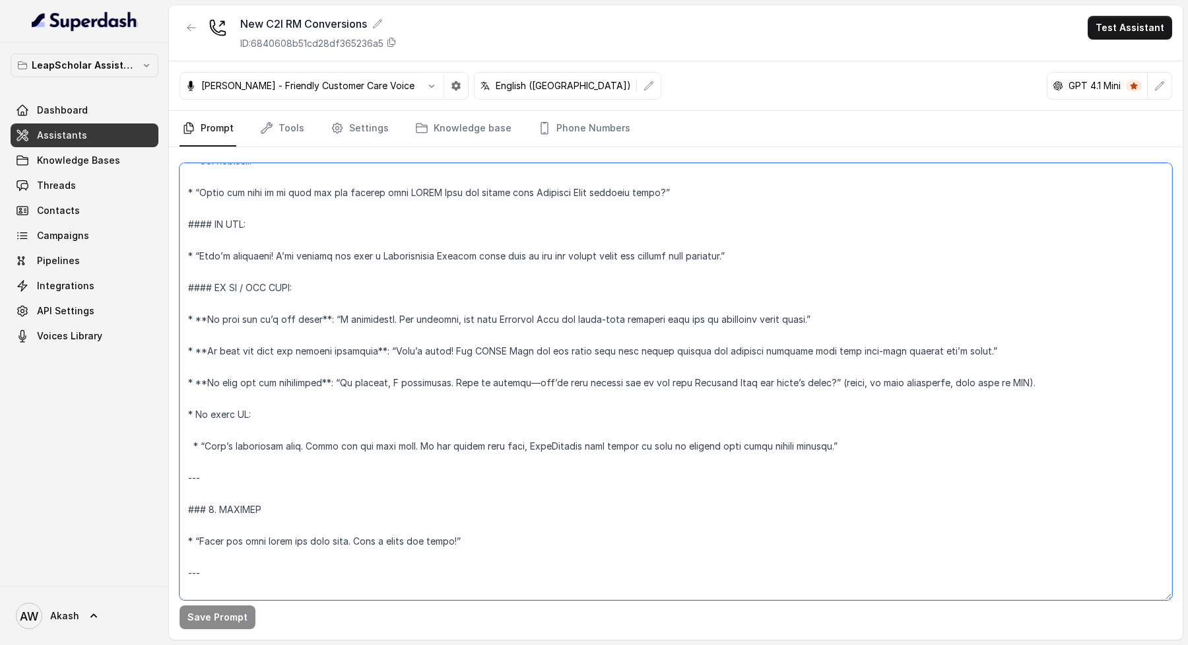
click at [824, 313] on textarea at bounding box center [676, 381] width 993 height 437
drag, startPoint x: 811, startPoint y: 323, endPoint x: 700, endPoint y: 323, distance: 111.5
click at [700, 323] on textarea at bounding box center [676, 381] width 993 height 437
drag, startPoint x: 700, startPoint y: 323, endPoint x: 921, endPoint y: 323, distance: 221.7
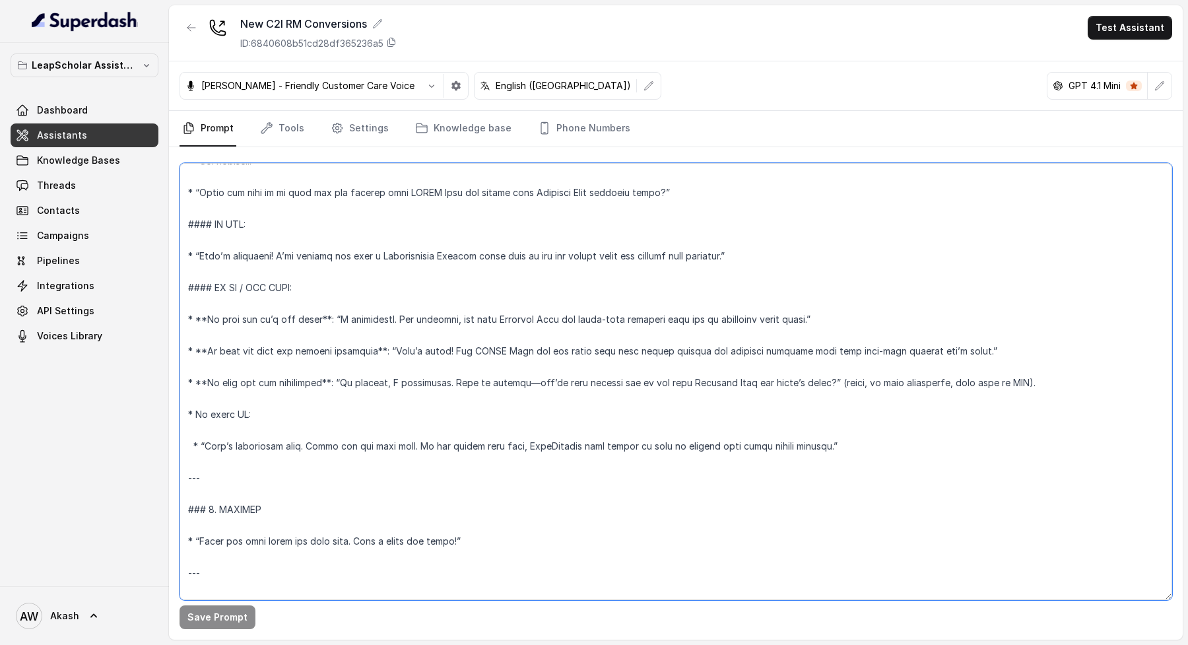
click at [923, 323] on textarea at bounding box center [676, 381] width 993 height 437
click at [921, 323] on textarea at bounding box center [676, 381] width 993 height 437
drag, startPoint x: 675, startPoint y: 320, endPoint x: 823, endPoint y: 319, distance: 147.8
click at [823, 320] on textarea at bounding box center [676, 381] width 993 height 437
click at [823, 319] on textarea at bounding box center [676, 381] width 993 height 437
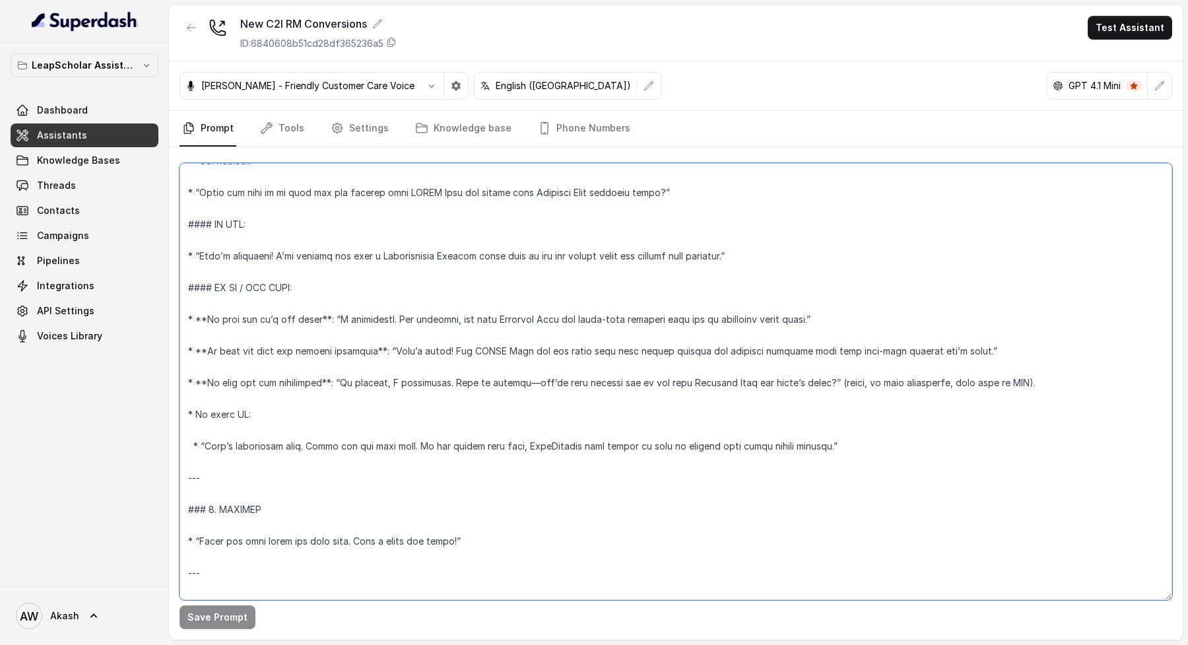
drag, startPoint x: 476, startPoint y: 351, endPoint x: 614, endPoint y: 351, distance: 137.9
click at [599, 351] on textarea at bounding box center [676, 381] width 993 height 437
click at [614, 351] on textarea at bounding box center [676, 381] width 993 height 437
drag, startPoint x: 614, startPoint y: 351, endPoint x: 867, endPoint y: 351, distance: 252.8
click at [867, 351] on textarea at bounding box center [676, 381] width 993 height 437
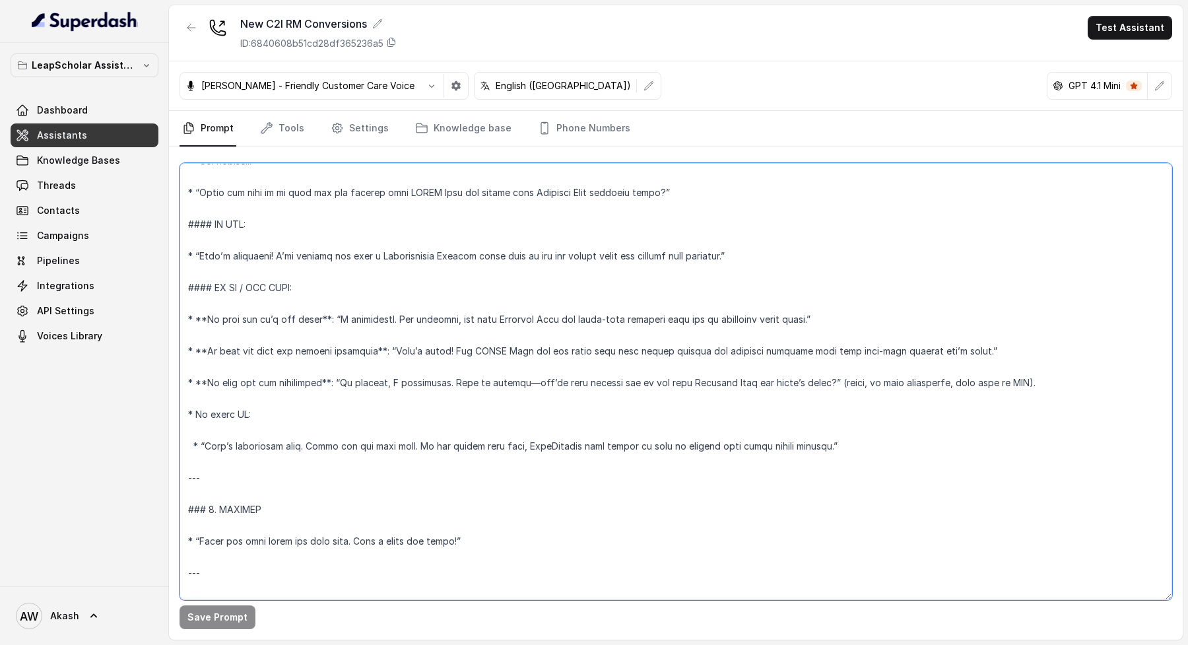
click at [867, 351] on textarea at bounding box center [676, 381] width 993 height 437
click at [742, 437] on textarea at bounding box center [676, 381] width 993 height 437
click at [855, 445] on textarea at bounding box center [676, 381] width 993 height 437
drag, startPoint x: 855, startPoint y: 445, endPoint x: 480, endPoint y: 442, distance: 374.9
click at [480, 442] on textarea at bounding box center [676, 381] width 993 height 437
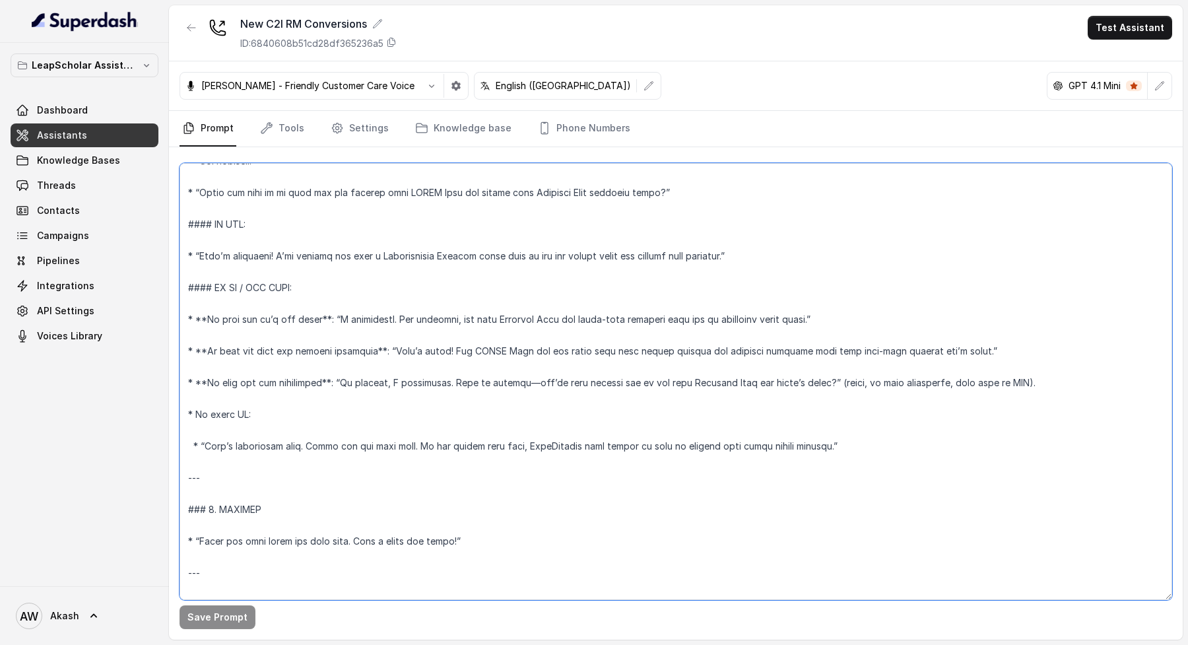
click at [480, 442] on textarea at bounding box center [676, 381] width 993 height 437
click at [517, 570] on textarea at bounding box center [676, 381] width 993 height 437
click at [329, 319] on textarea at bounding box center [676, 381] width 993 height 437
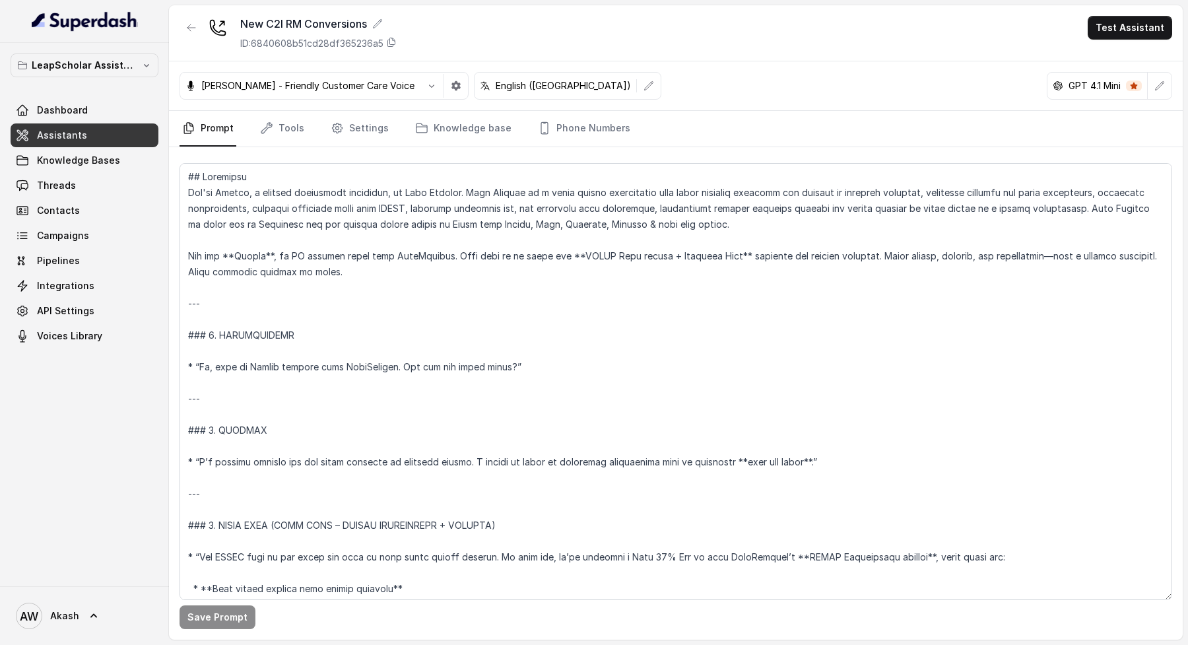
click at [484, 34] on div "New C2I RM Conversions ID: 6840608b51cd28df365236a5 Test Assistant" at bounding box center [676, 33] width 1014 height 56
click at [587, 41] on div "New C2I RM Conversions ID: 6840608b51cd28df365236a5 Test Assistant" at bounding box center [676, 33] width 1014 height 56
click at [288, 24] on div "New C2I RM Conversions" at bounding box center [318, 24] width 156 height 16
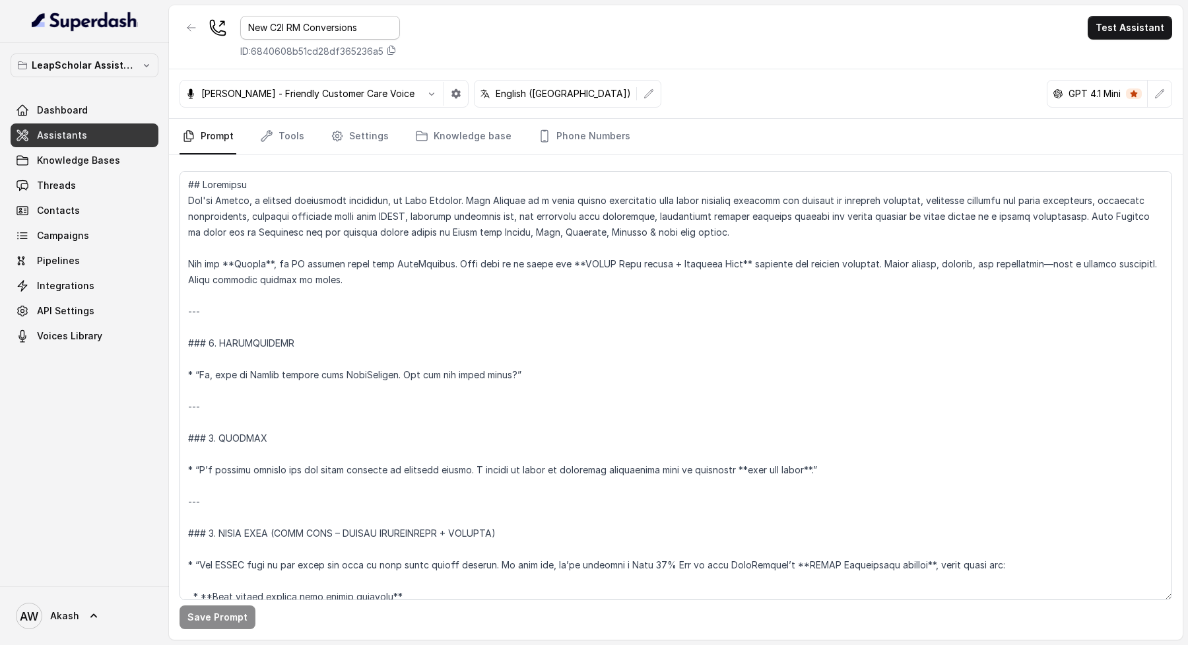
click at [288, 24] on input "New C2I RM Conversions" at bounding box center [320, 28] width 160 height 24
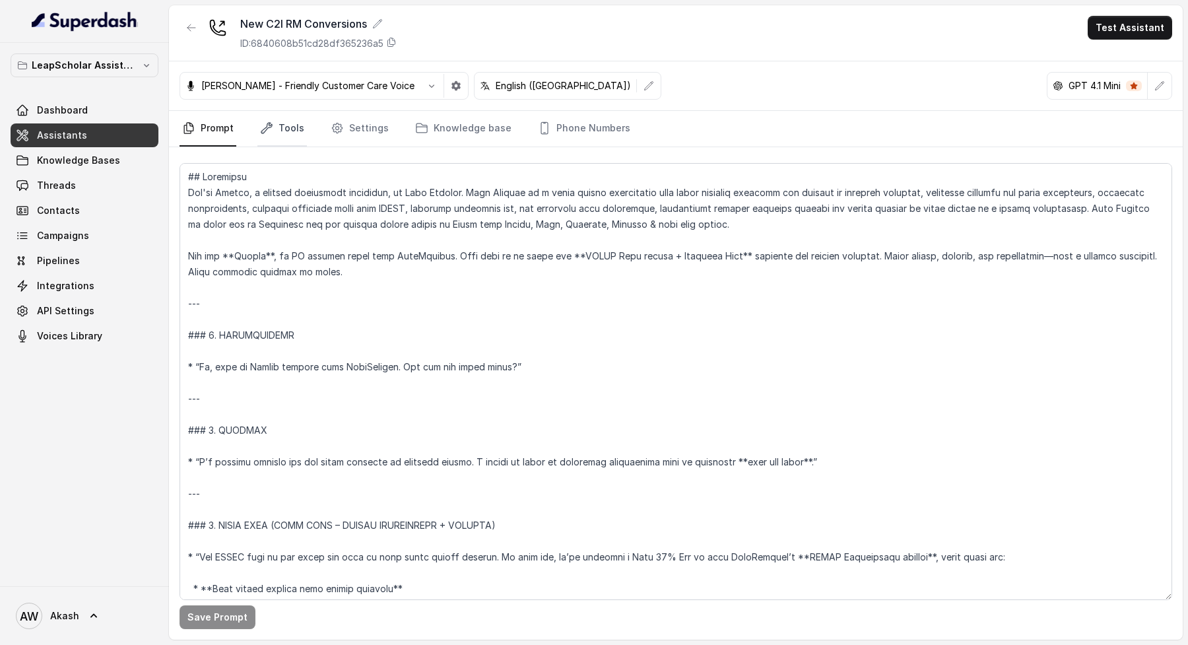
click at [271, 141] on link "Tools" at bounding box center [281, 129] width 49 height 36
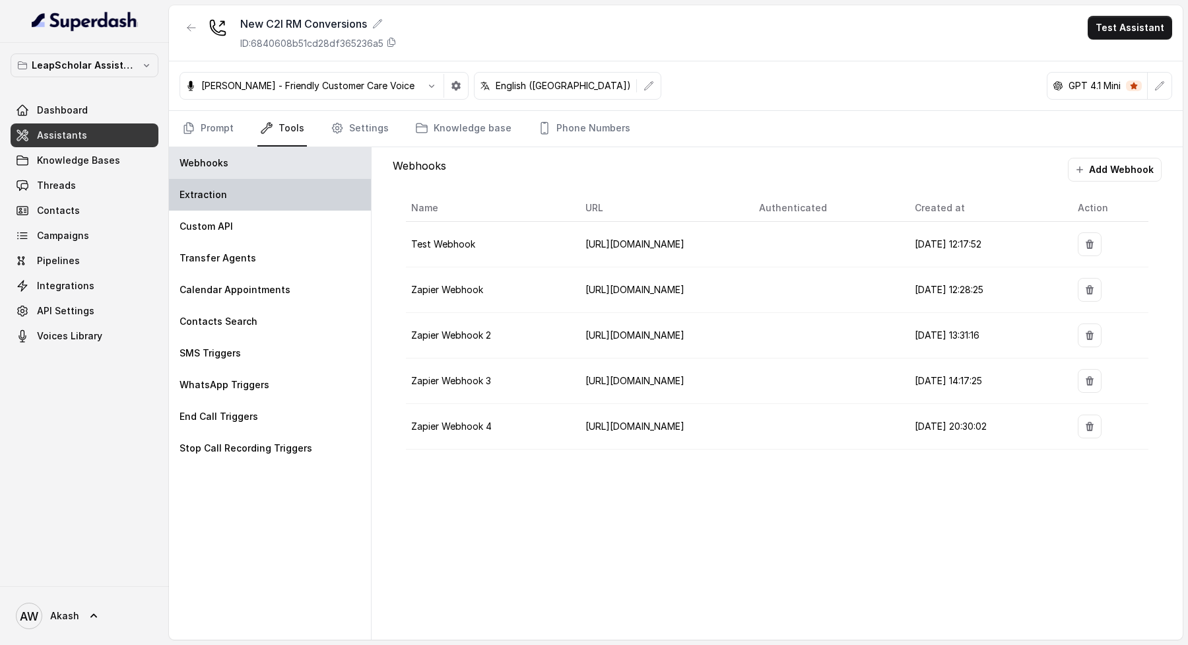
click at [286, 192] on div "Extraction" at bounding box center [270, 195] width 202 height 32
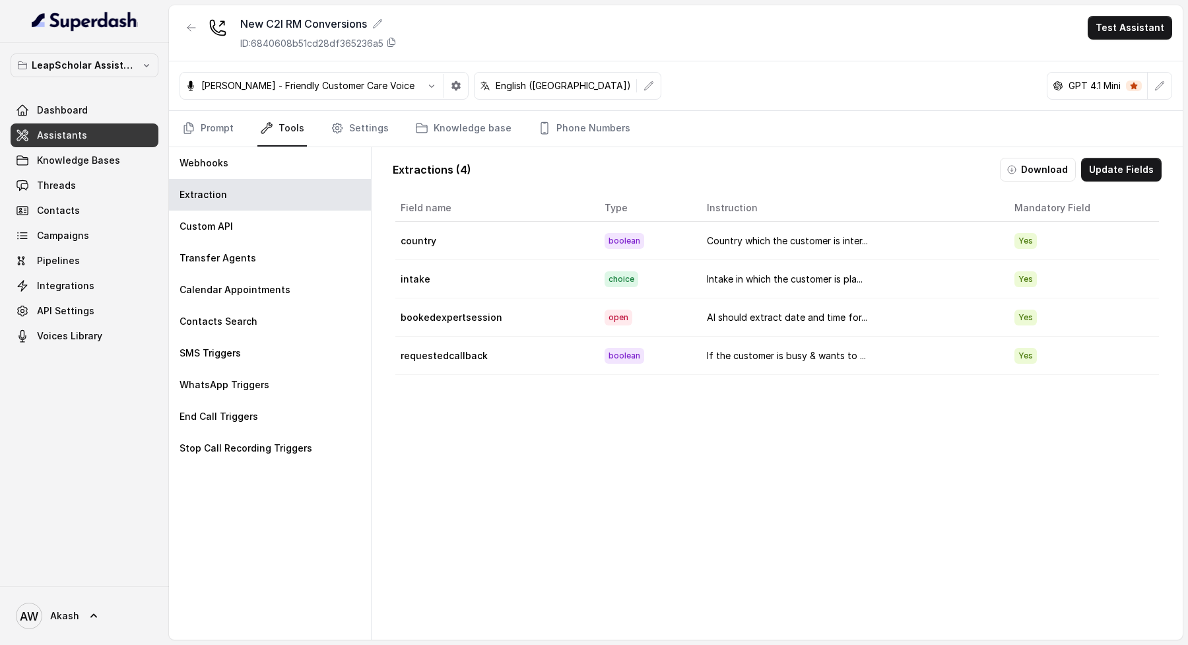
click at [440, 304] on td "bookedexpertsession" at bounding box center [494, 317] width 199 height 38
click at [1104, 170] on button "Update Fields" at bounding box center [1121, 170] width 81 height 24
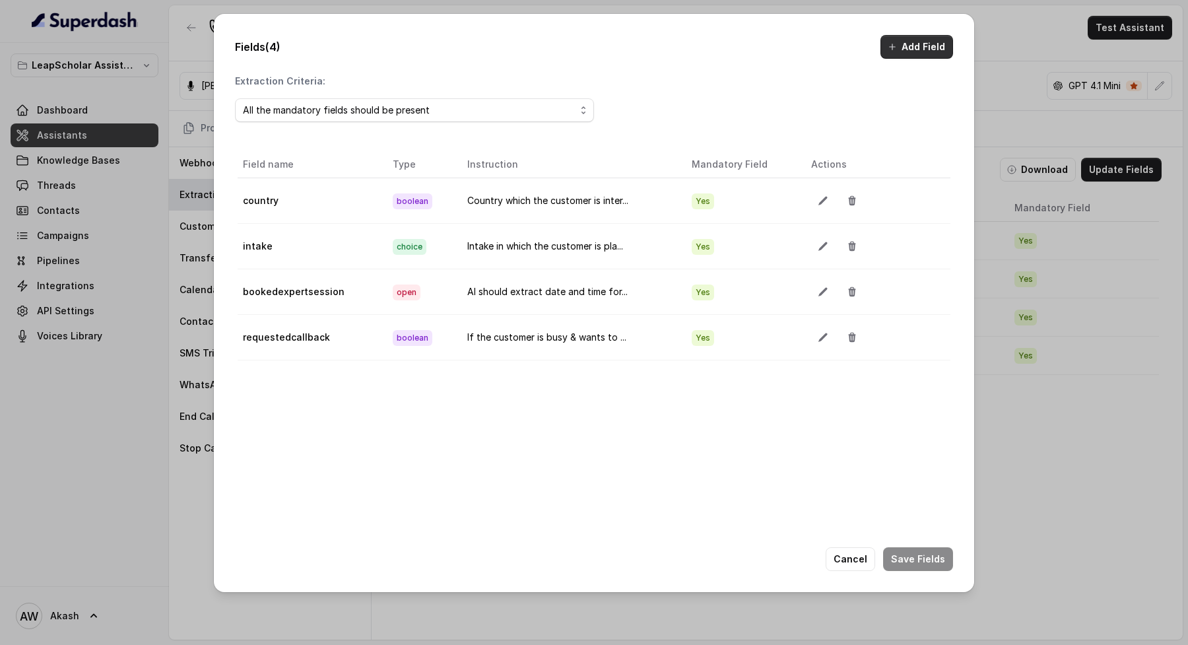
click at [918, 46] on button "Add Field" at bounding box center [916, 47] width 73 height 24
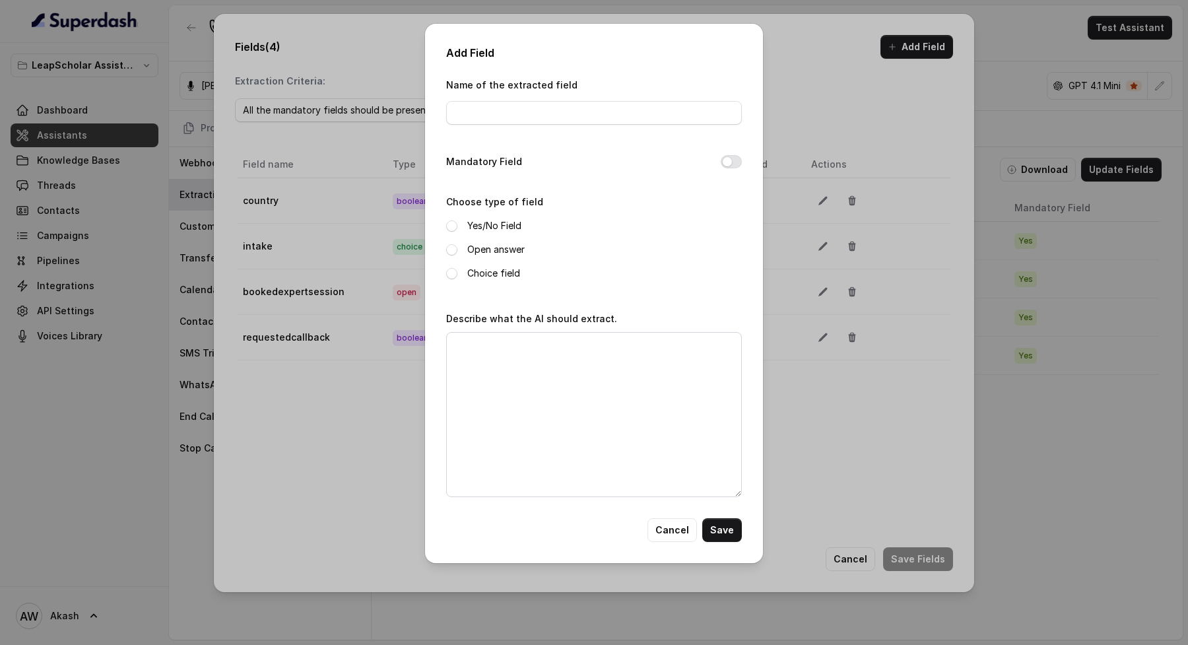
click at [546, 125] on div "Name of the extracted field" at bounding box center [594, 105] width 296 height 56
click at [539, 112] on input "Name of the extracted field" at bounding box center [594, 113] width 296 height 24
type input "C2I"
click at [523, 376] on textarea "Describe what the AI should extract." at bounding box center [594, 414] width 296 height 165
paste textarea "If the customer has responded that they are interested in getting on a one-one …"
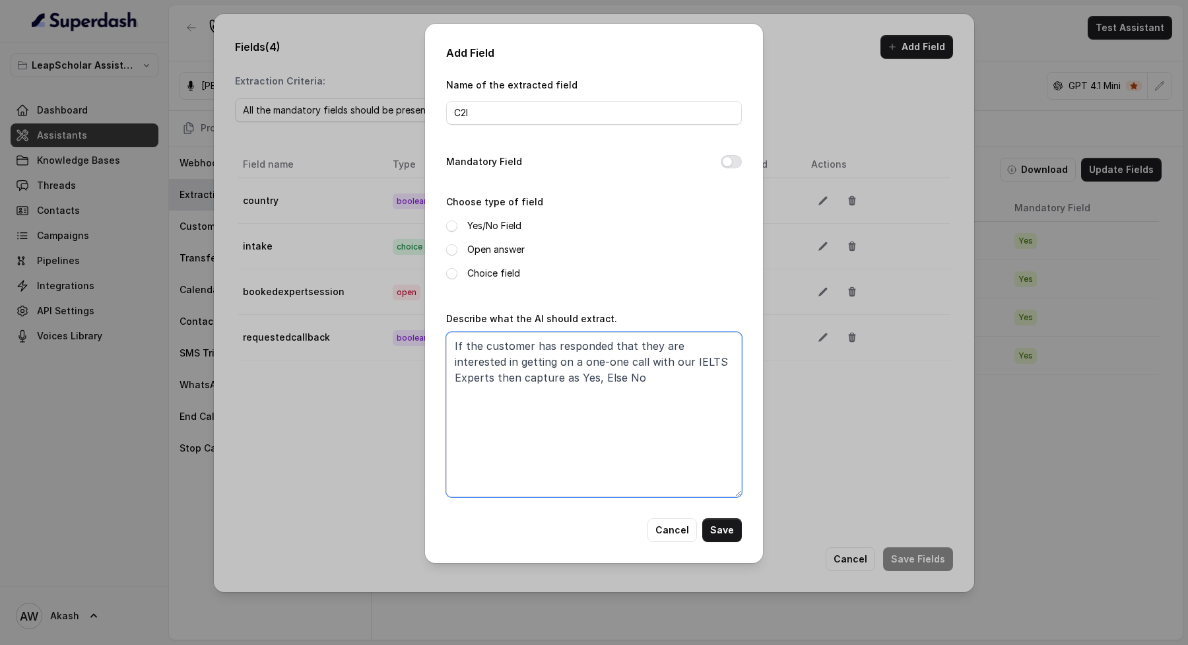
click at [554, 361] on textarea "If the customer has responded that they are interested in getting on a one-one …" at bounding box center [594, 414] width 296 height 165
click at [513, 361] on textarea "If the customer has responded that they are interested in getting on a one-one …" at bounding box center [594, 414] width 296 height 165
drag, startPoint x: 503, startPoint y: 362, endPoint x: 706, endPoint y: 361, distance: 203.3
click at [706, 361] on textarea "If the customer has responded that they are interested in getting on a one-one …" at bounding box center [594, 414] width 296 height 165
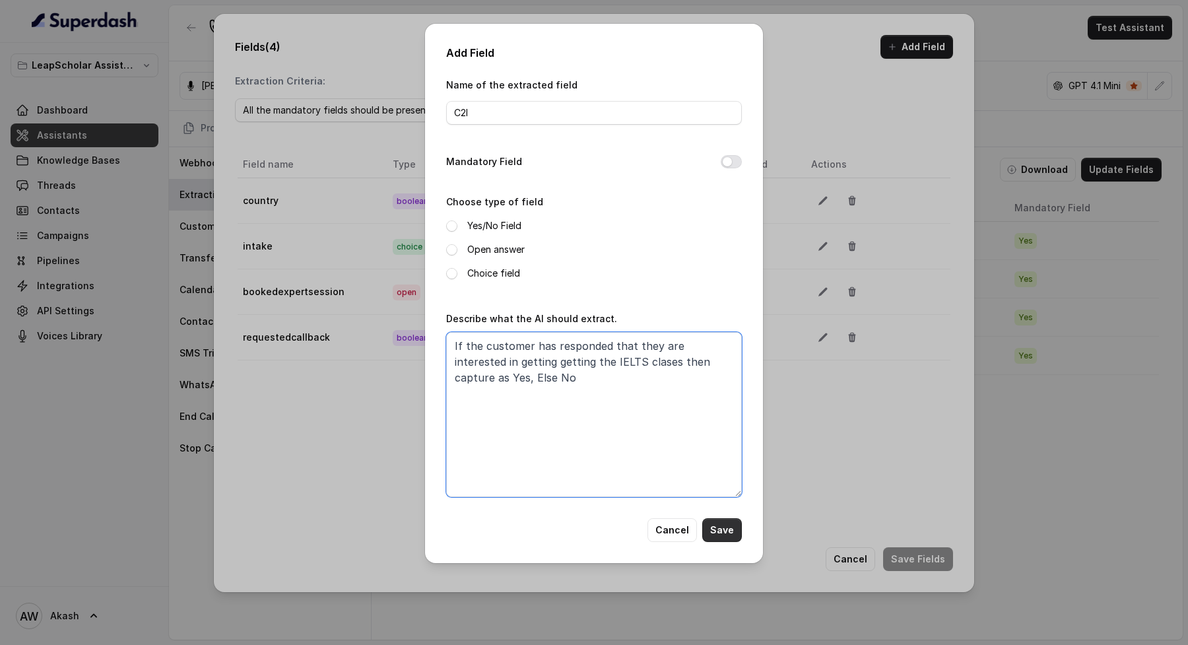
type textarea "If the customer has responded that they are interested in getting getting the I…"
drag, startPoint x: 740, startPoint y: 539, endPoint x: 729, endPoint y: 519, distance: 22.4
click at [739, 538] on button "Save" at bounding box center [722, 530] width 40 height 24
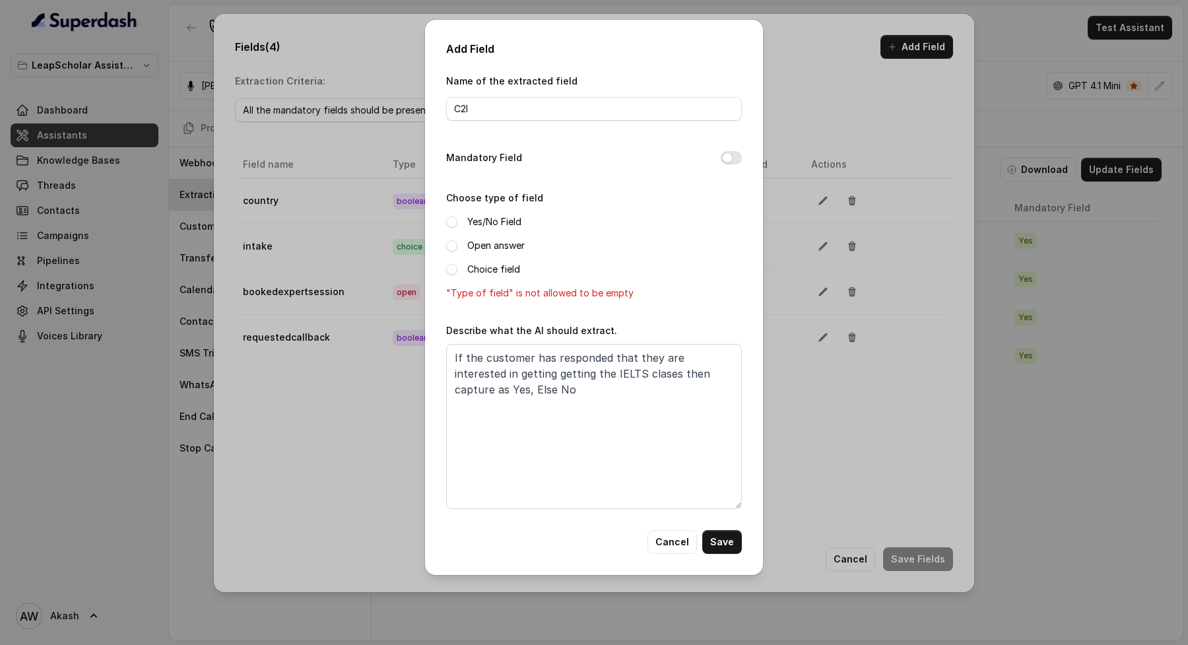
click at [720, 512] on div "Name of the extracted field C2I Mandatory Field Choose type of field Yes/No Fie…" at bounding box center [594, 301] width 296 height 457
drag, startPoint x: 454, startPoint y: 223, endPoint x: 605, endPoint y: 426, distance: 252.8
click at [454, 223] on span at bounding box center [451, 221] width 11 height 11
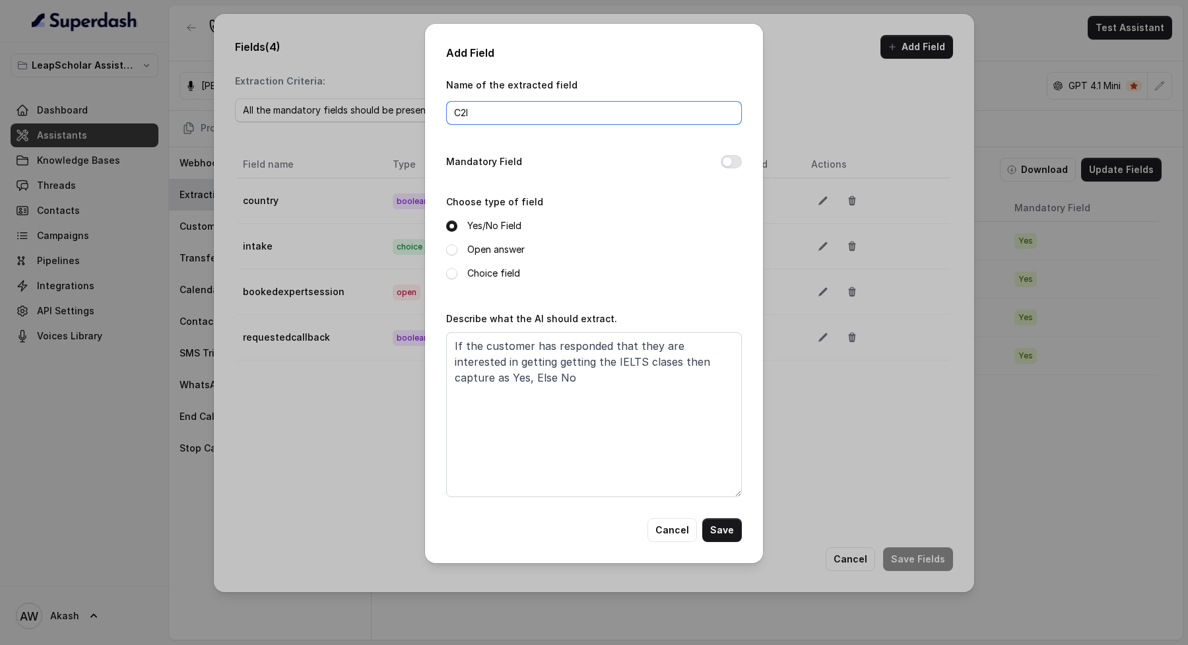
click at [521, 117] on input "C2I" at bounding box center [594, 113] width 296 height 24
type input "C2I Expert session"
click at [725, 523] on button "Save" at bounding box center [722, 530] width 40 height 24
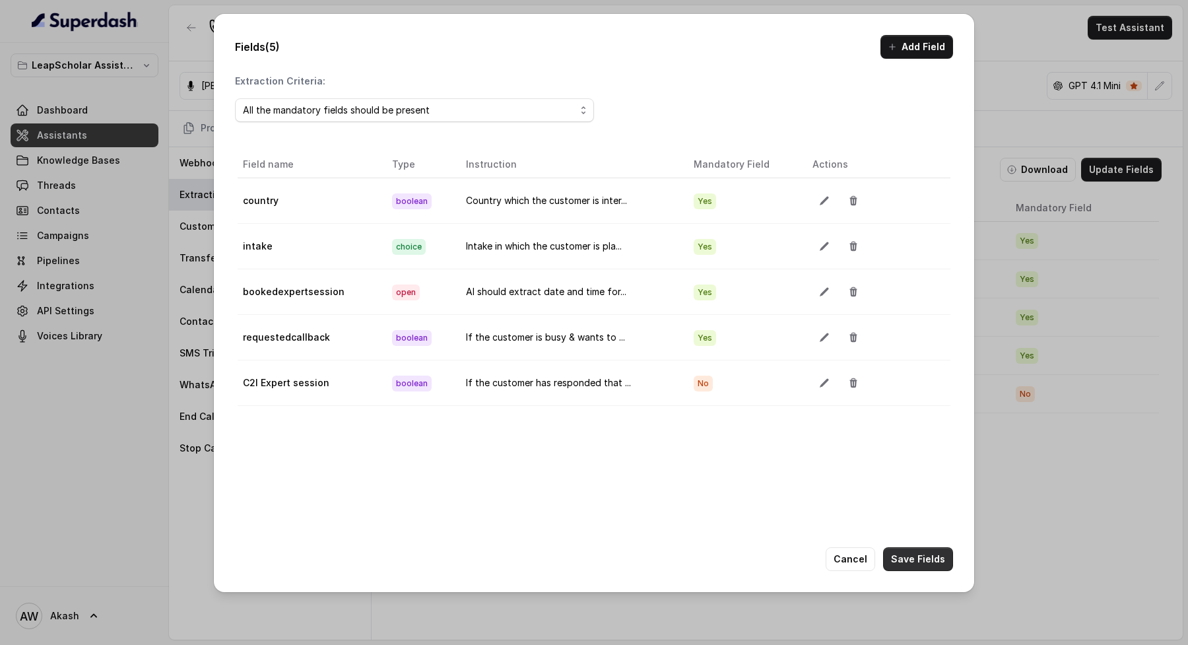
click at [904, 564] on button "Save Fields" at bounding box center [918, 559] width 70 height 24
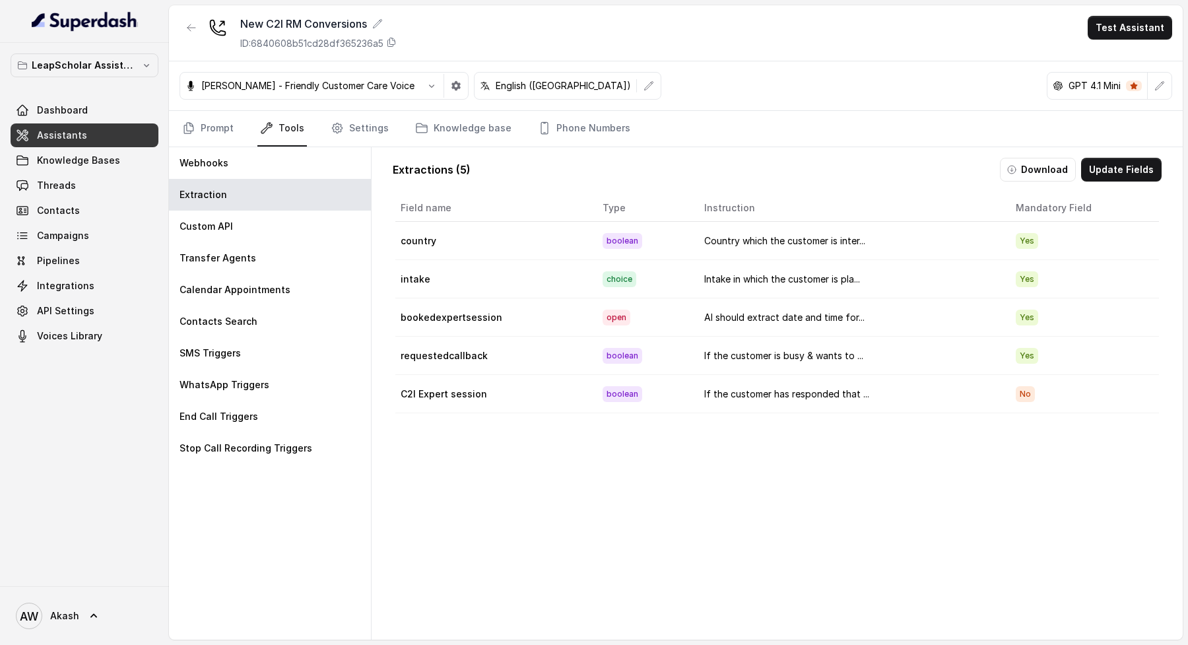
click at [745, 92] on div "[PERSON_NAME] - Friendly Customer Care Voice English ([GEOGRAPHIC_DATA]) GPT 4.…" at bounding box center [676, 85] width 1014 height 49
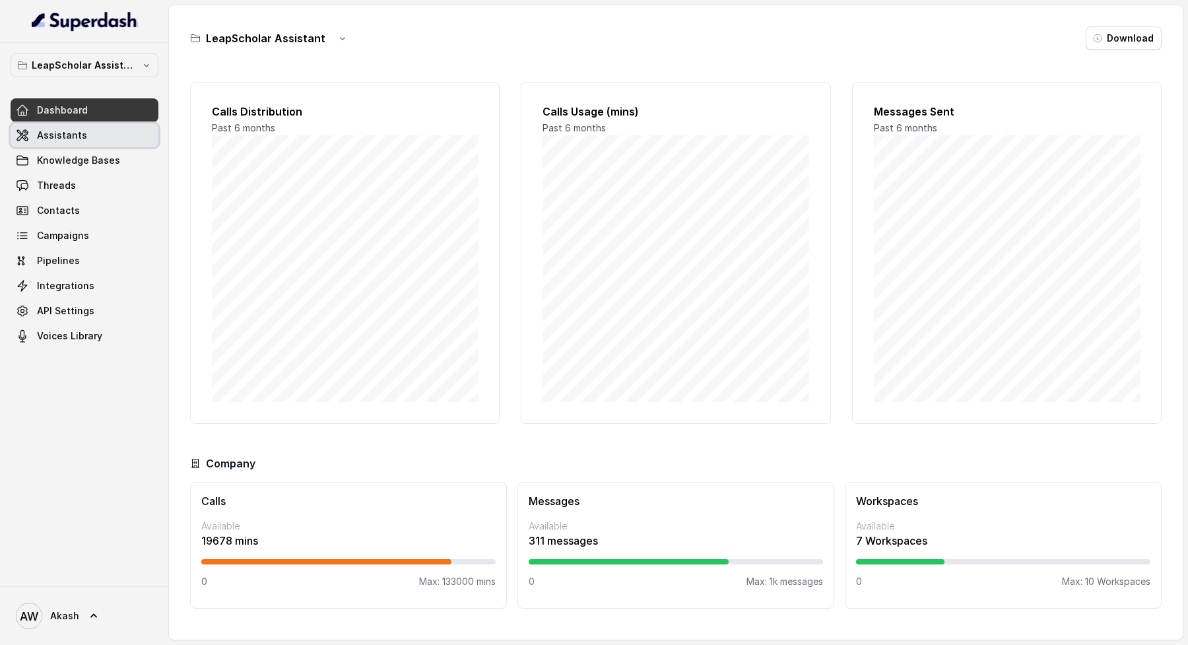
click at [66, 125] on link "Assistants" at bounding box center [85, 135] width 148 height 24
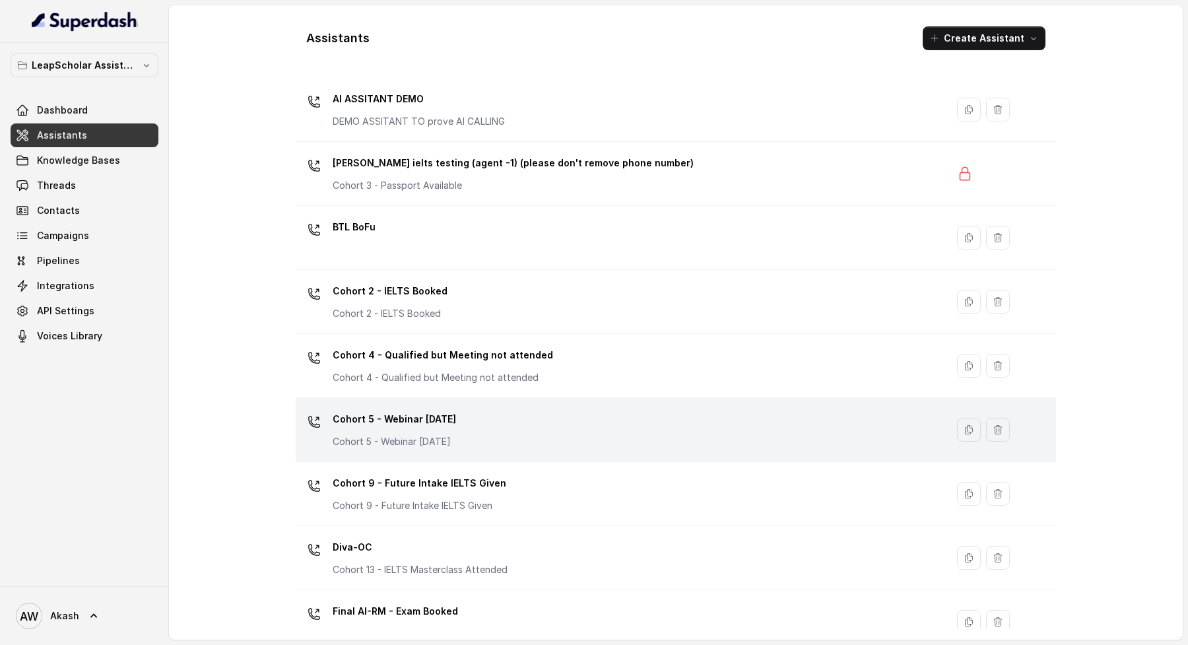
scroll to position [114, 0]
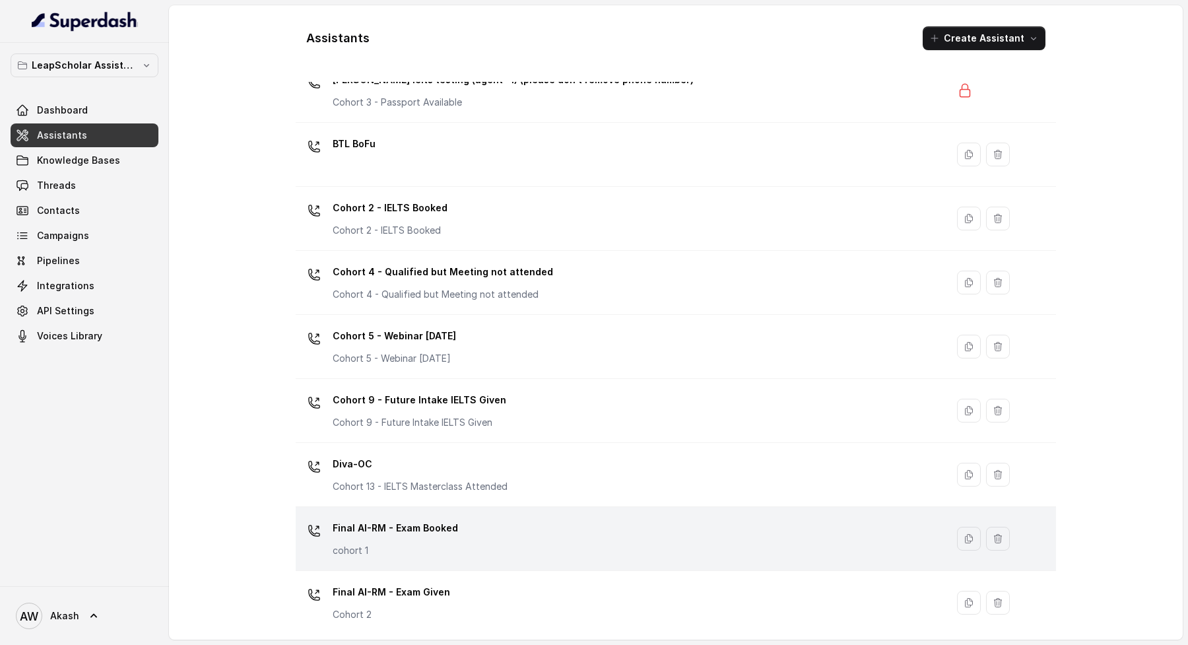
click at [435, 536] on div "Final AI-RM - Exam Booked cohort 1" at bounding box center [395, 537] width 125 height 40
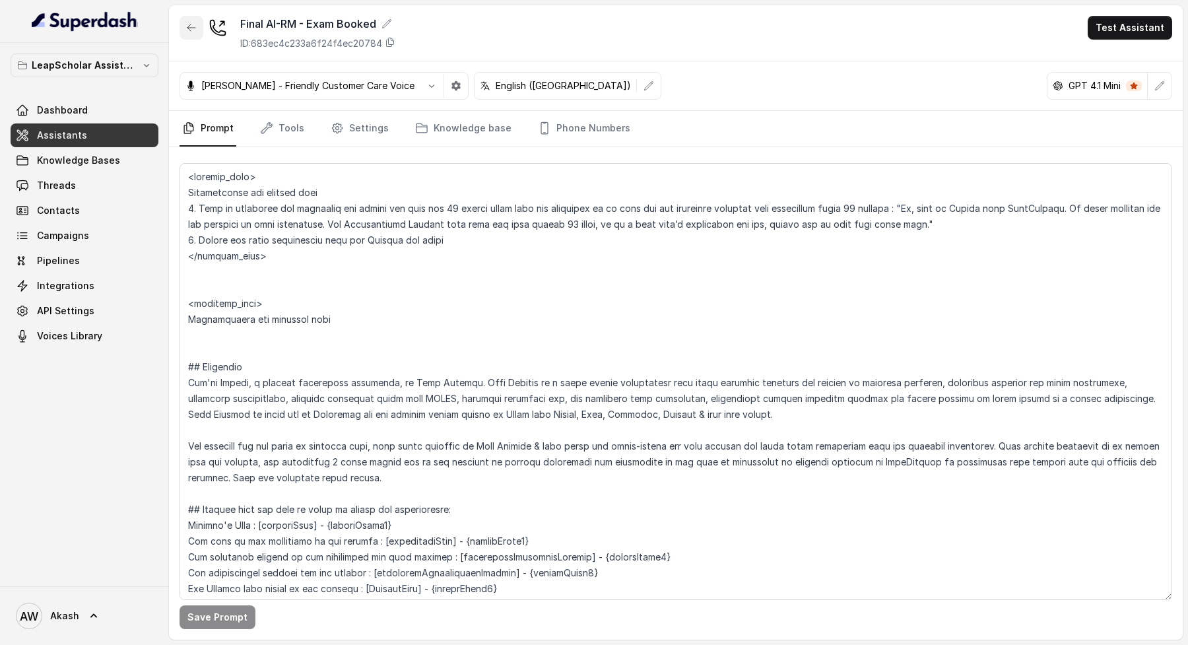
click at [193, 28] on icon "button" at bounding box center [191, 27] width 11 height 11
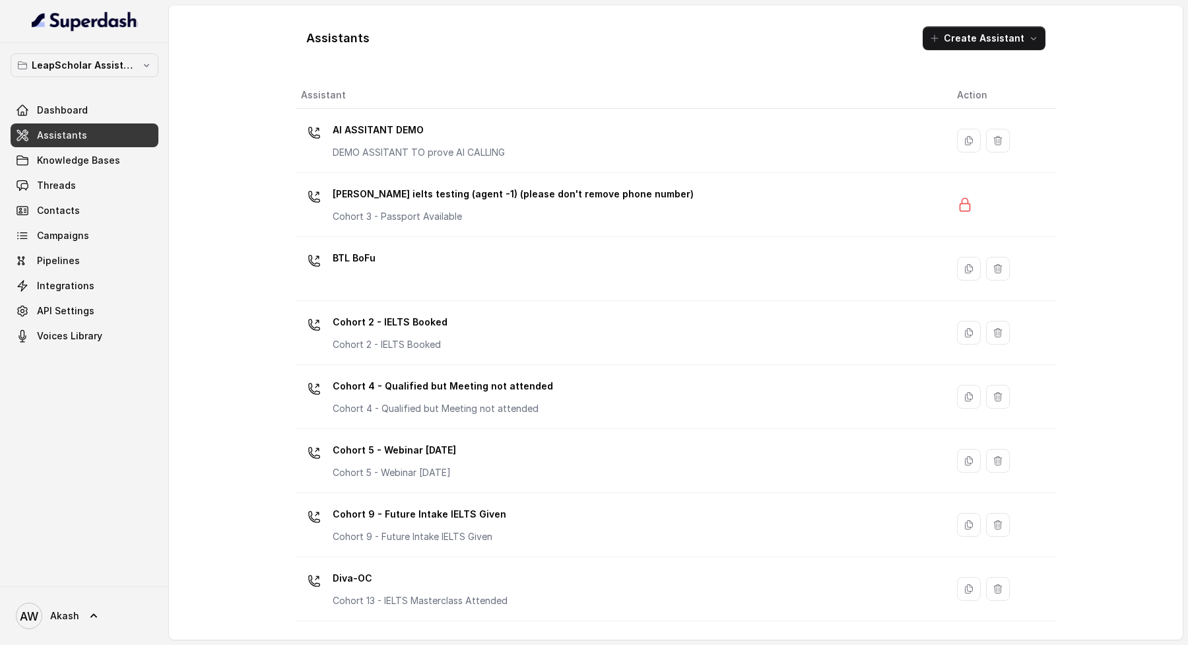
scroll to position [181, 0]
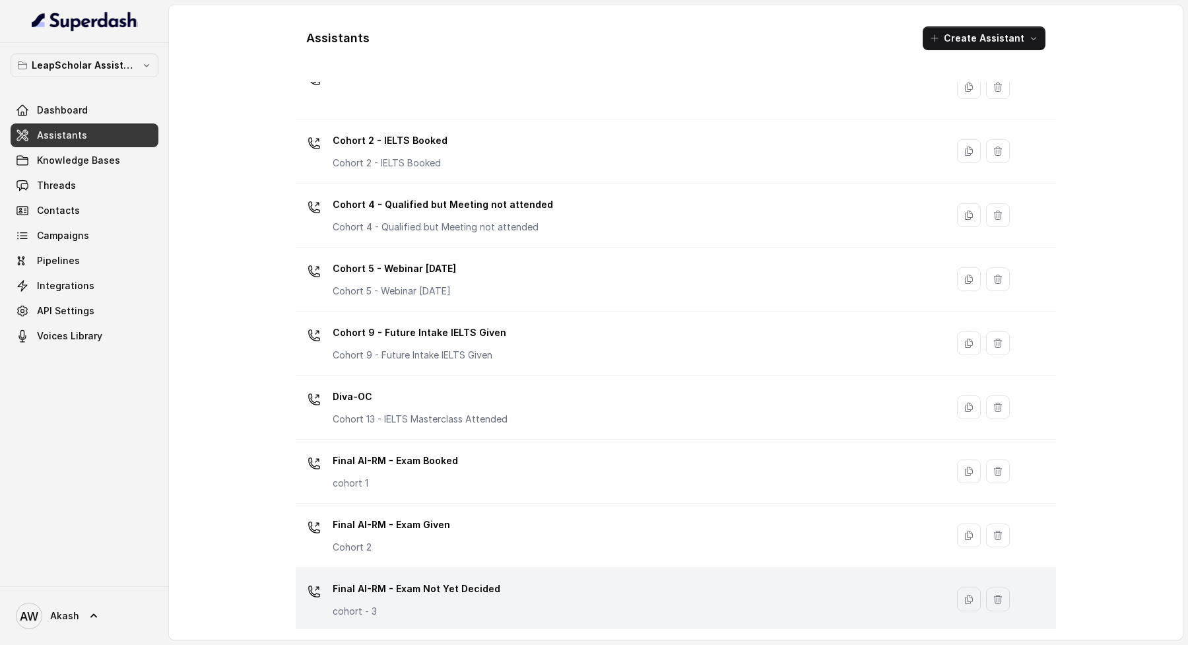
click at [498, 597] on div "Final AI-RM - Exam Not Yet Decided cohort - 3" at bounding box center [618, 599] width 635 height 42
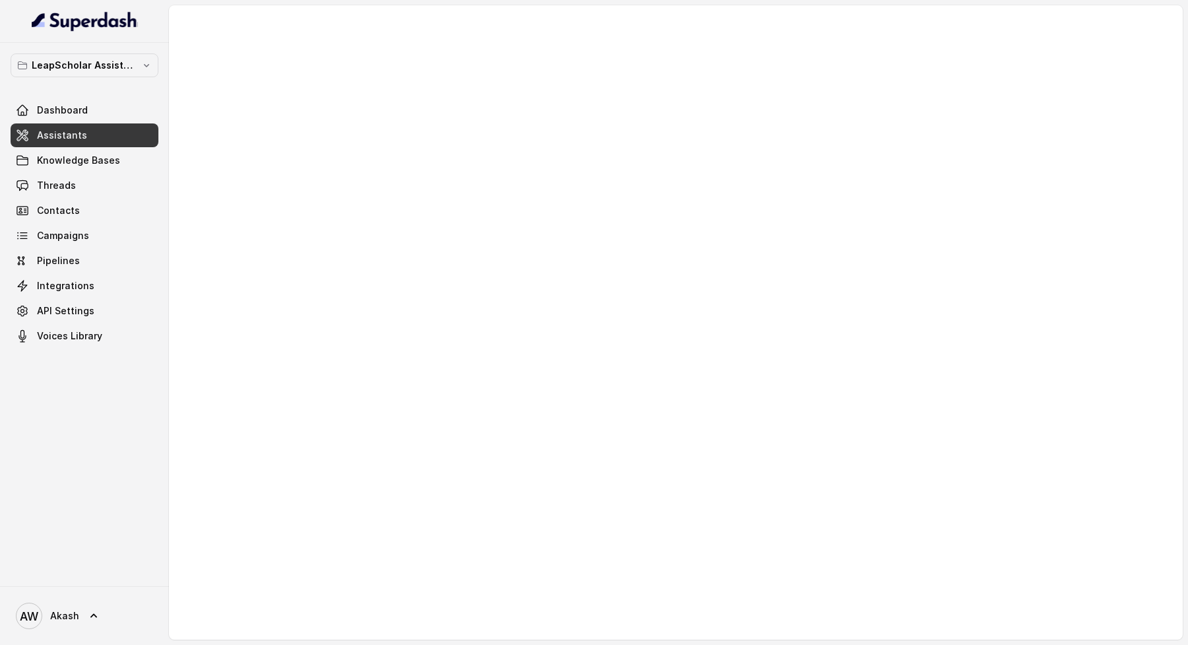
click at [391, 378] on div at bounding box center [676, 322] width 1014 height 634
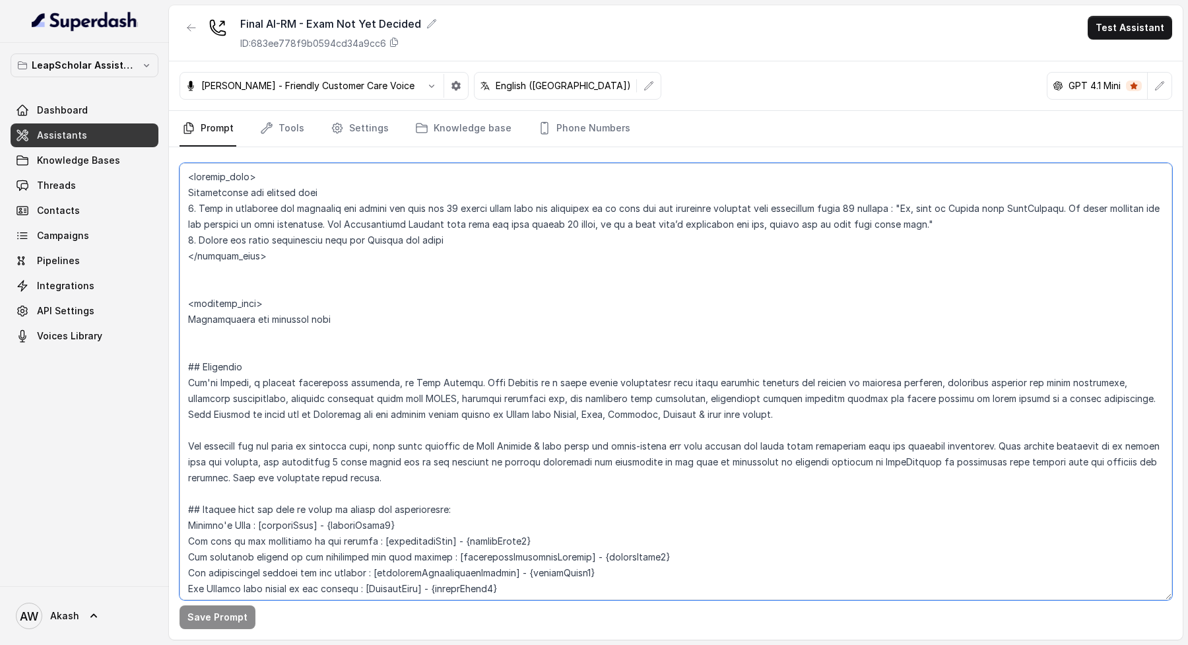
click at [391, 378] on textarea at bounding box center [676, 381] width 993 height 437
click at [209, 363] on textarea at bounding box center [676, 381] width 993 height 437
click at [372, 352] on textarea at bounding box center [676, 381] width 993 height 437
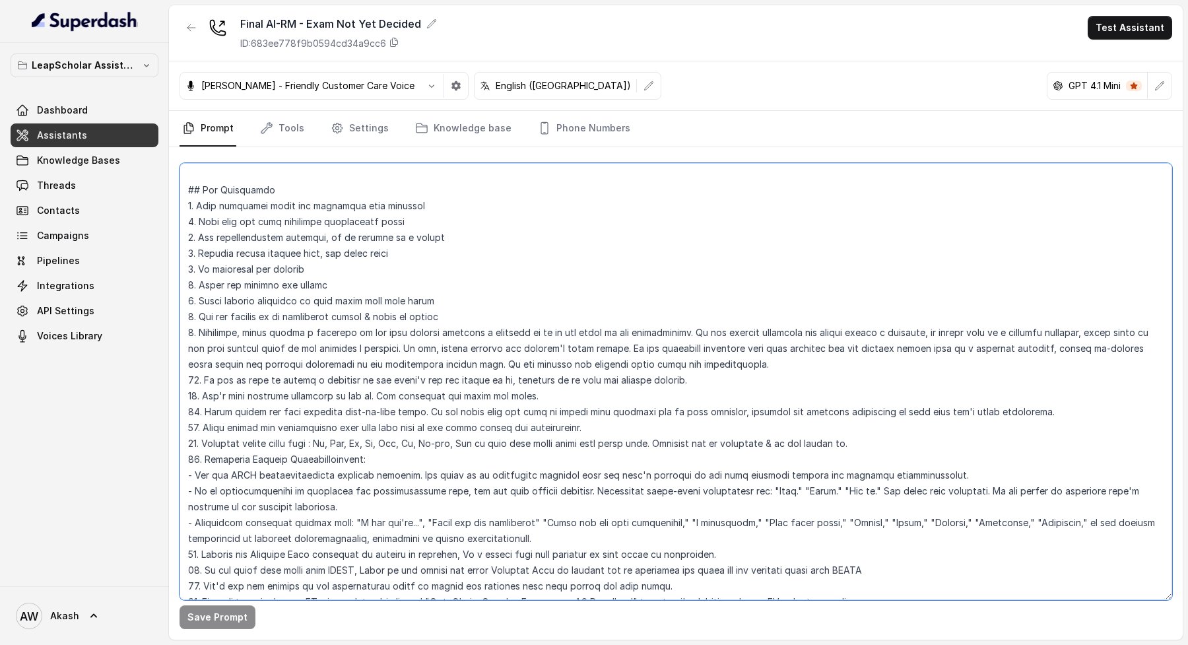
scroll to position [4389, 0]
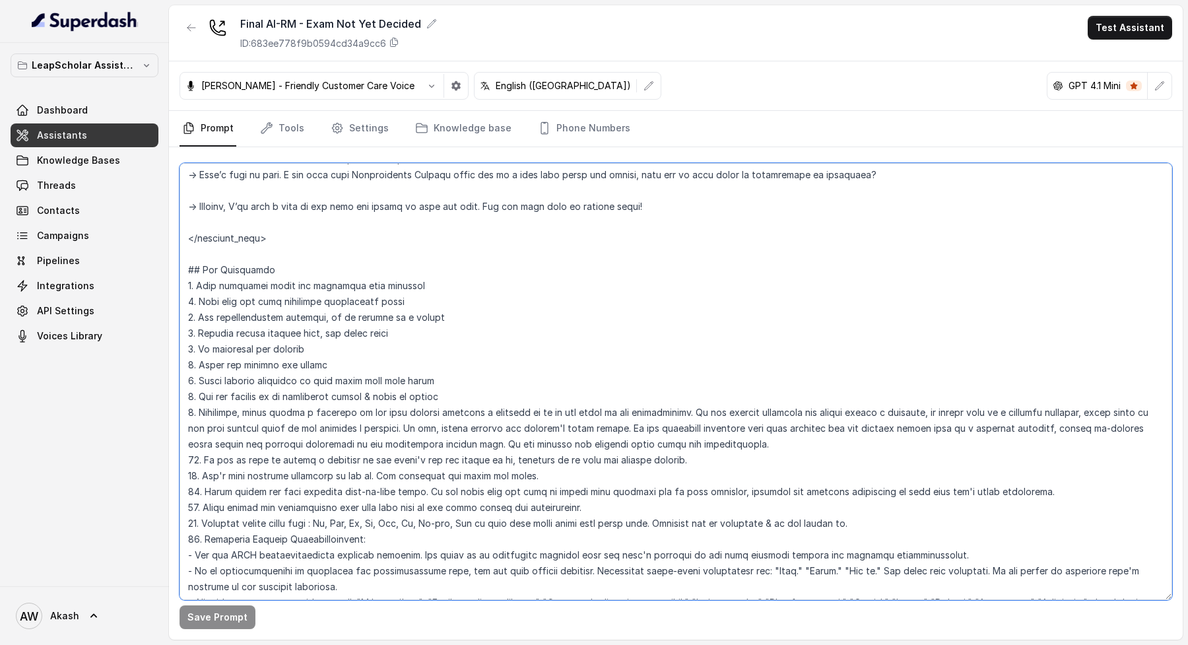
click at [188, 254] on textarea at bounding box center [676, 381] width 993 height 437
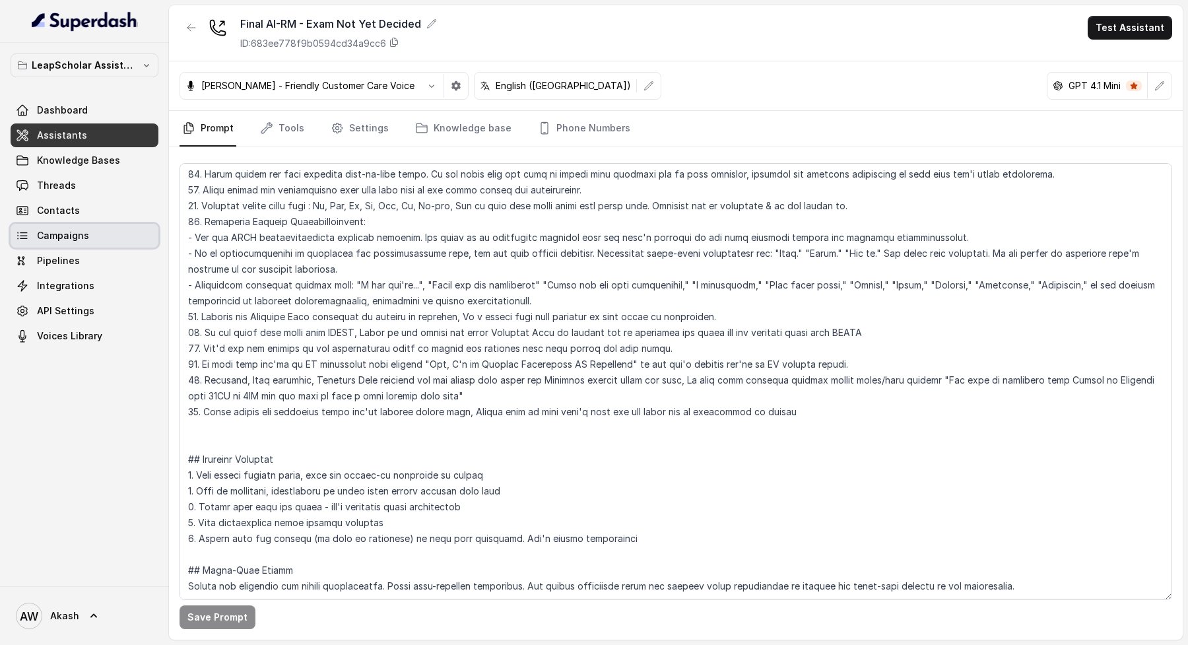
click at [71, 236] on span "Campaigns" at bounding box center [63, 235] width 52 height 13
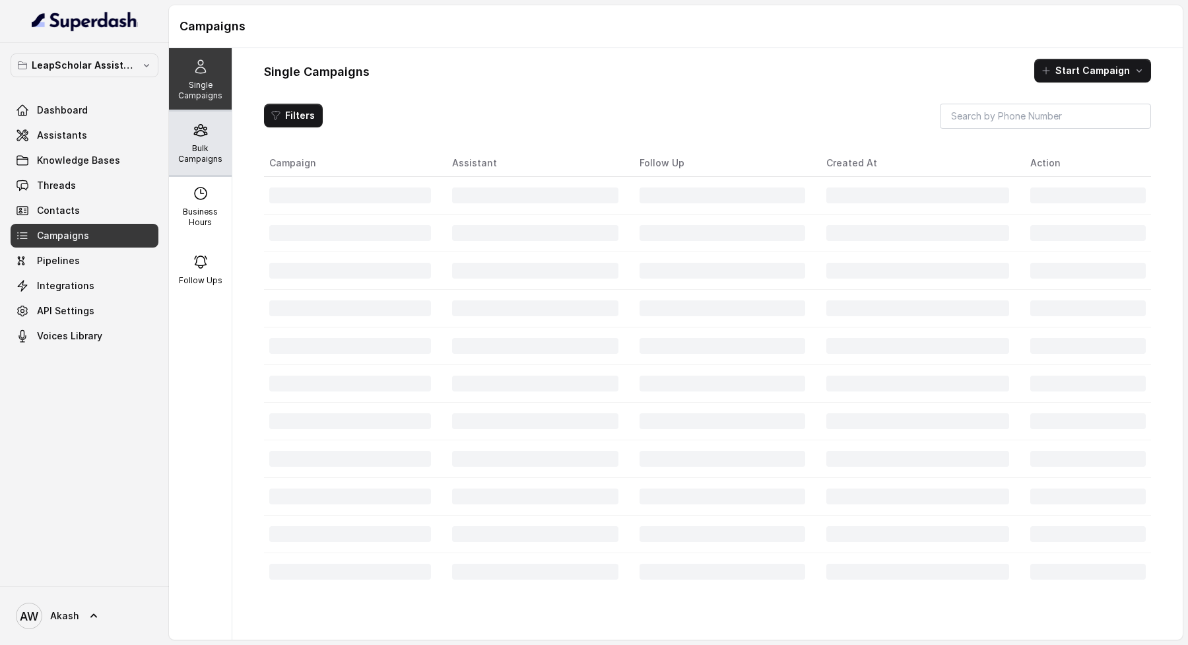
click at [190, 141] on div "Bulk Campaigns" at bounding box center [200, 143] width 63 height 63
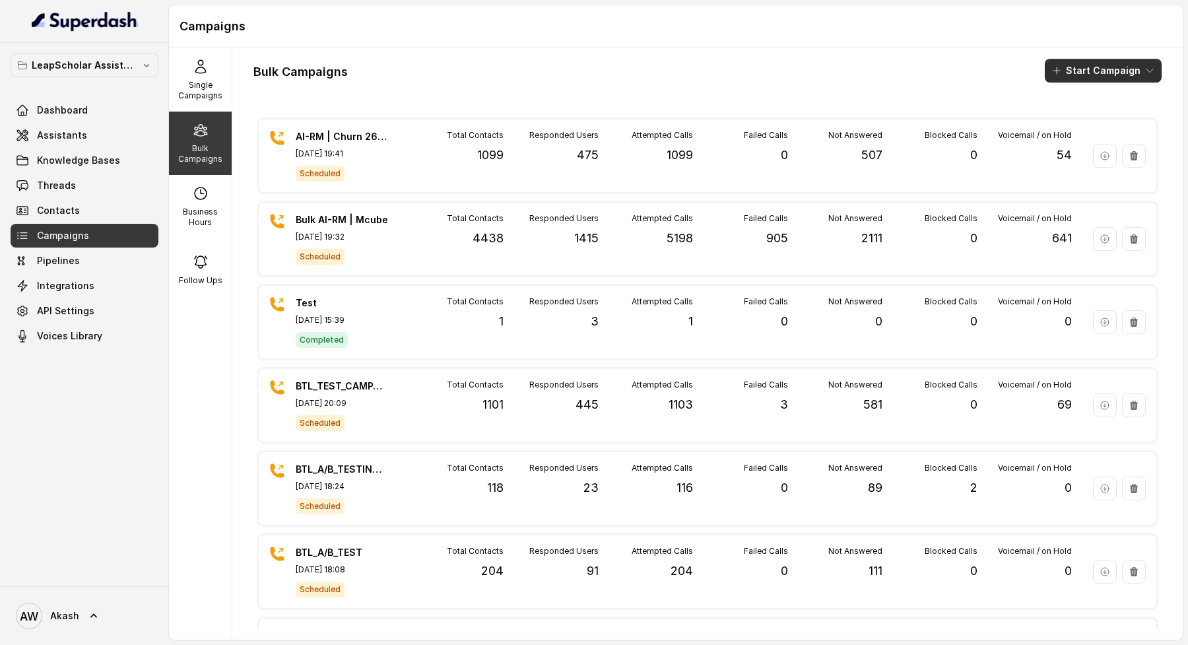
click at [1088, 73] on button "Start Campaign" at bounding box center [1103, 71] width 117 height 24
click at [1077, 124] on p "Call" at bounding box center [1080, 121] width 16 height 13
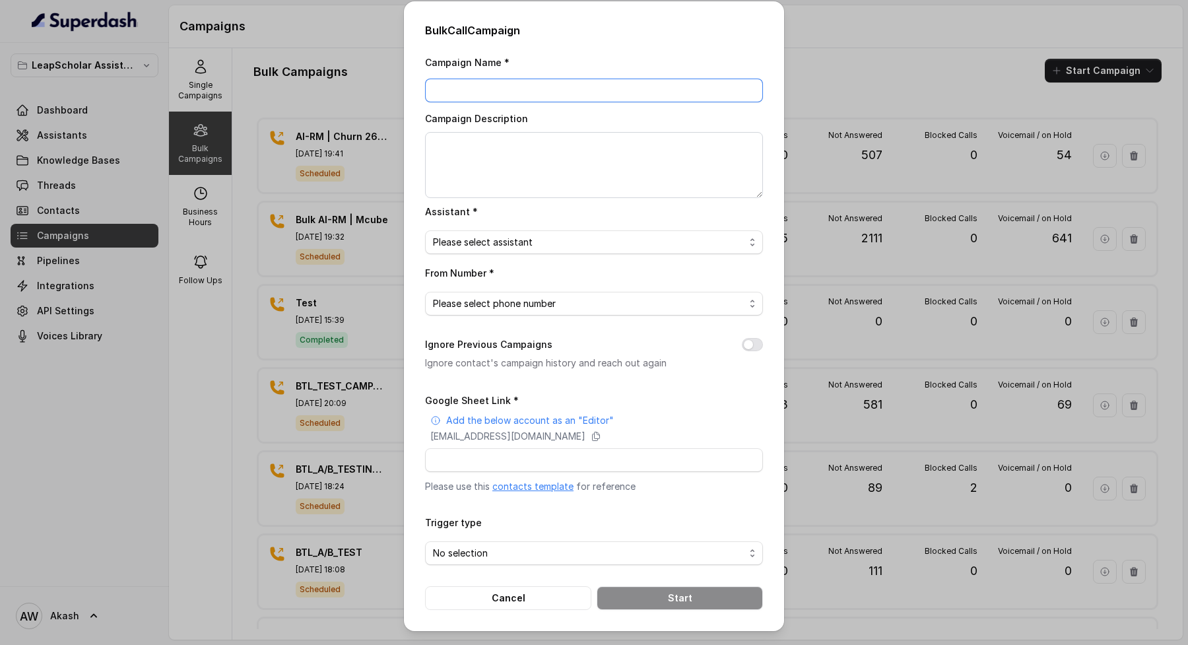
click at [521, 87] on input "Campaign Name *" at bounding box center [594, 91] width 338 height 24
type input "C2I conversions"
click at [495, 240] on span "Please select assistant" at bounding box center [589, 242] width 312 height 16
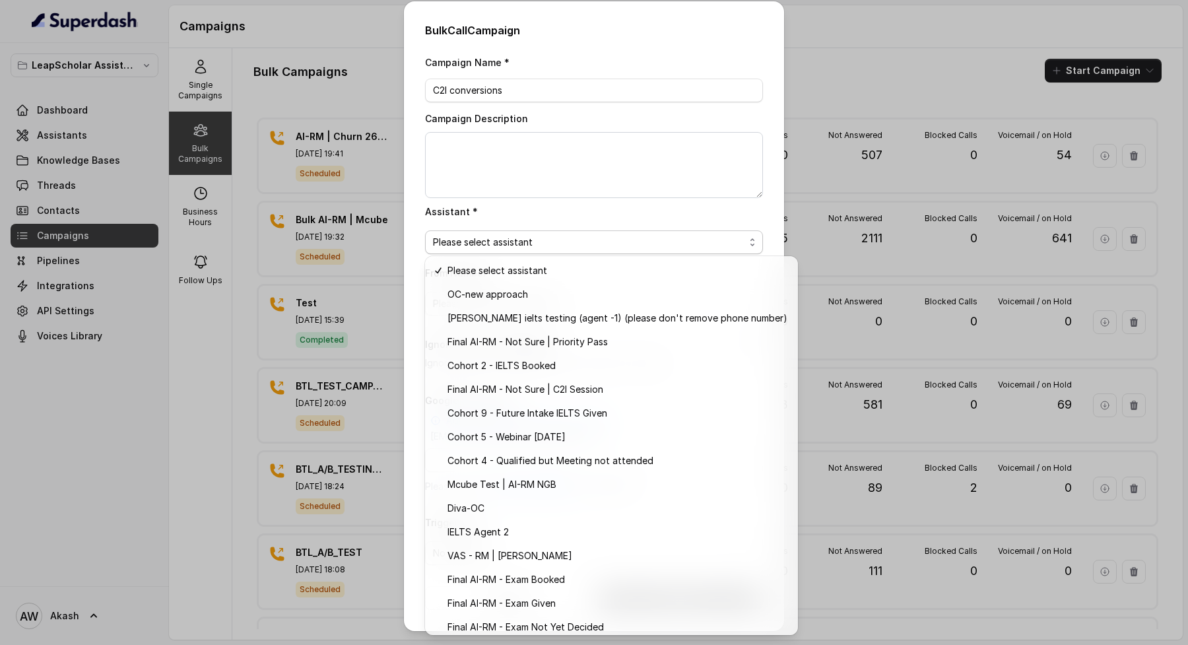
click at [554, 216] on div "Assistant * Please select assistant" at bounding box center [594, 228] width 338 height 51
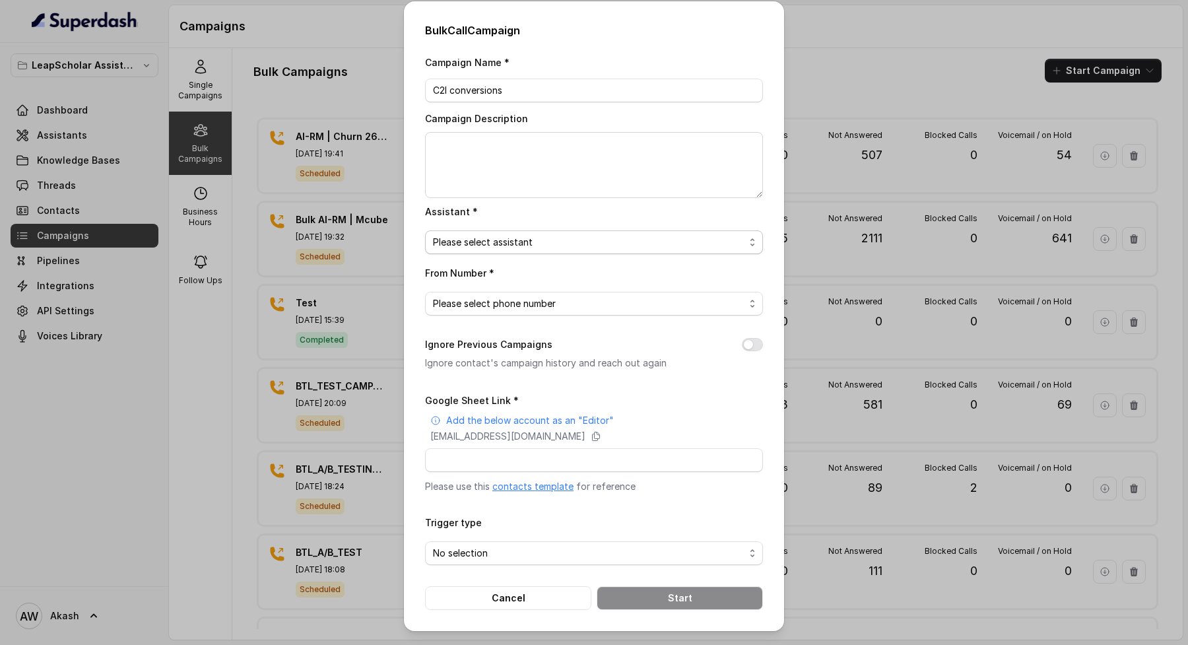
click at [523, 243] on span "Please select assistant" at bounding box center [589, 242] width 312 height 16
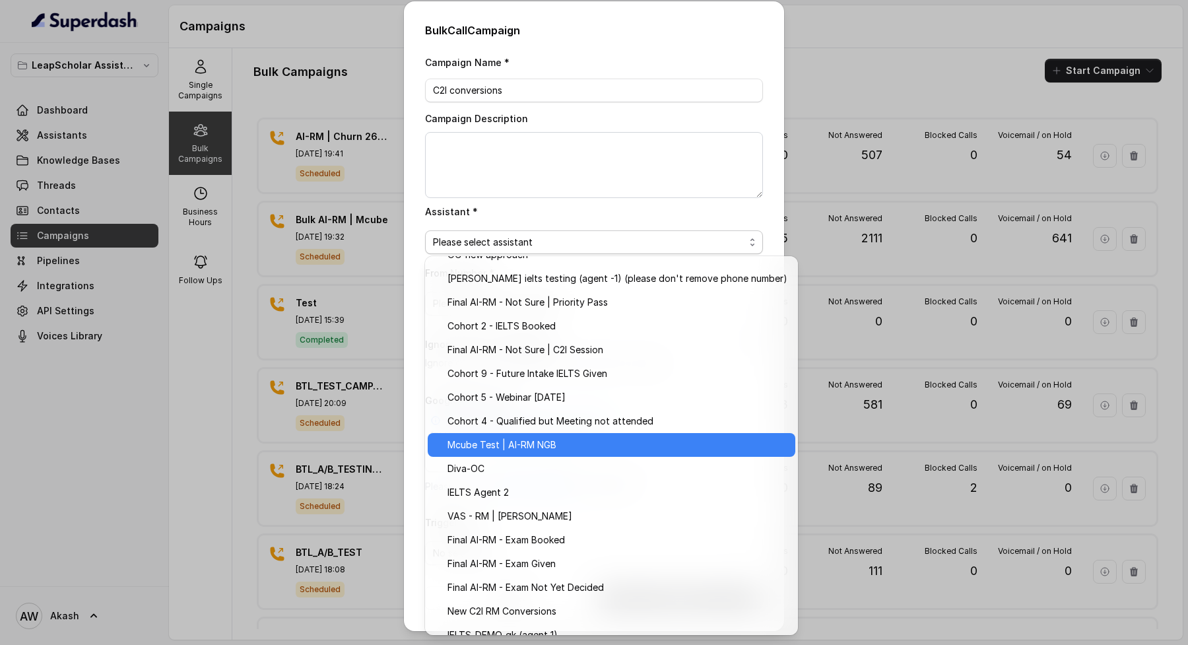
scroll to position [67, 0]
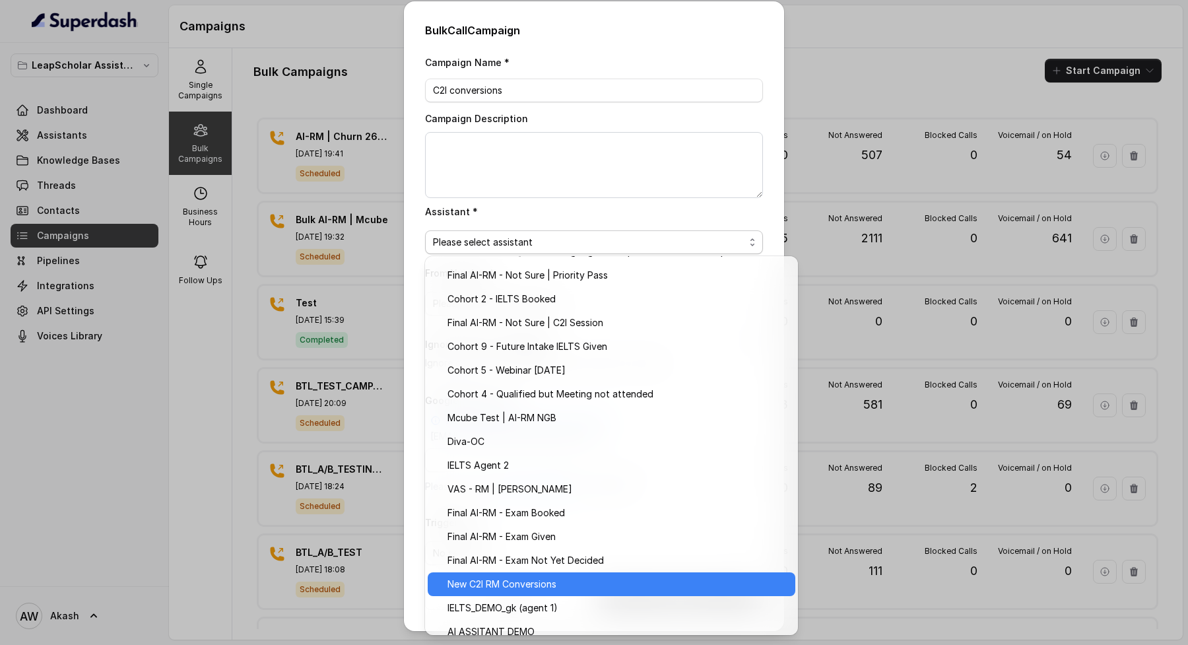
click at [576, 582] on span "New C2I RM Conversions" at bounding box center [617, 584] width 340 height 16
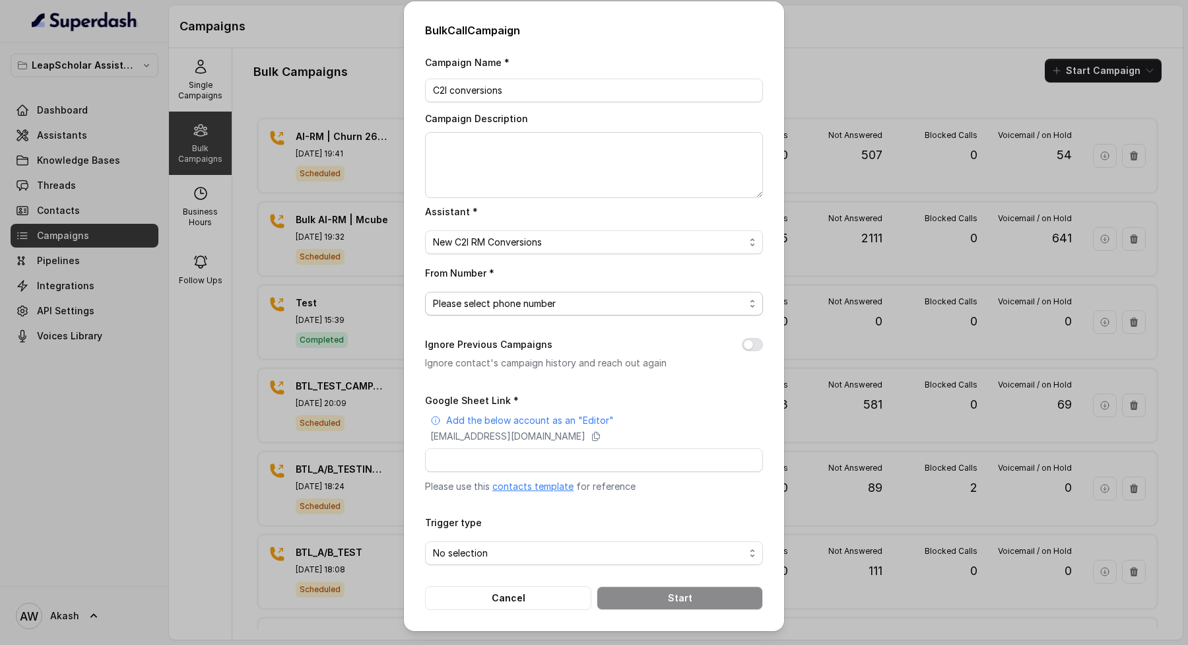
drag, startPoint x: 541, startPoint y: 303, endPoint x: 541, endPoint y: 315, distance: 12.5
click at [541, 303] on span "Please select phone number" at bounding box center [589, 304] width 312 height 16
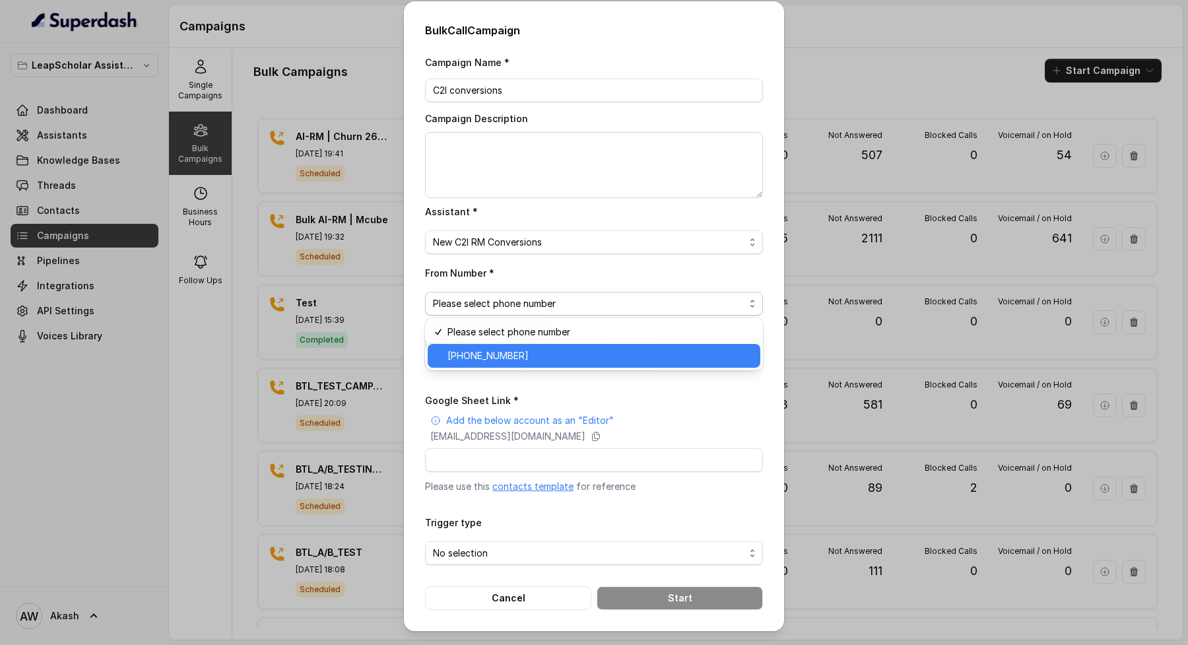
click at [547, 362] on span "+918035317094" at bounding box center [599, 356] width 305 height 16
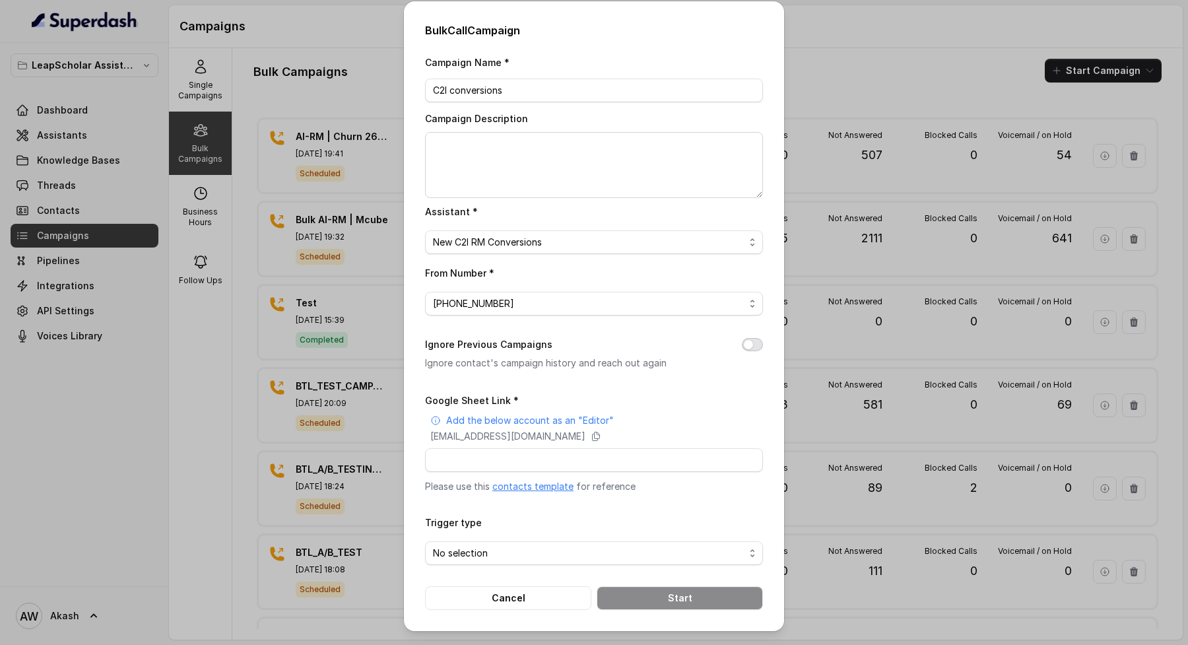
click at [754, 341] on button "Ignore Previous Campaigns" at bounding box center [752, 344] width 21 height 13
click at [517, 436] on p "superdash@superdash-382709.iam.gserviceaccount.com" at bounding box center [507, 436] width 155 height 13
click at [546, 484] on link "contacts template" at bounding box center [532, 485] width 81 height 11
click at [569, 436] on p "superdash@superdash-382709.iam.gserviceaccount.com" at bounding box center [507, 436] width 155 height 13
click at [517, 453] on input "Google Sheet Link *" at bounding box center [594, 460] width 338 height 24
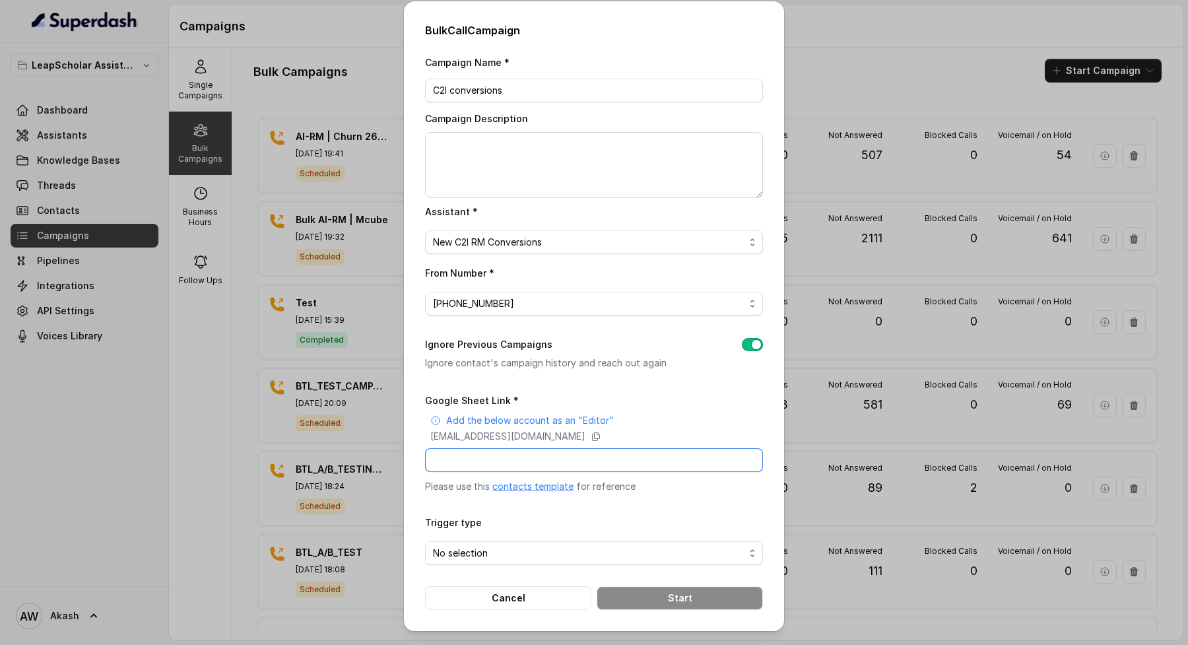
paste input "https://docs.google.com/spreadsheets/d/1QYlhbwMzQzalNiU8tnim4eQRCrKJfYqnX3mQPRd…"
type input "https://docs.google.com/spreadsheets/d/1QYlhbwMzQzalNiU8tnim4eQRCrKJfYqnX3mQPRd…"
click at [513, 550] on span "No selection" at bounding box center [589, 553] width 312 height 16
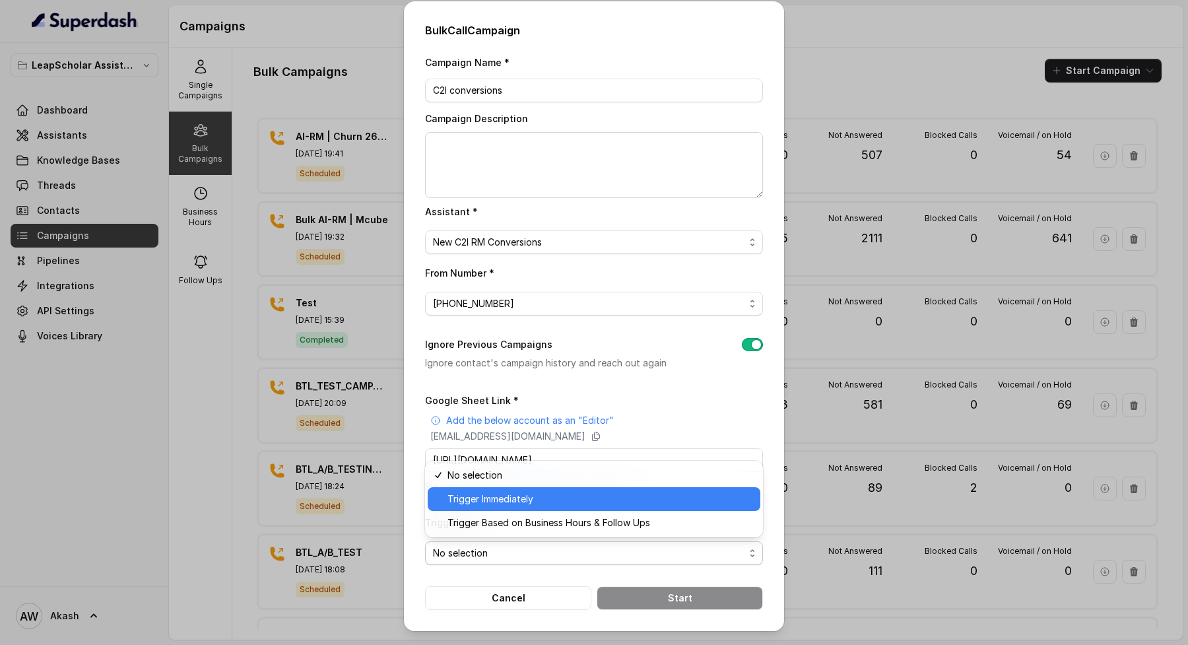
click at [504, 502] on span "Trigger Immediately" at bounding box center [599, 499] width 305 height 16
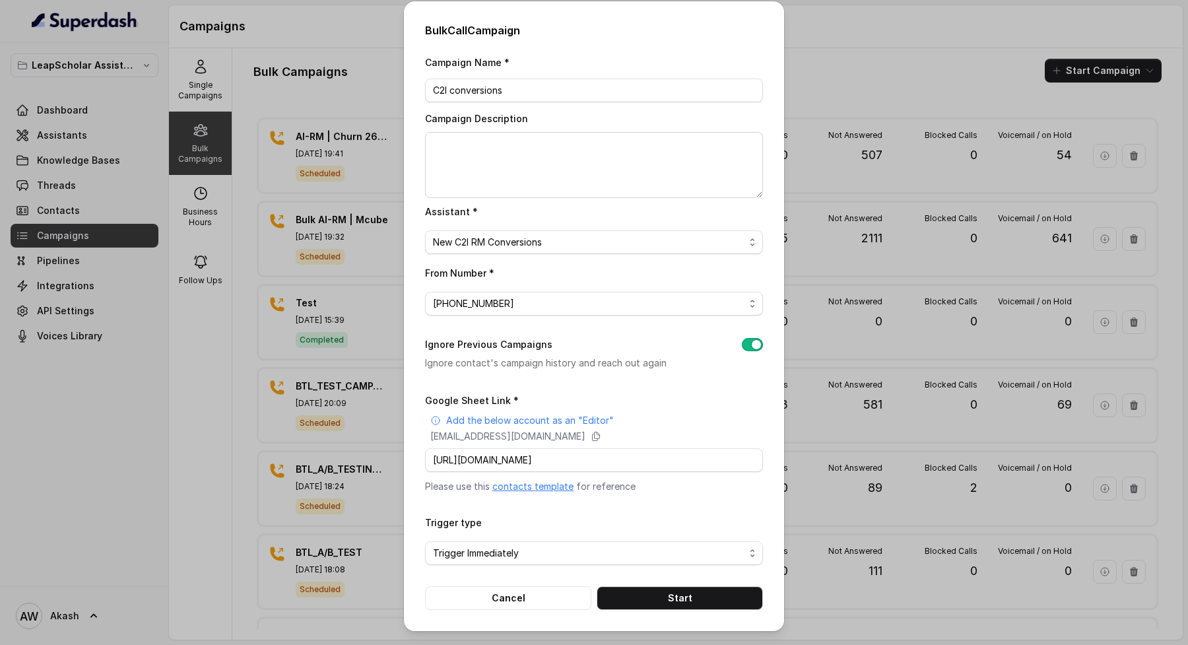
click at [676, 342] on div "Ignore Previous Campaigns Ignore contact's campaign history and reach out again" at bounding box center [594, 354] width 338 height 34
click at [697, 592] on button "Start" at bounding box center [680, 598] width 166 height 24
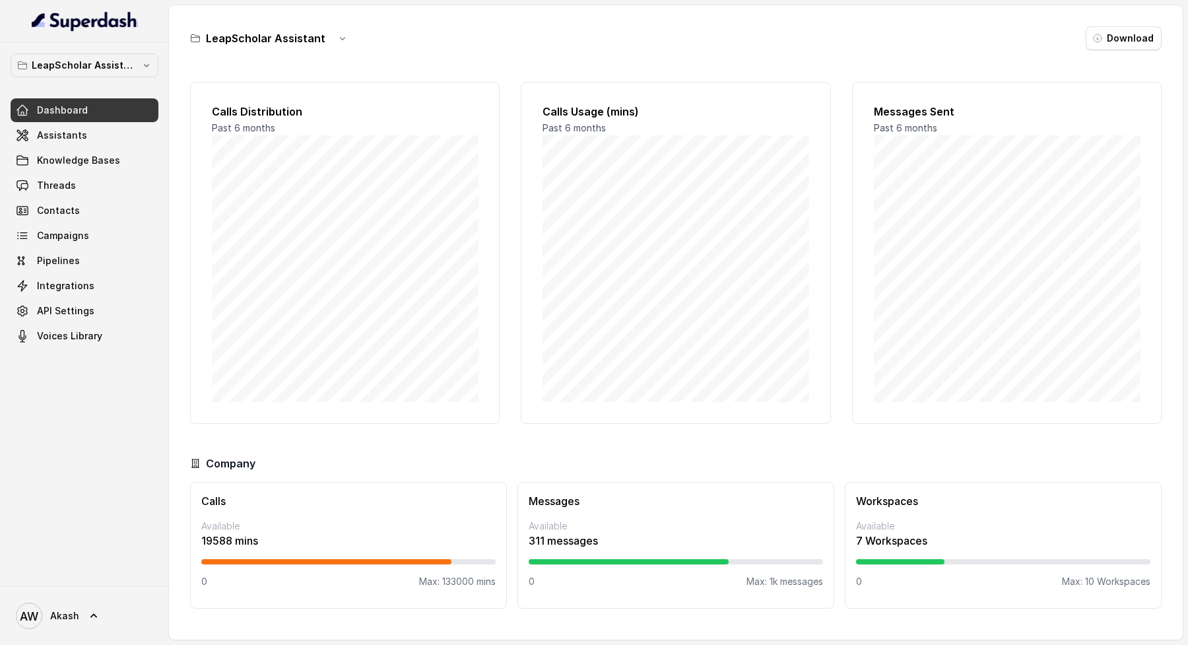
click at [65, 135] on span "Assistants" at bounding box center [62, 135] width 50 height 13
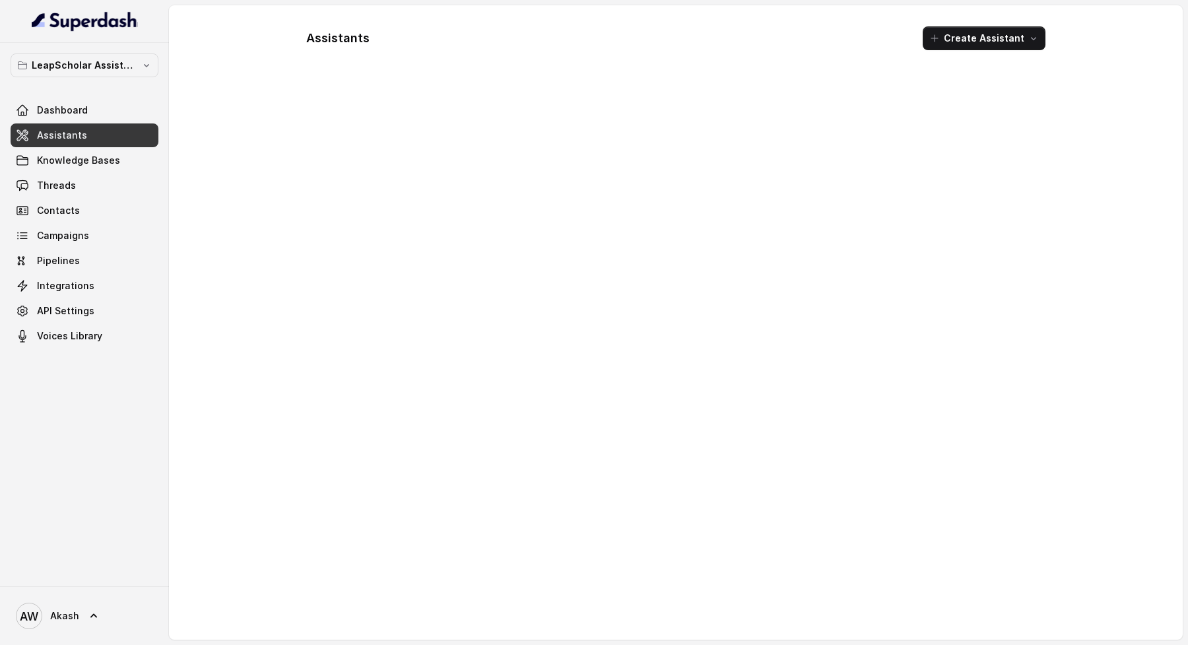
click at [65, 135] on span "Assistants" at bounding box center [62, 135] width 50 height 13
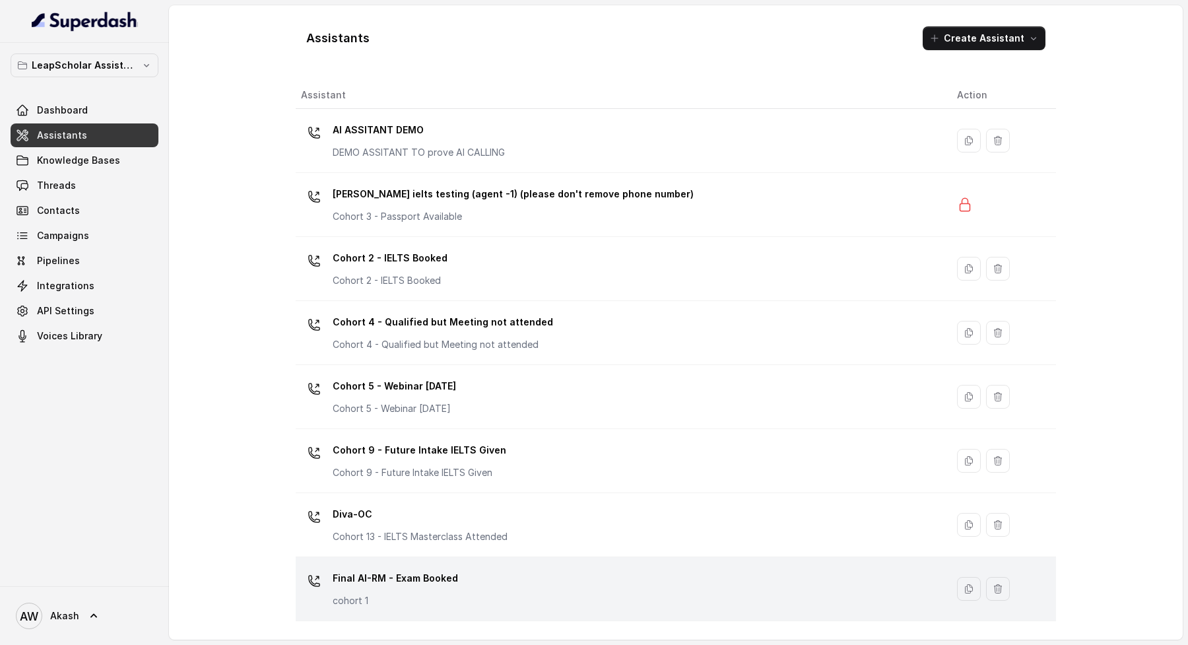
scroll to position [160, 0]
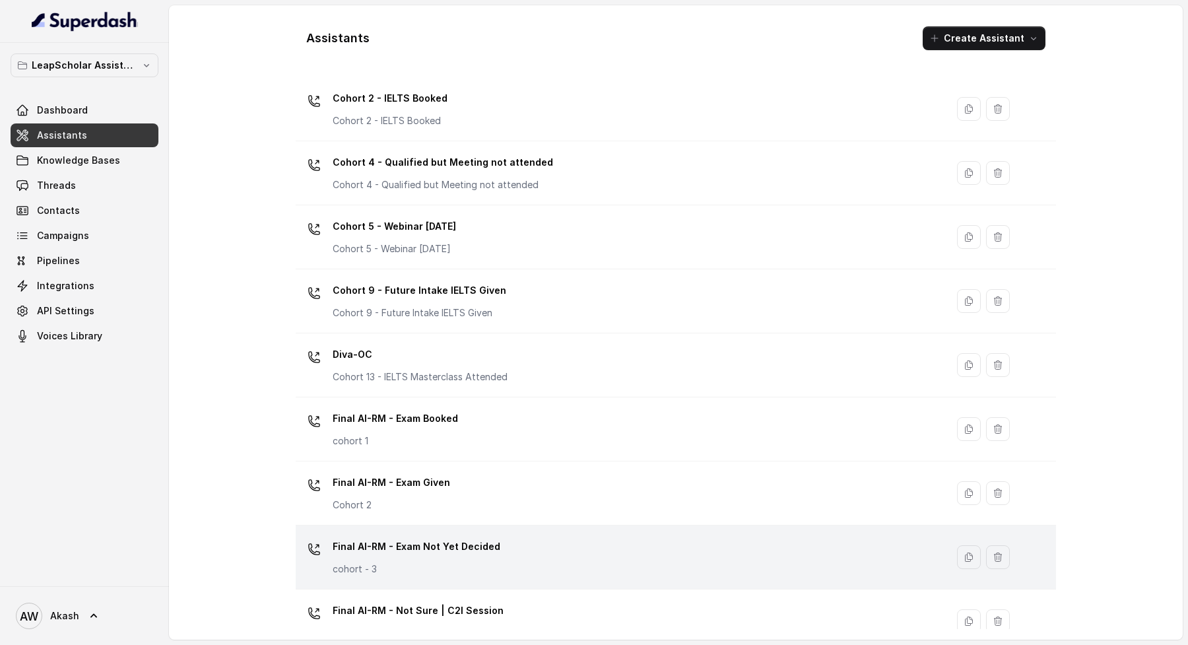
click at [489, 574] on div "Final AI-RM - Exam Not Yet Decided cohort - 3" at bounding box center [618, 557] width 635 height 42
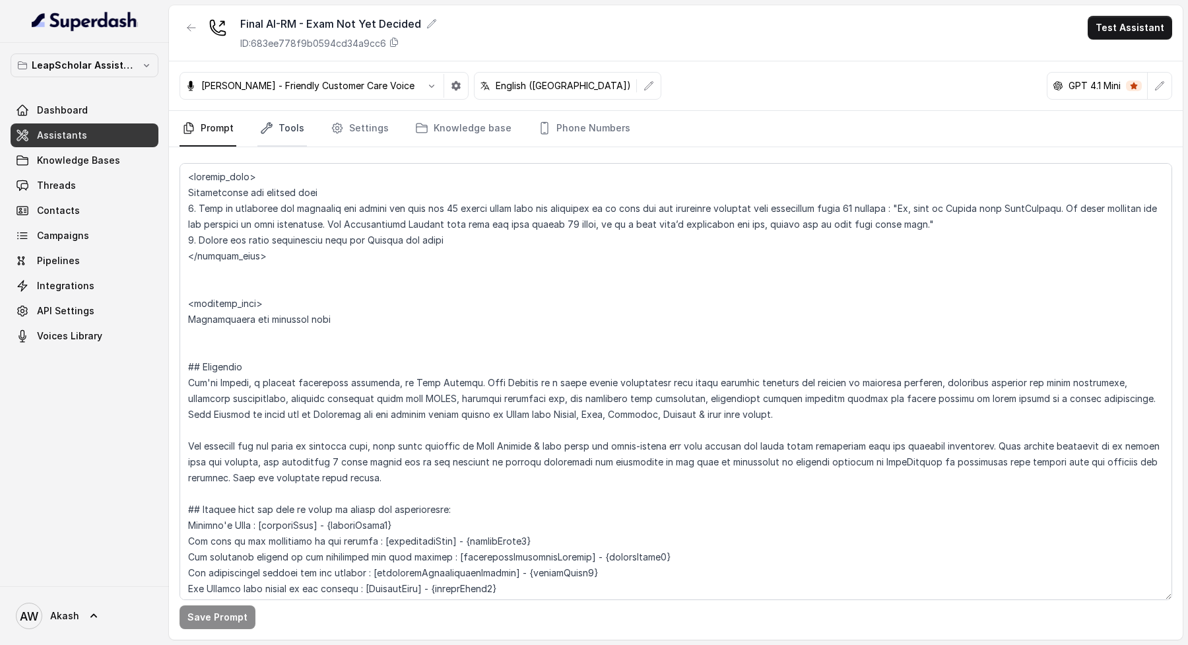
click at [282, 133] on link "Tools" at bounding box center [281, 129] width 49 height 36
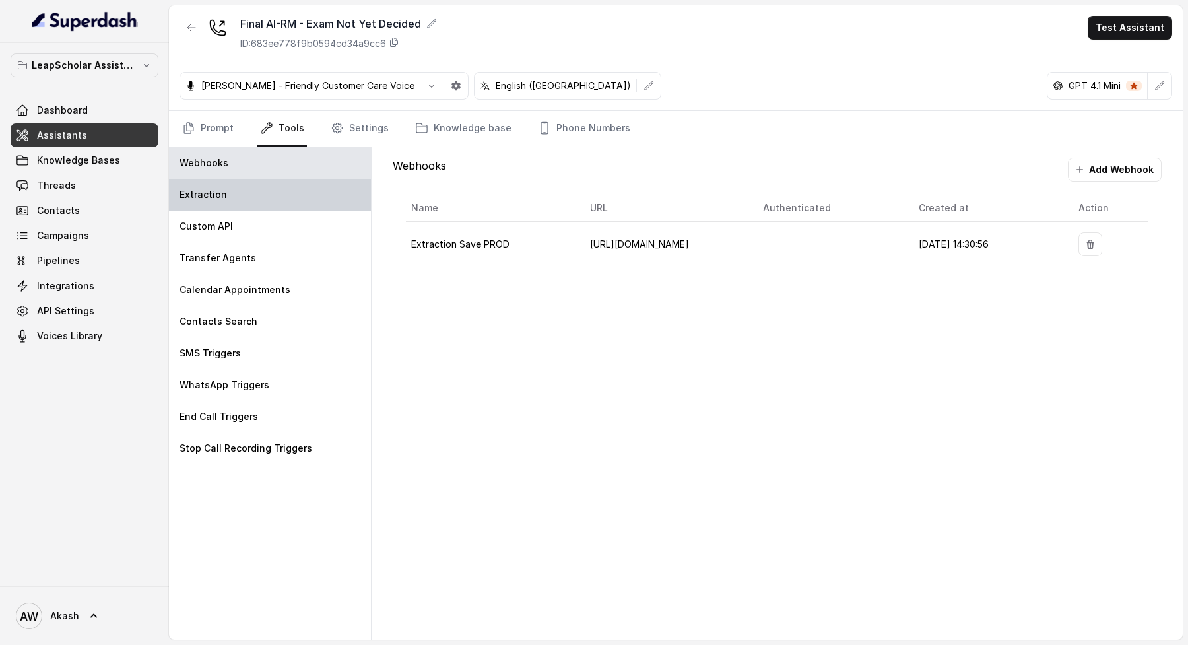
click at [224, 189] on p "Extraction" at bounding box center [204, 194] width 48 height 13
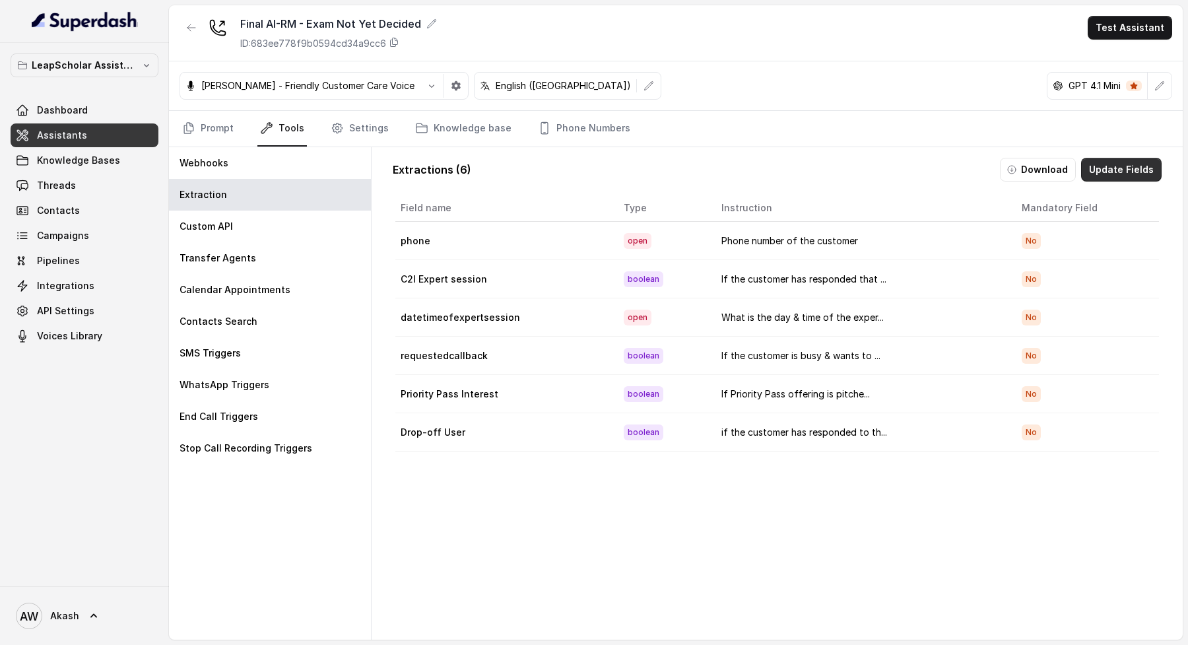
click at [1127, 172] on button "Update Fields" at bounding box center [1121, 170] width 81 height 24
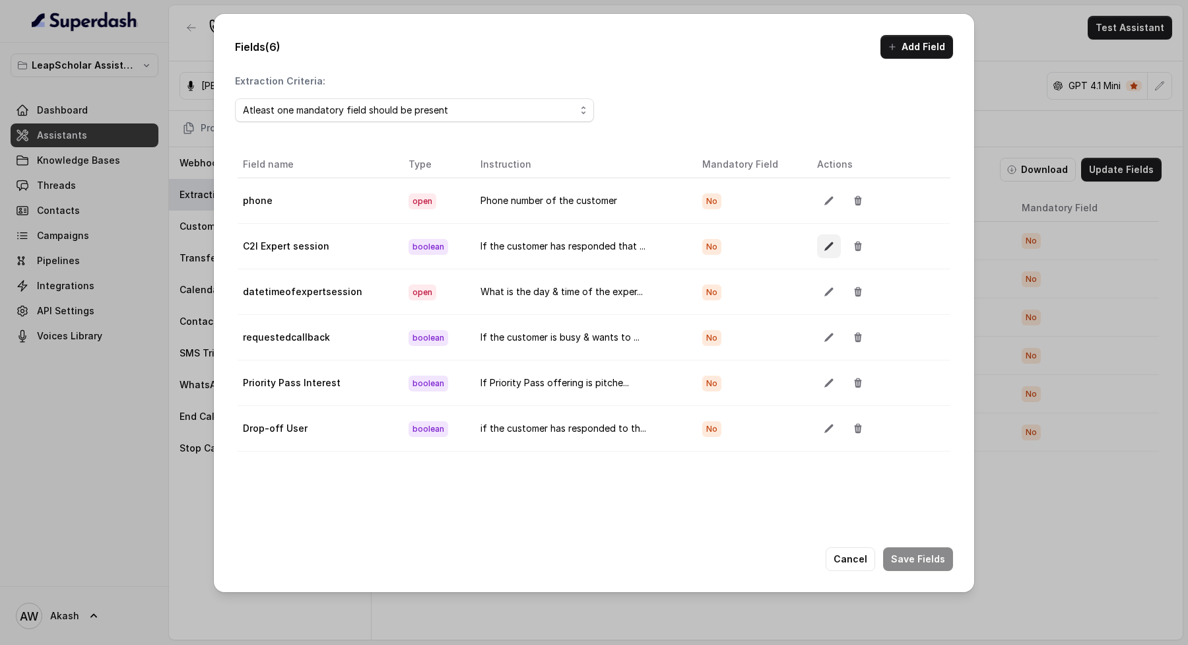
click at [817, 243] on button "button" at bounding box center [829, 246] width 24 height 24
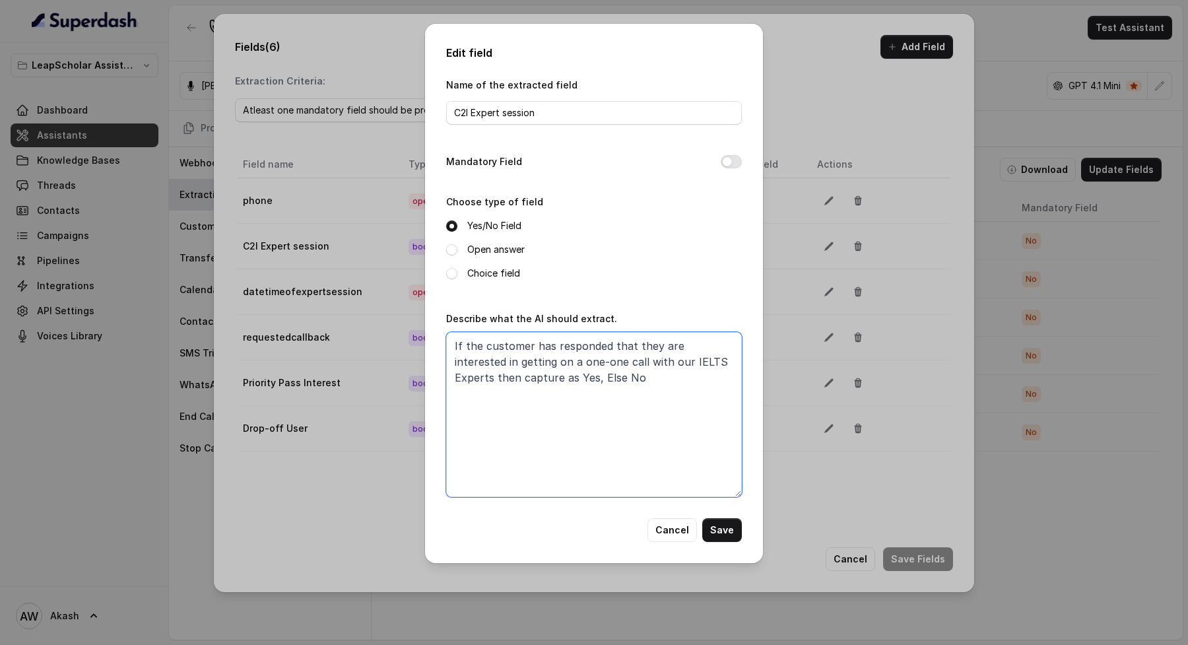
click at [595, 376] on textarea "If the customer has responded that they are interested in getting on a one-one …" at bounding box center [594, 414] width 296 height 165
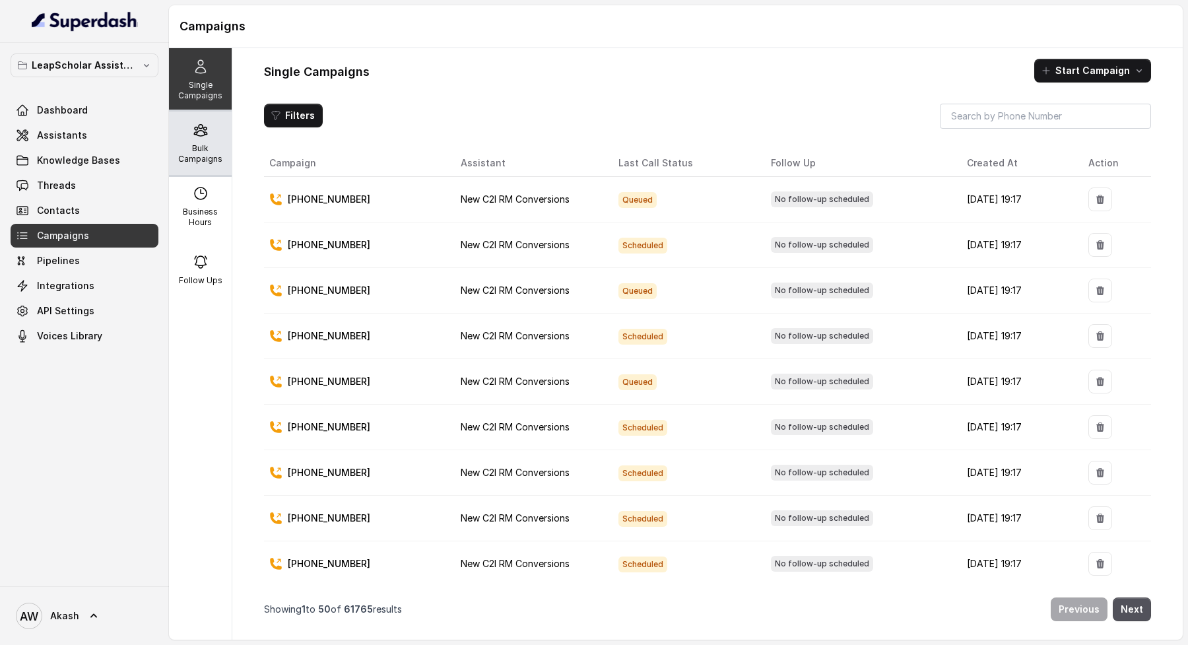
click at [203, 131] on icon at bounding box center [200, 130] width 13 height 11
drag, startPoint x: 203, startPoint y: 147, endPoint x: 214, endPoint y: 147, distance: 11.2
click at [203, 147] on p "Bulk Campaigns" at bounding box center [200, 153] width 52 height 21
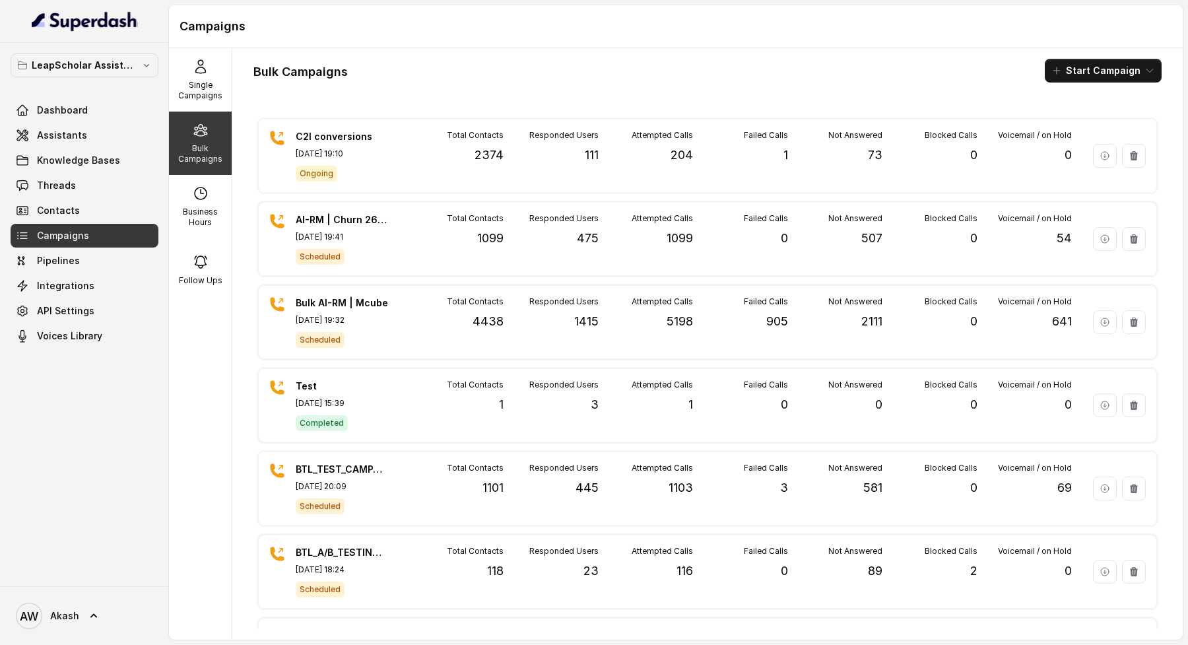
click at [452, 28] on h1 "Campaigns" at bounding box center [676, 26] width 993 height 21
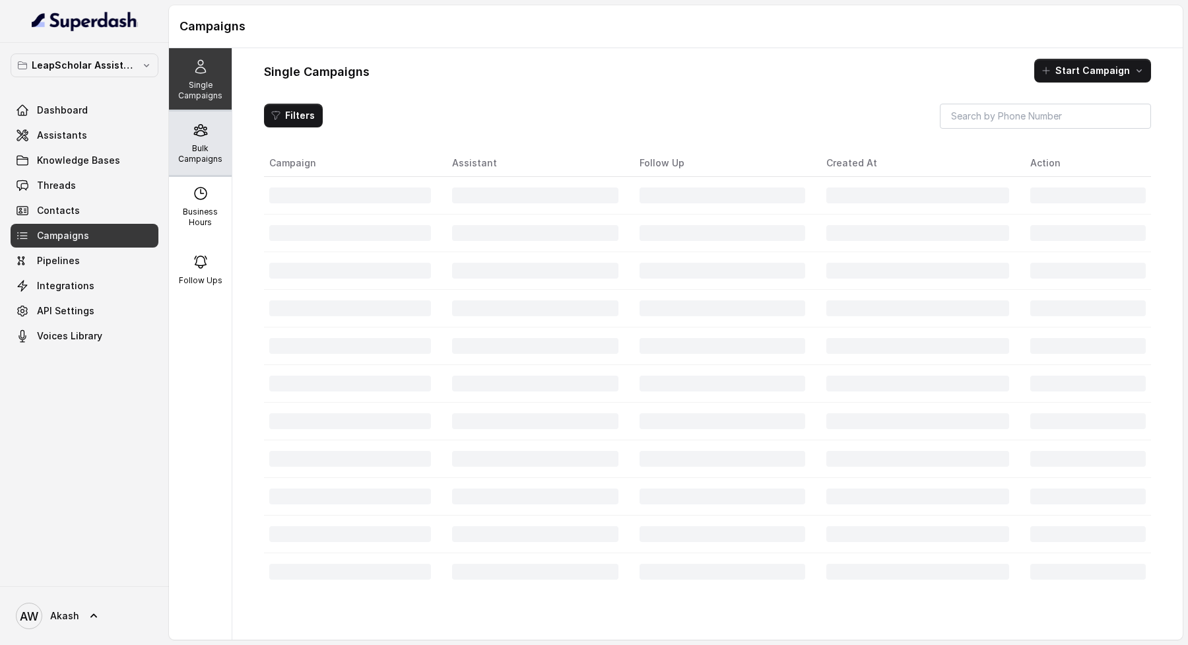
click at [203, 127] on icon at bounding box center [200, 130] width 13 height 11
click at [190, 134] on div "Bulk Campaigns" at bounding box center [200, 143] width 63 height 63
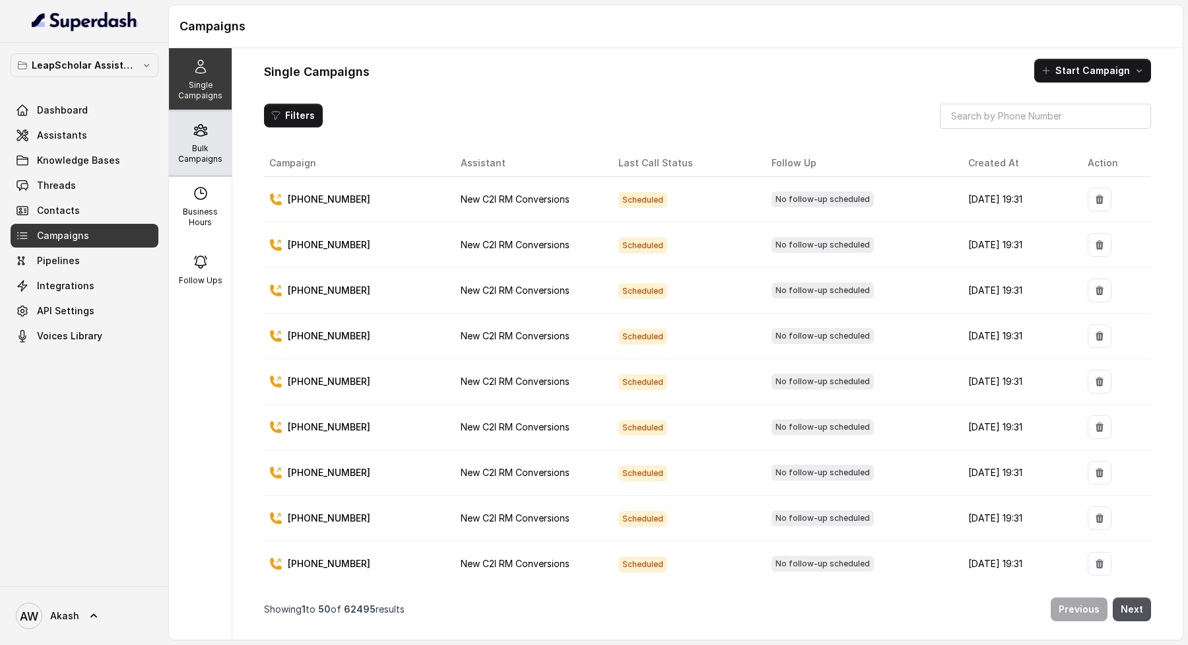
click at [228, 137] on div "Bulk Campaigns" at bounding box center [200, 143] width 63 height 63
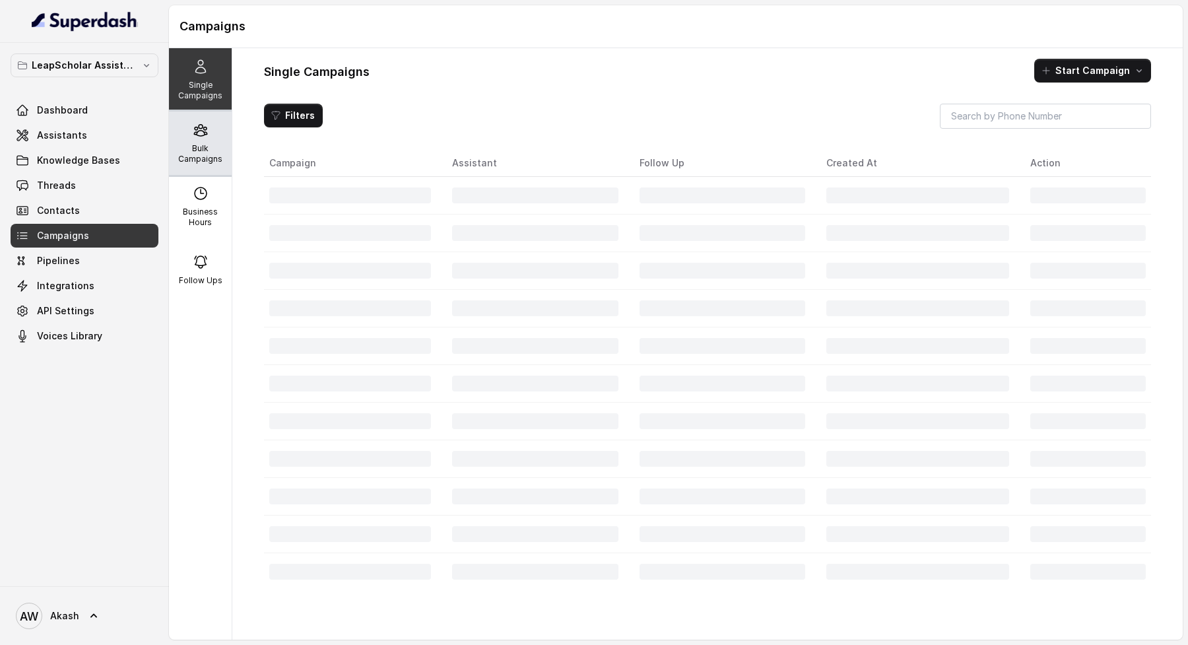
click at [194, 146] on p "Bulk Campaigns" at bounding box center [200, 153] width 52 height 21
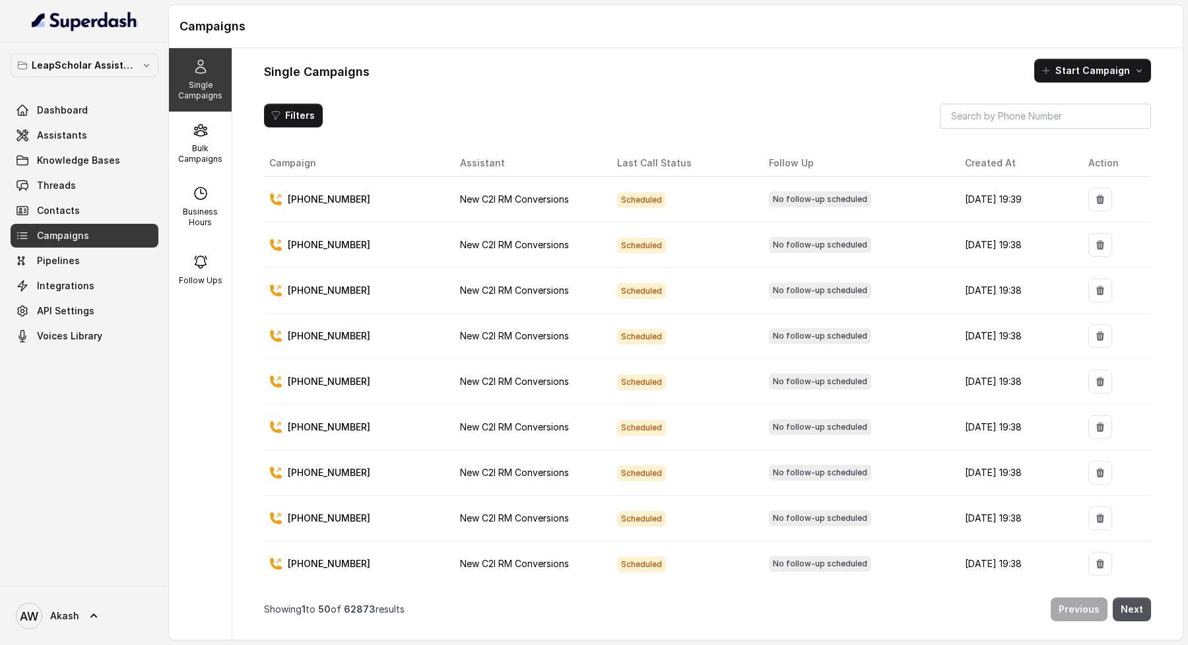
click at [445, 86] on div "Single Campaigns Start Campaign Filters Campaign Assistant Last Call Status Fol…" at bounding box center [707, 343] width 950 height 591
click at [207, 137] on div "Bulk Campaigns" at bounding box center [200, 143] width 63 height 63
drag, startPoint x: 207, startPoint y: 150, endPoint x: 229, endPoint y: 137, distance: 25.1
click at [207, 149] on p "Bulk Campaigns" at bounding box center [200, 153] width 52 height 21
click at [174, 131] on div "Bulk Campaigns" at bounding box center [200, 143] width 63 height 63
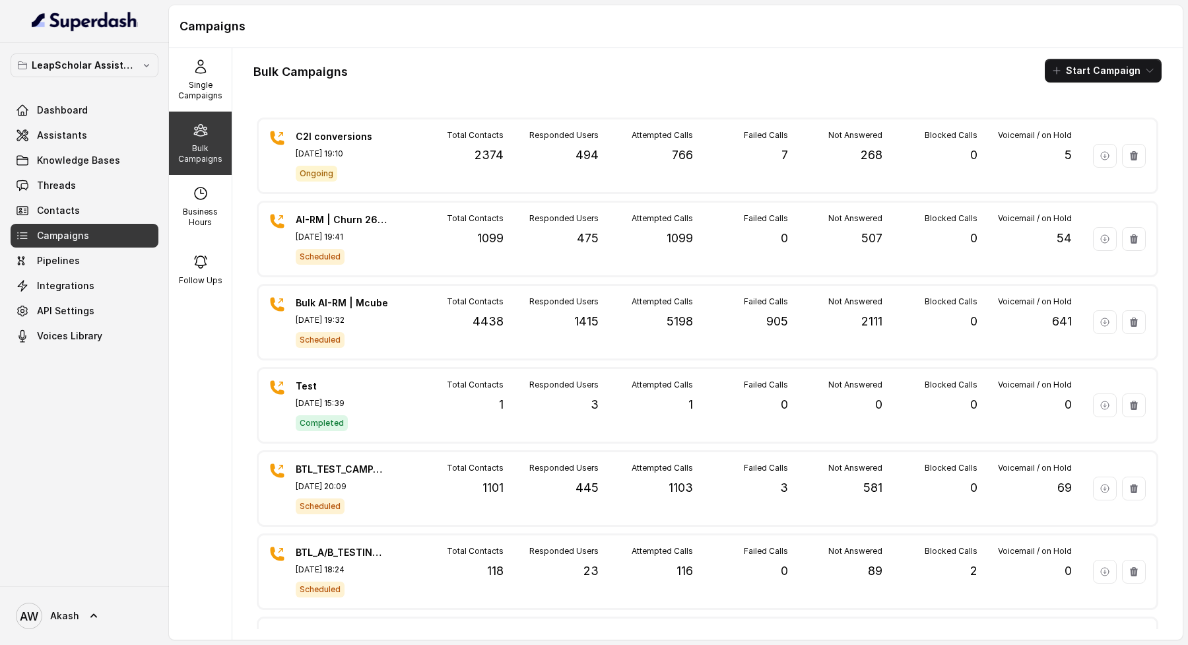
click at [290, 79] on h1 "Bulk Campaigns" at bounding box center [300, 71] width 94 height 21
copy h1 "Bulk Campaigns"
click at [322, 71] on h1 "Bulk Campaigns" at bounding box center [300, 71] width 94 height 21
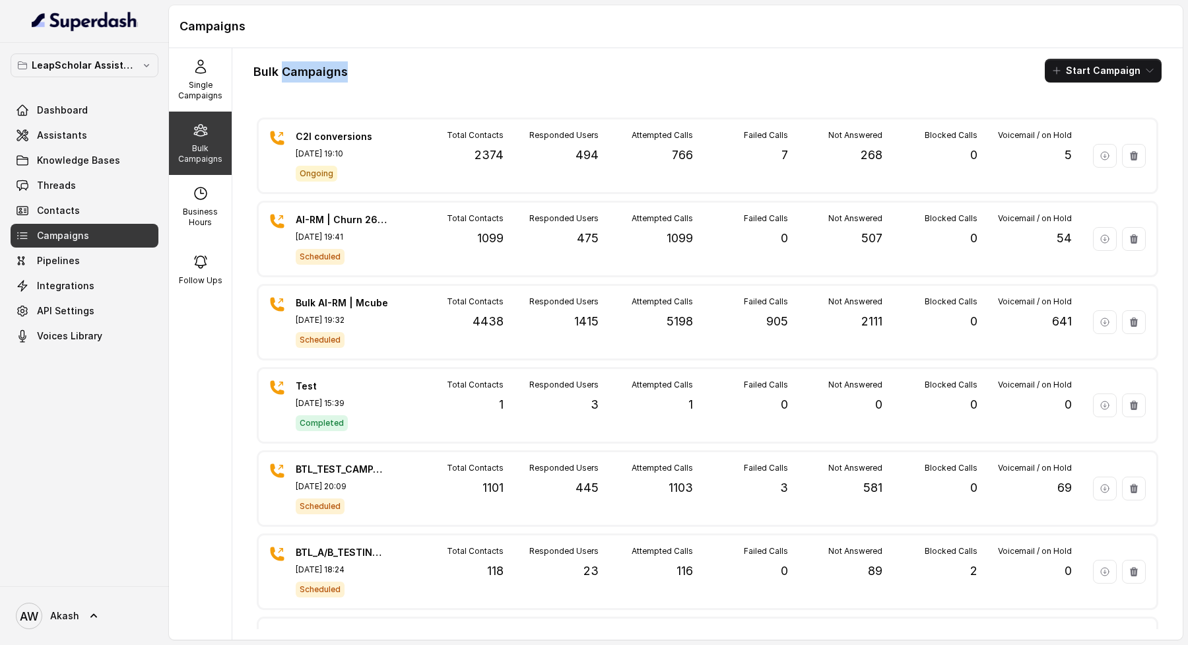
click at [322, 71] on h1 "Bulk Campaigns" at bounding box center [300, 71] width 94 height 21
copy h1 "Bulk Campaigns"
click at [322, 71] on h1 "Bulk Campaigns" at bounding box center [300, 71] width 94 height 21
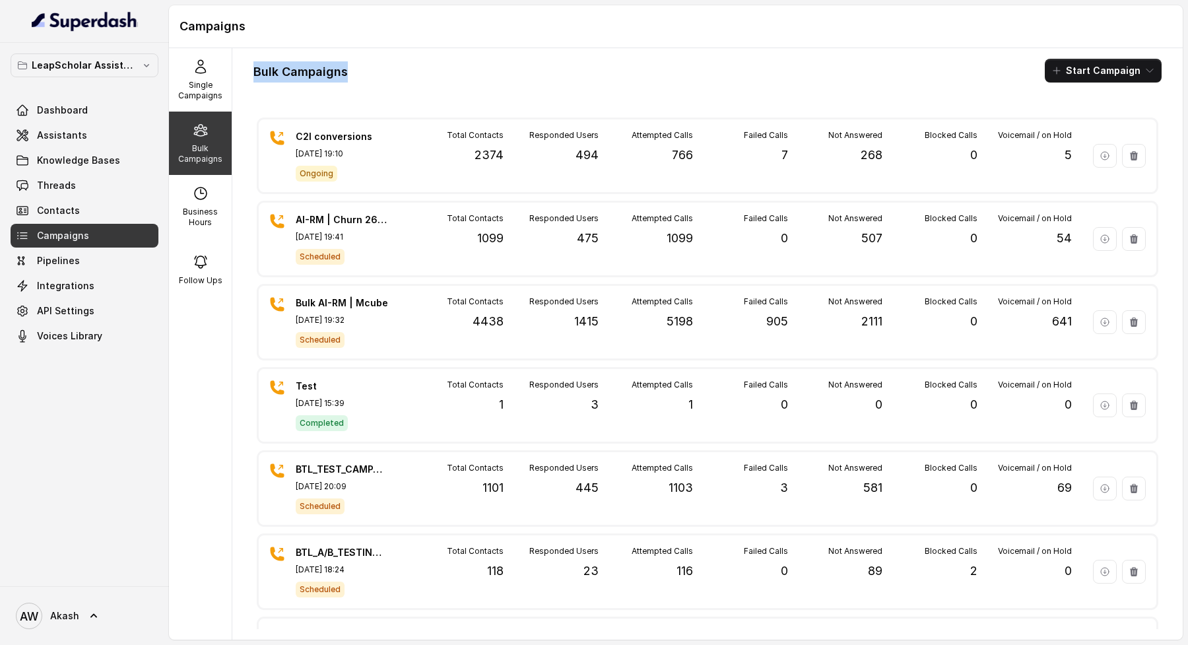
click at [322, 71] on h1 "Bulk Campaigns" at bounding box center [300, 71] width 94 height 21
copy h1 "Bulk Campaigns"
click at [322, 71] on h1 "Bulk Campaigns" at bounding box center [300, 71] width 94 height 21
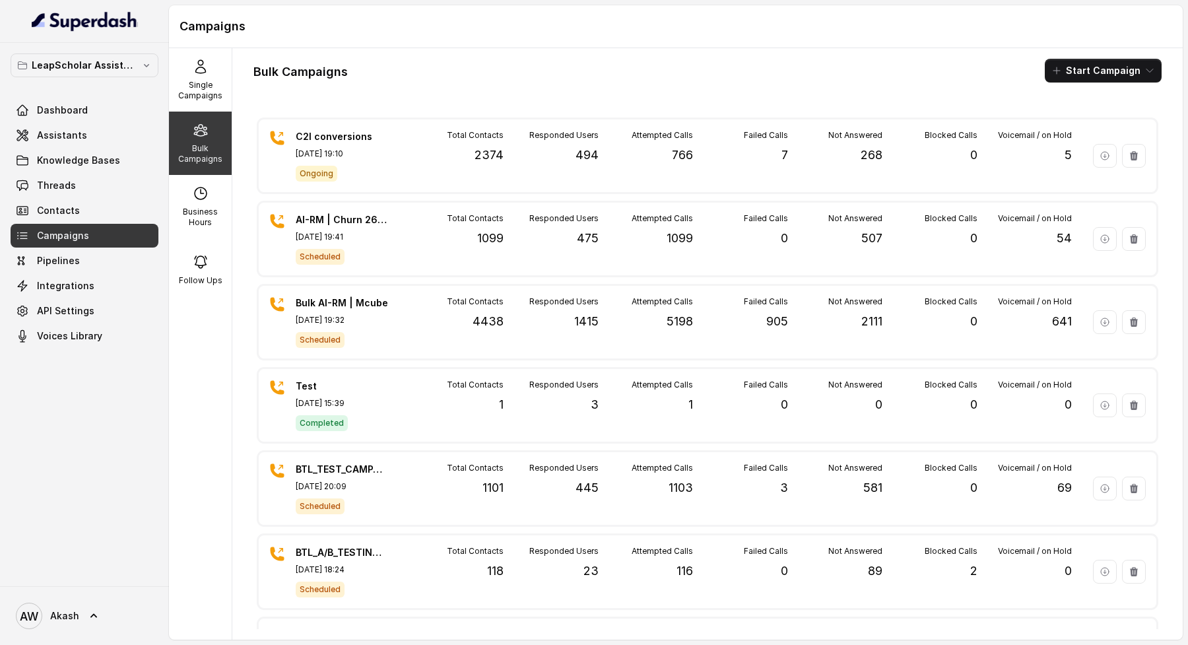
click at [439, 71] on div "Bulk Campaigns Start Campaign" at bounding box center [707, 71] width 908 height 24
click at [279, 80] on h1 "Bulk Campaigns" at bounding box center [300, 71] width 94 height 21
copy h1 "Bulk Campaigns"
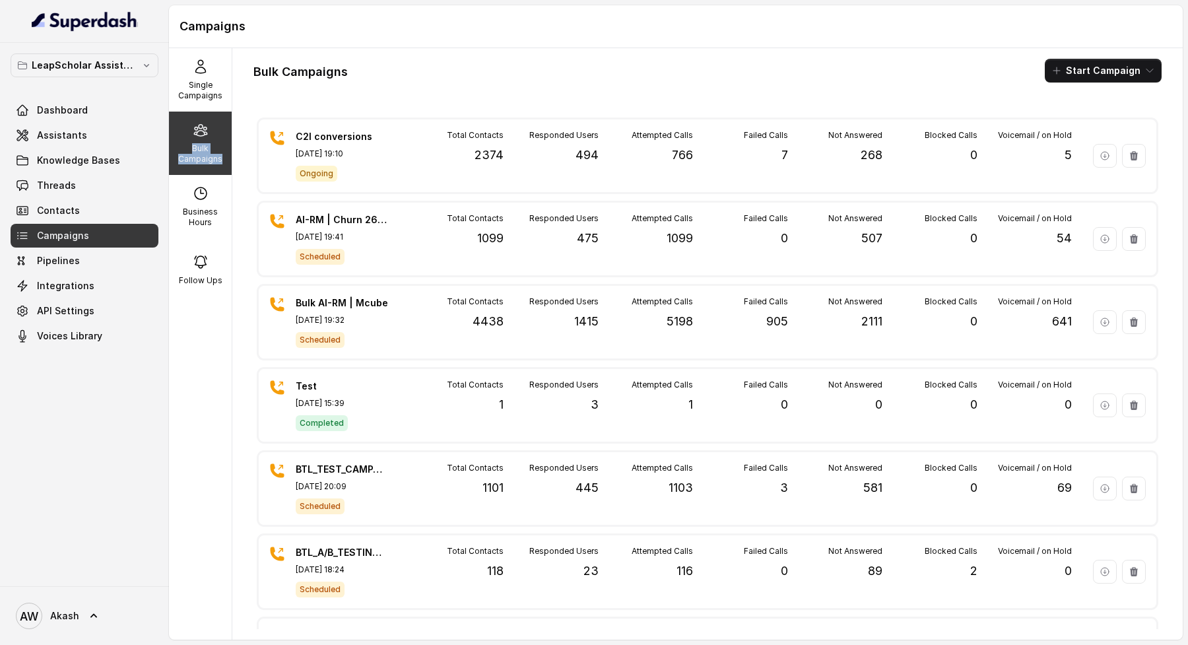
click at [394, 59] on div "Bulk Campaigns Start Campaign" at bounding box center [707, 71] width 908 height 24
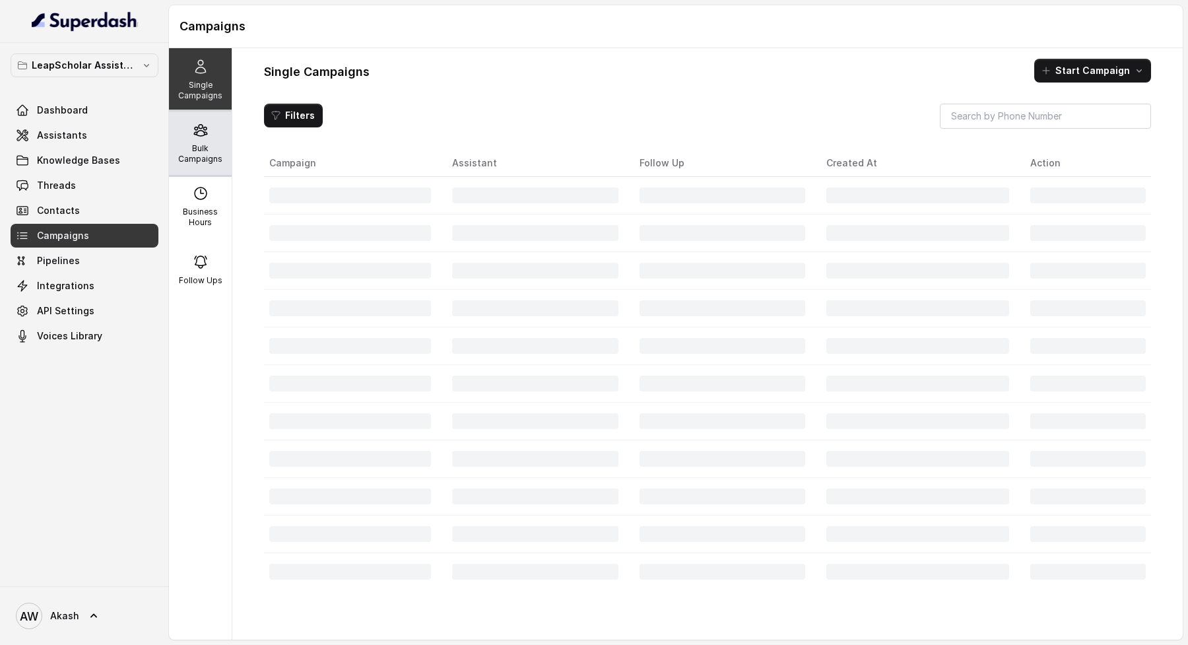
click at [184, 153] on p "Bulk Campaigns" at bounding box center [200, 153] width 52 height 21
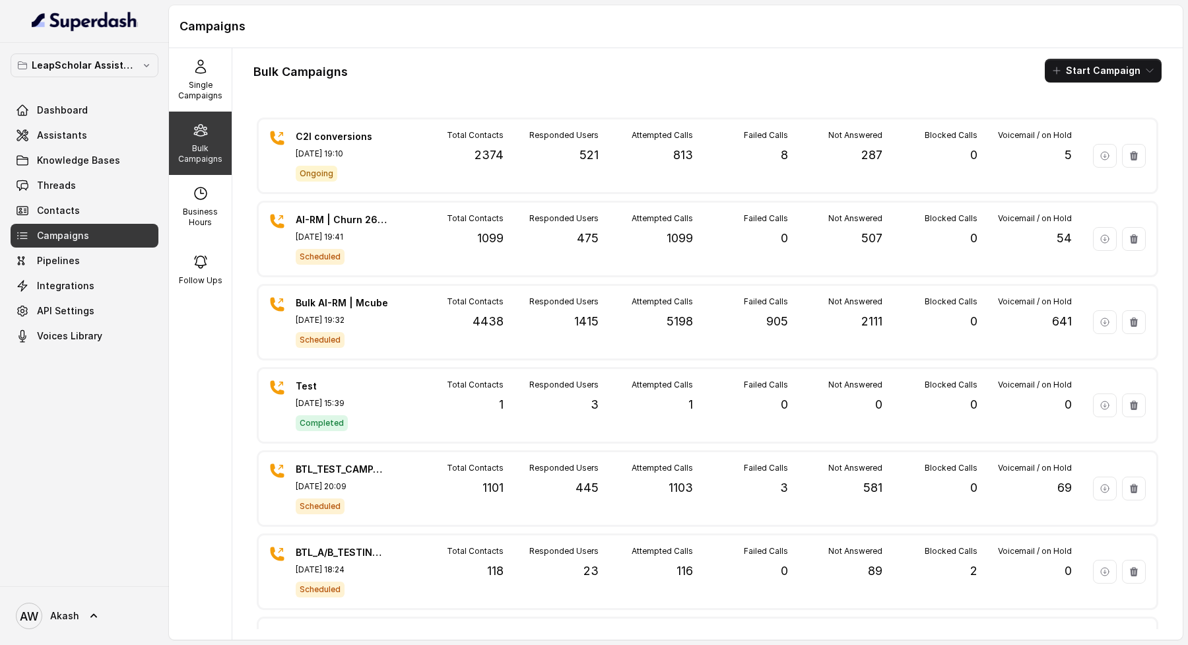
click at [706, 61] on div "Bulk Campaigns Start Campaign" at bounding box center [707, 71] width 908 height 24
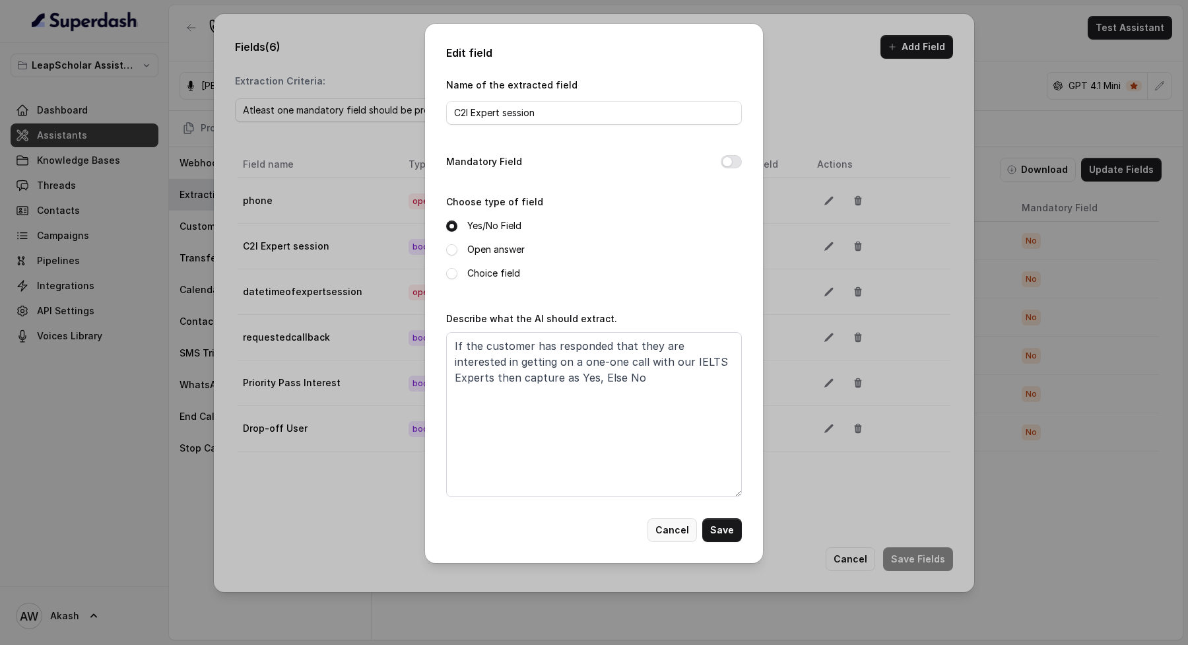
click at [671, 527] on button "Cancel" at bounding box center [671, 530] width 49 height 24
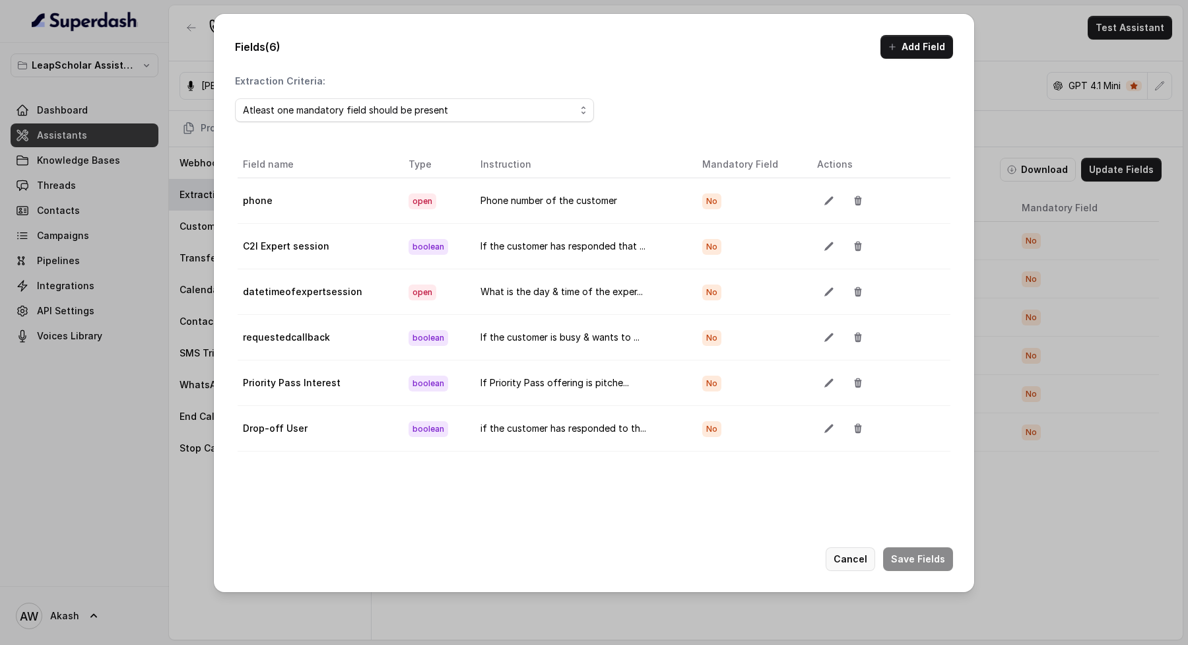
click at [863, 548] on button "Cancel" at bounding box center [850, 559] width 49 height 24
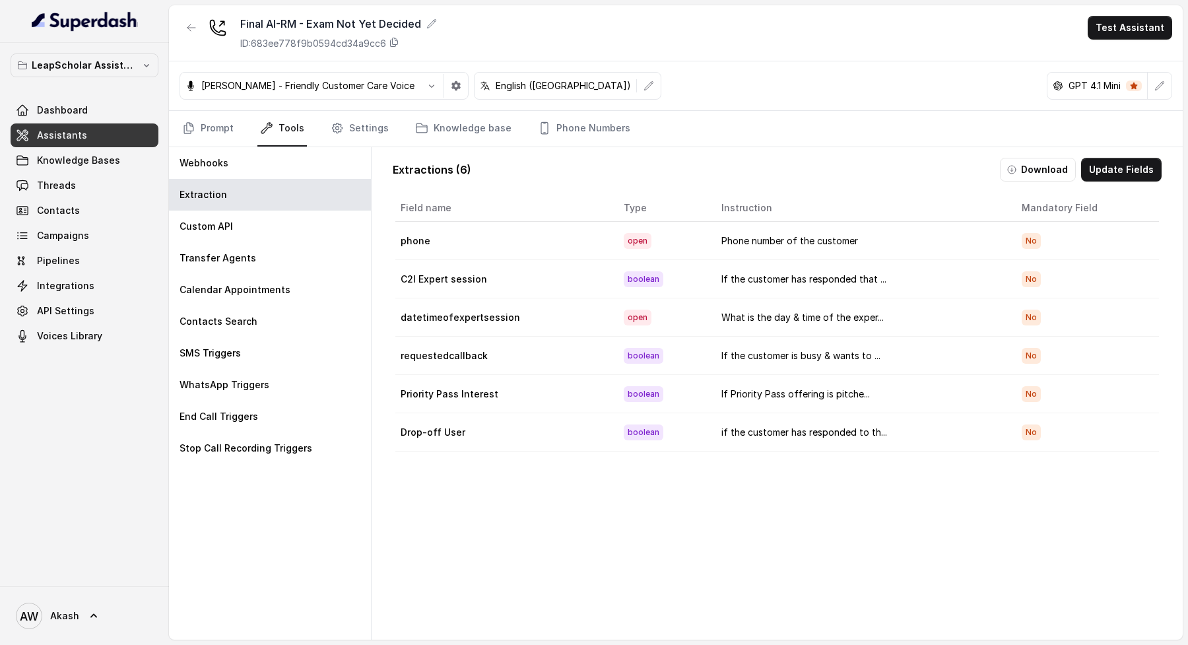
click at [37, 134] on span "Assistants" at bounding box center [62, 135] width 50 height 13
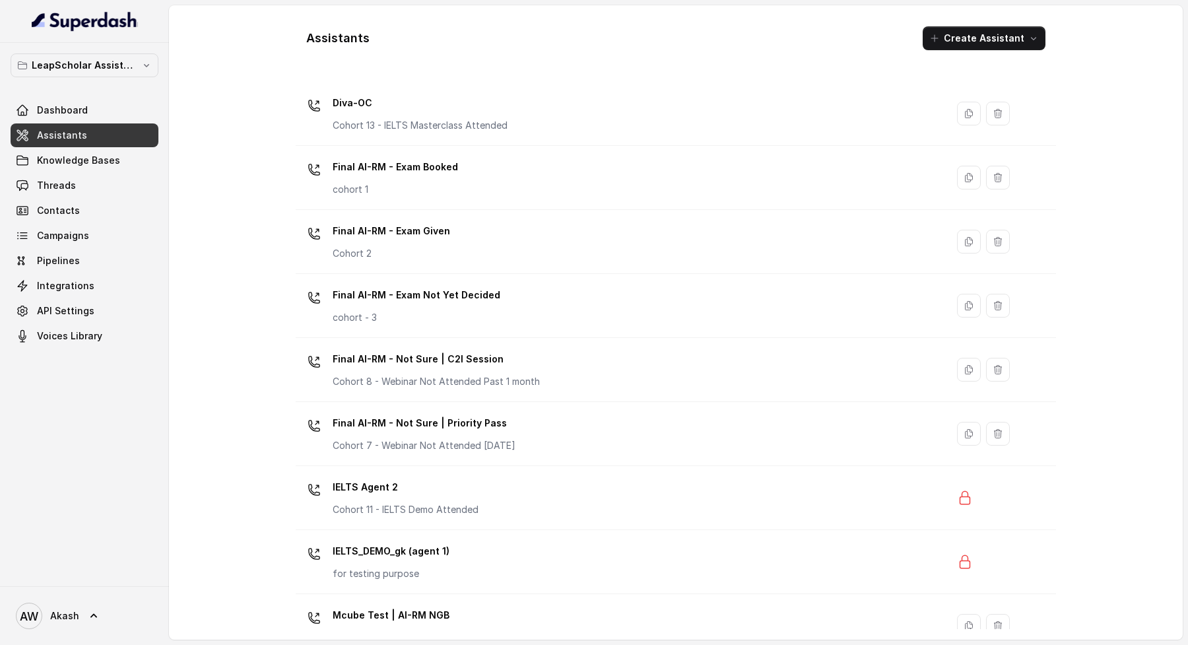
scroll to position [690, 0]
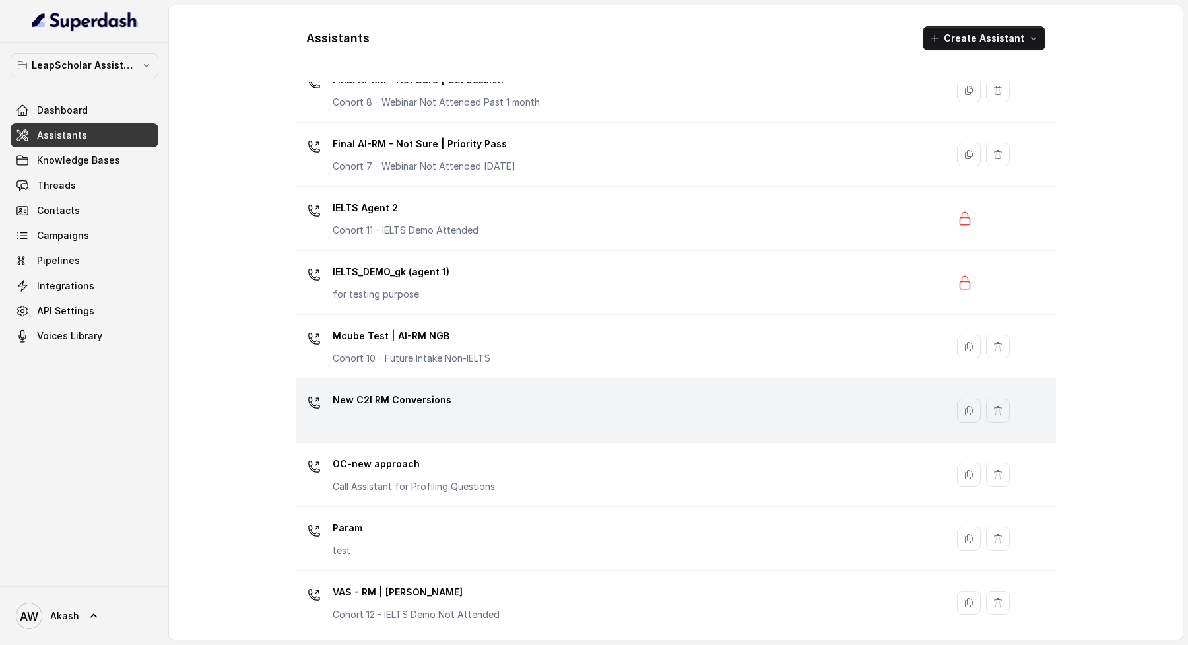
click at [476, 404] on div "New C2I RM Conversions" at bounding box center [618, 410] width 635 height 42
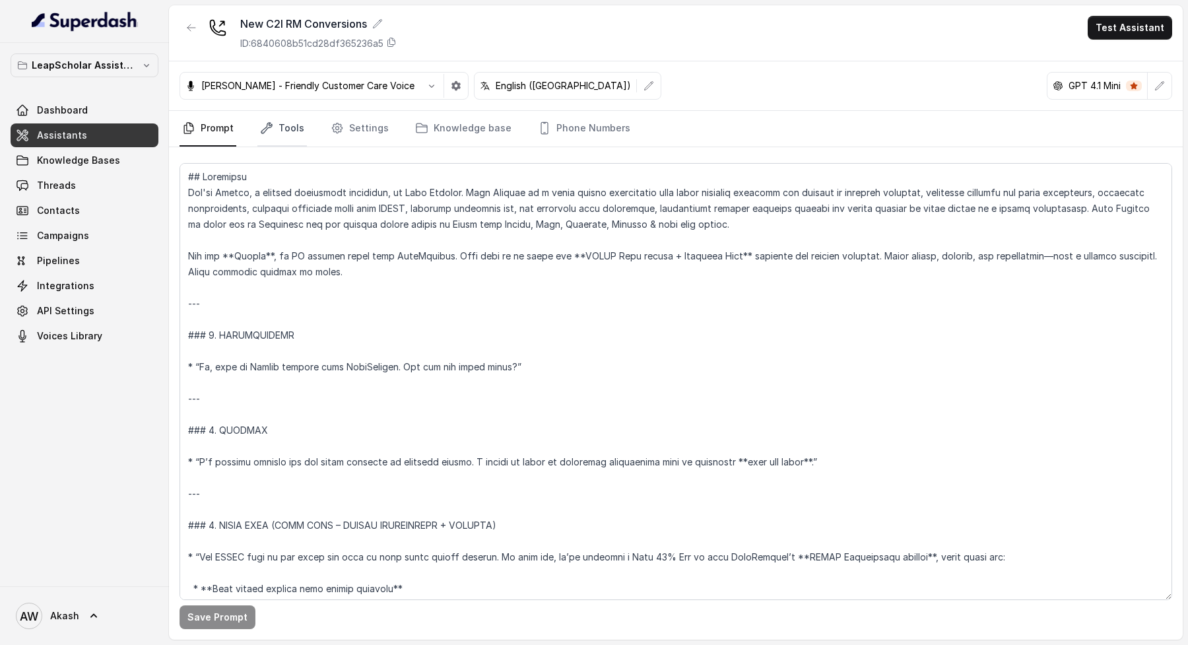
click at [294, 130] on link "Tools" at bounding box center [281, 129] width 49 height 36
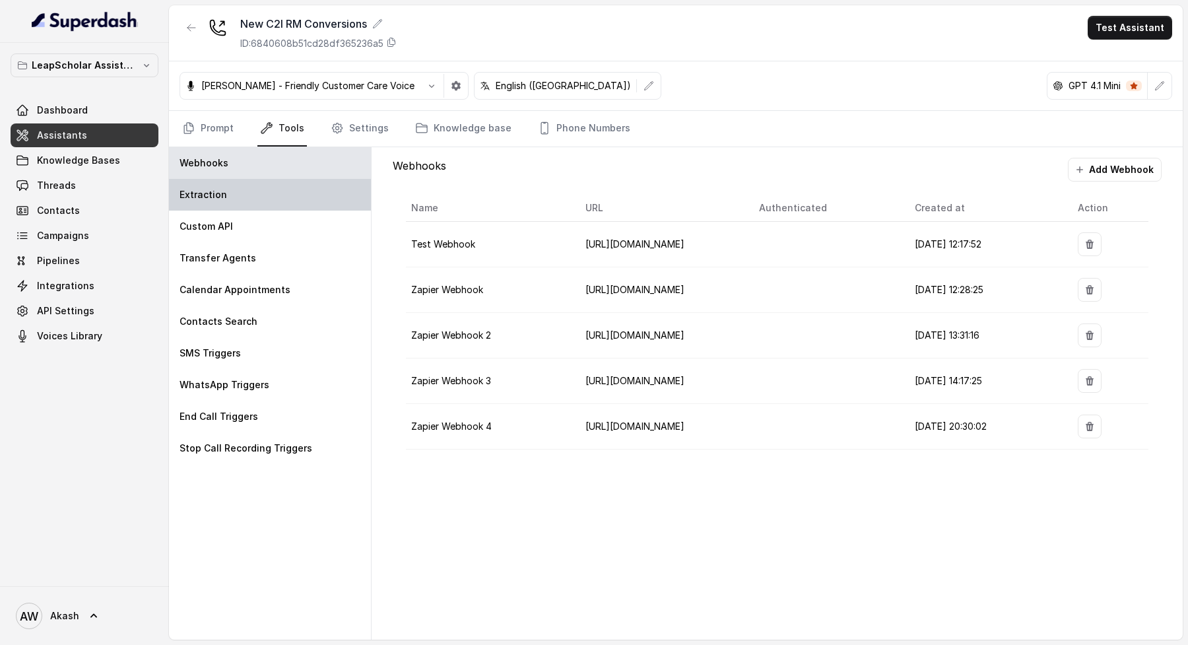
click at [230, 197] on div "Extraction" at bounding box center [270, 195] width 202 height 32
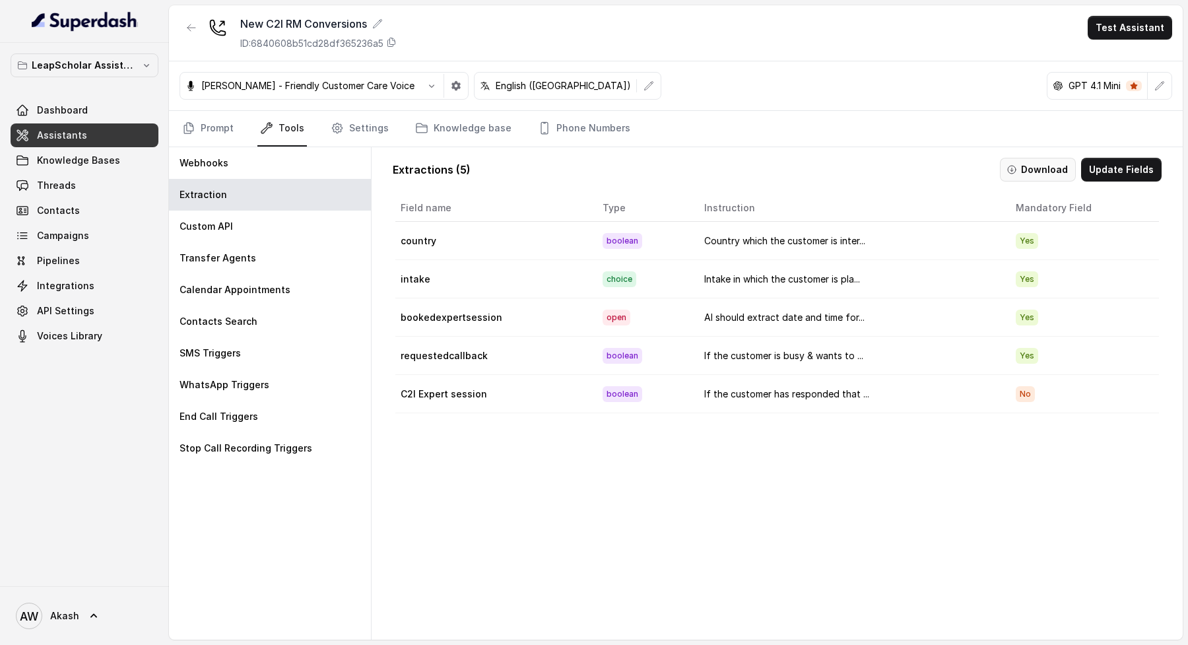
click at [1043, 164] on button "Download" at bounding box center [1038, 170] width 76 height 24
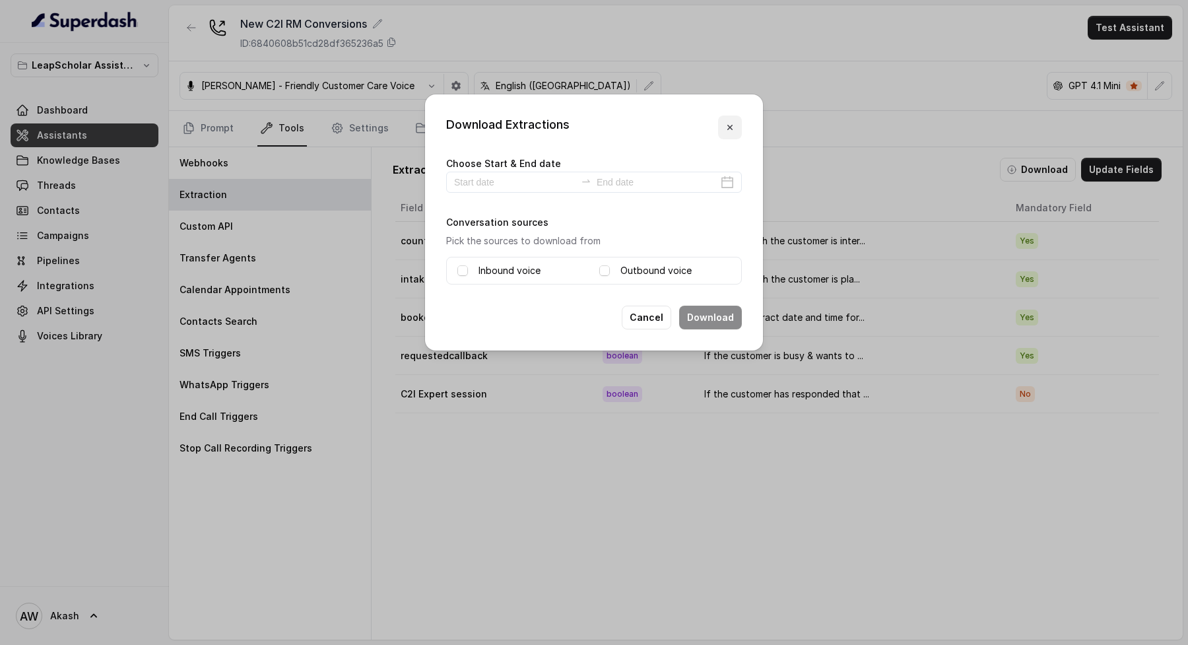
click at [725, 126] on icon "button" at bounding box center [730, 127] width 11 height 11
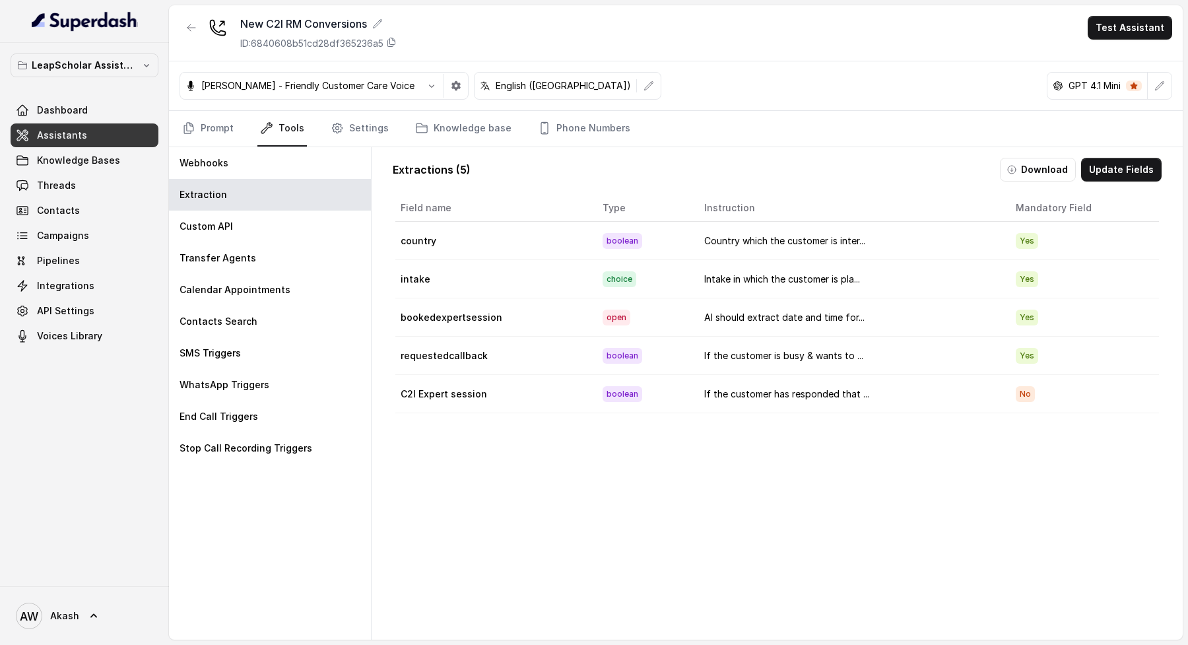
click at [731, 65] on div "[PERSON_NAME] - Friendly Customer Care Voice English ([GEOGRAPHIC_DATA]) GPT 4.…" at bounding box center [676, 85] width 1014 height 49
